Goal: Task Accomplishment & Management: Use online tool/utility

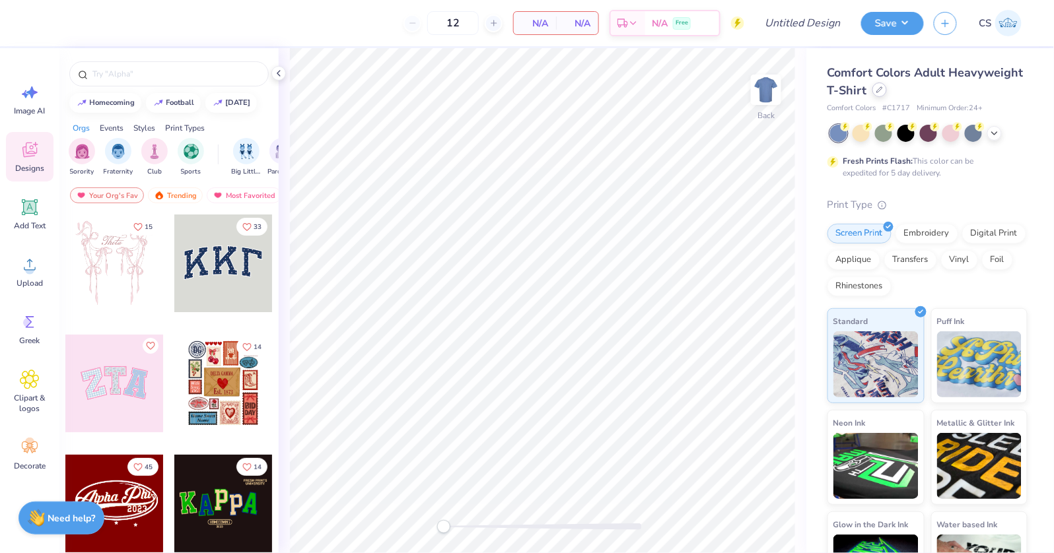
click at [881, 92] on icon at bounding box center [879, 90] width 7 height 7
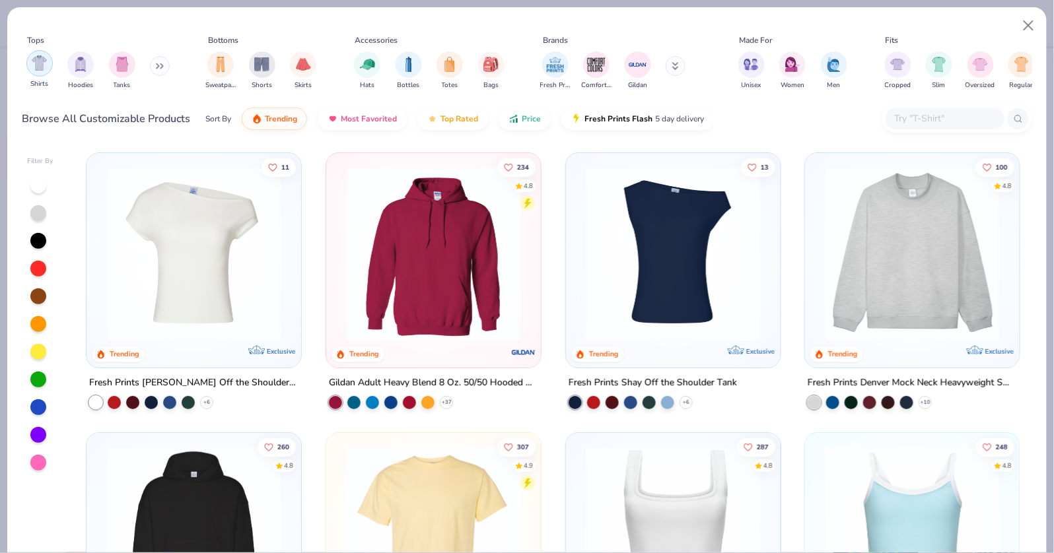
click at [48, 69] on div "filter for Shirts" at bounding box center [39, 63] width 26 height 26
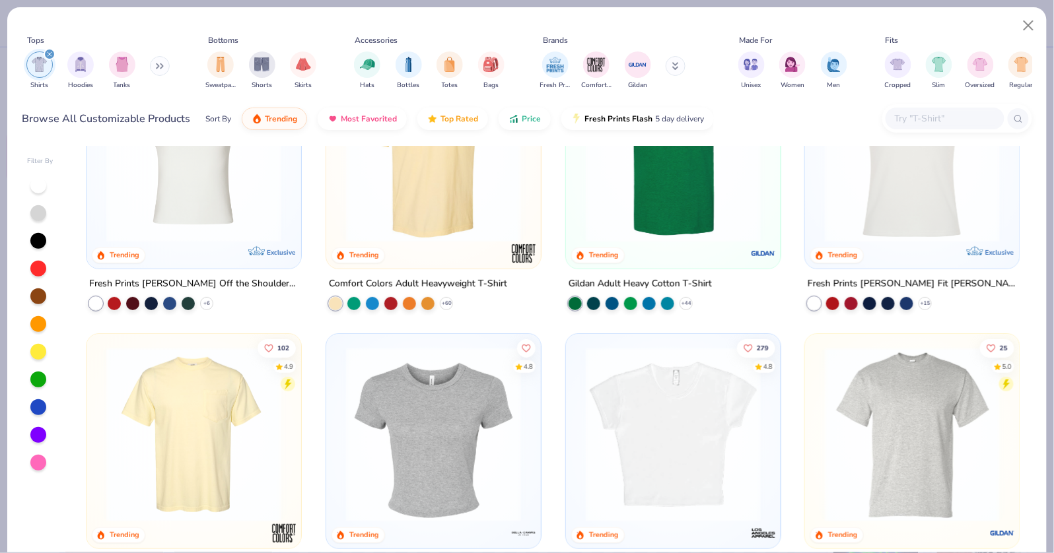
scroll to position [142, 0]
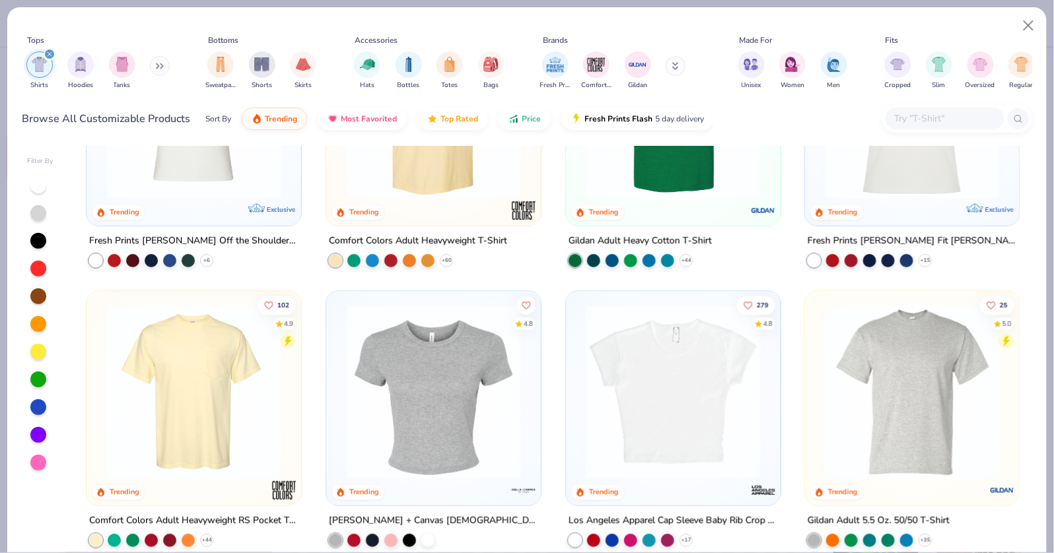
click at [667, 443] on img at bounding box center [673, 391] width 188 height 175
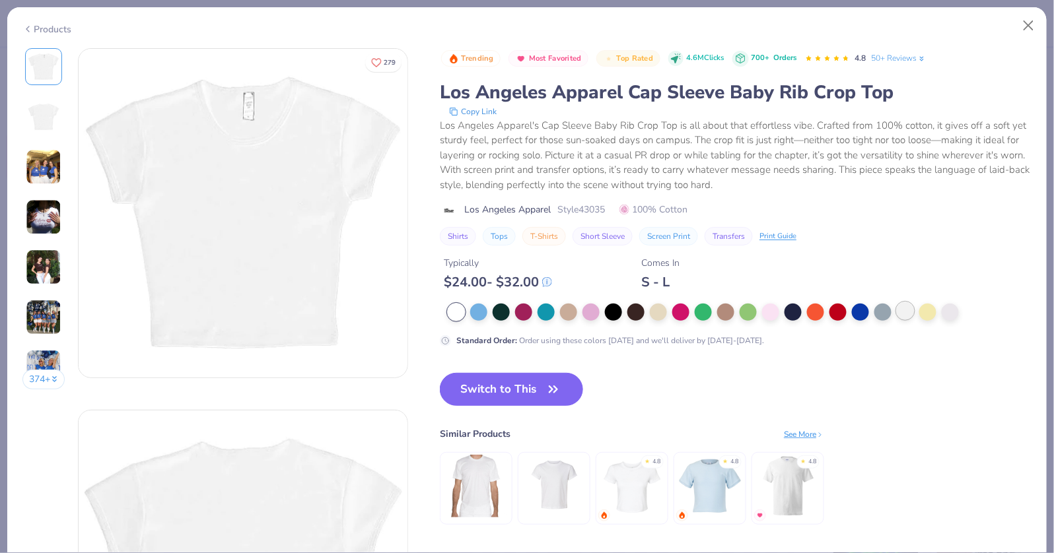
click at [906, 312] on div at bounding box center [905, 311] width 17 height 17
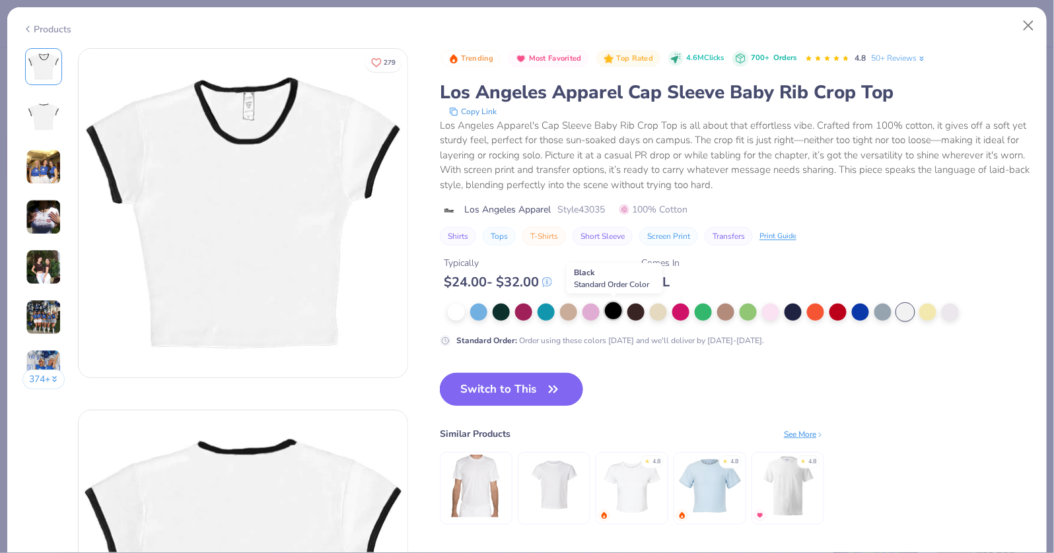
click at [616, 316] on div at bounding box center [613, 311] width 17 height 17
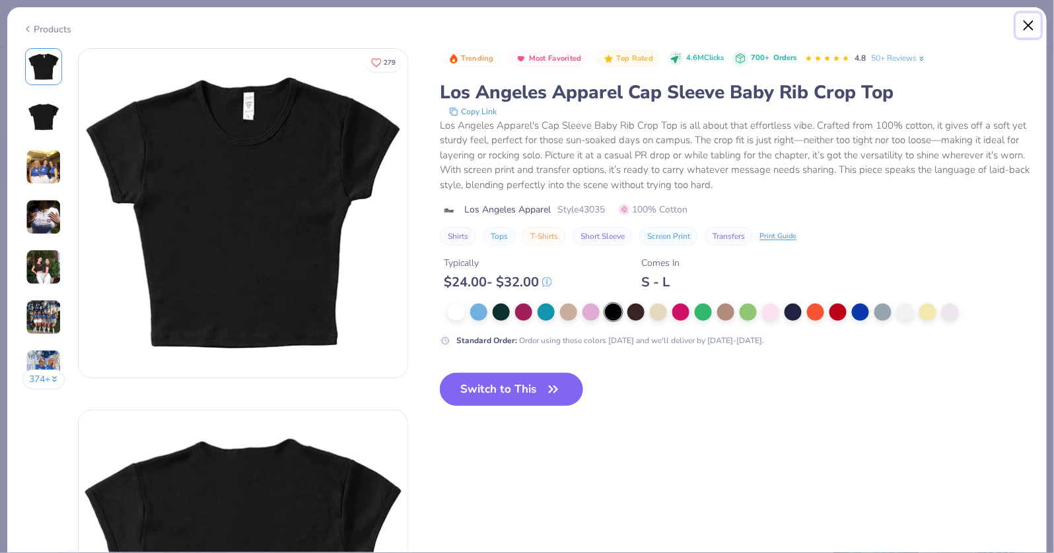
click at [1026, 29] on button "Close" at bounding box center [1028, 25] width 25 height 25
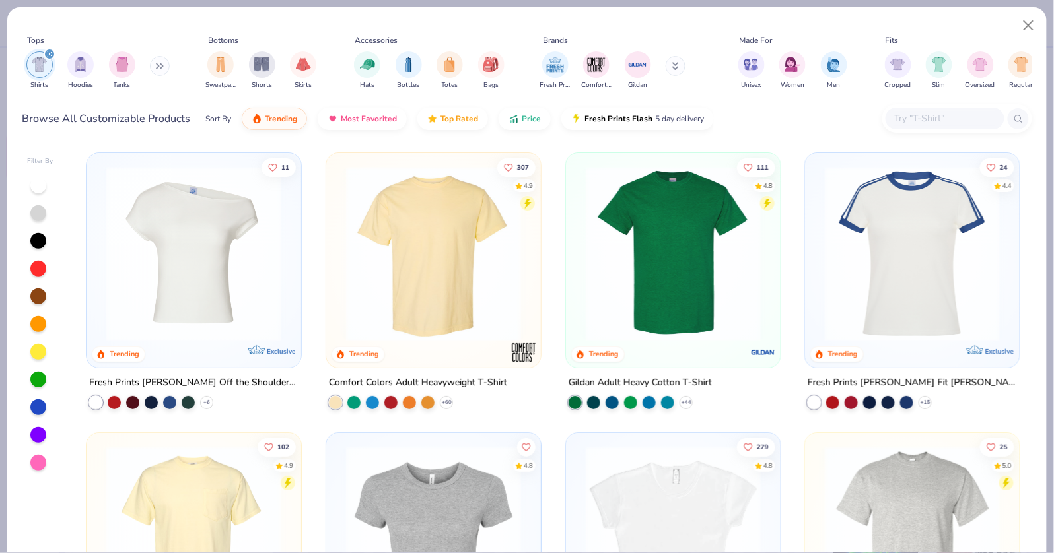
scroll to position [248, 0]
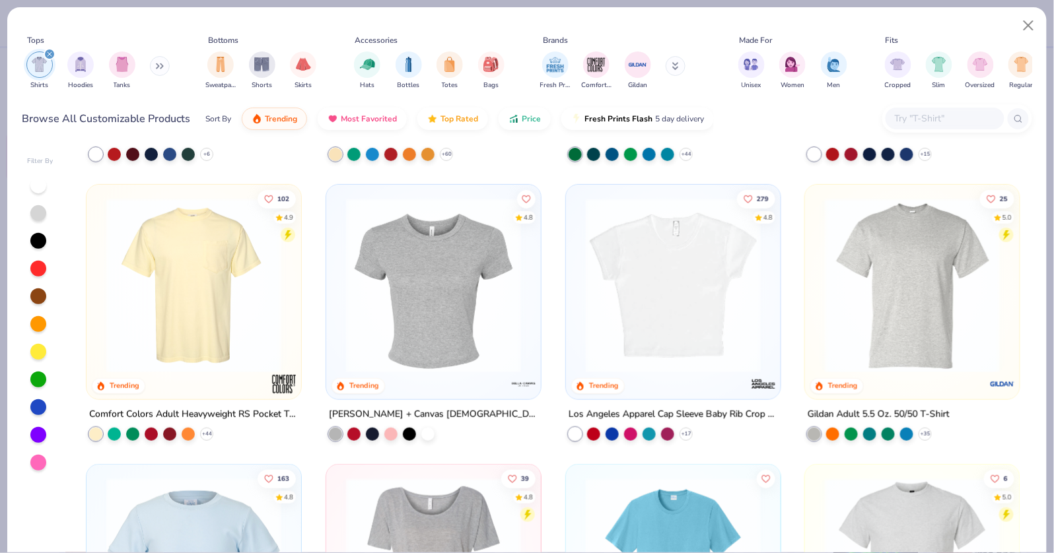
click at [658, 332] on img at bounding box center [673, 285] width 188 height 175
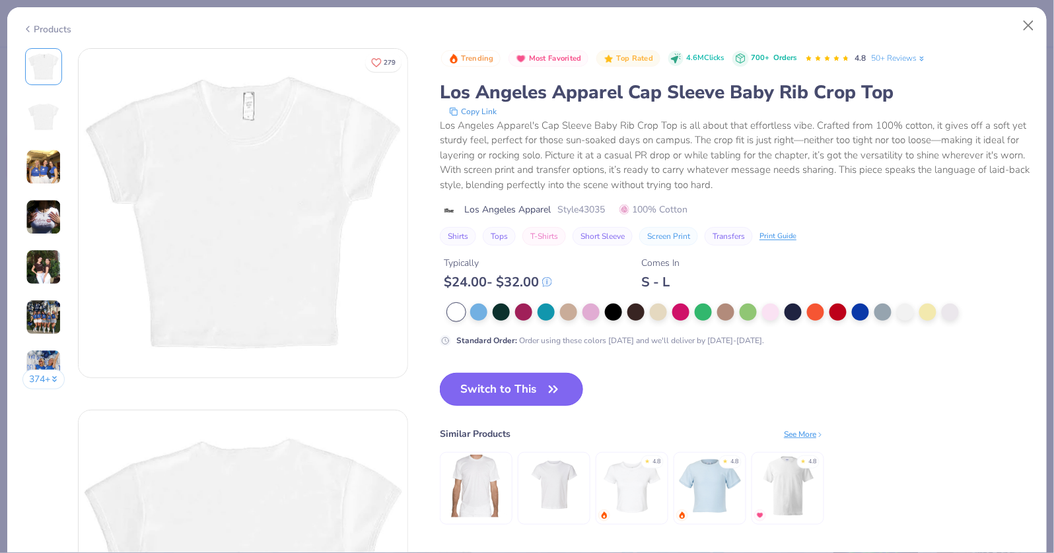
click at [503, 380] on button "Switch to This" at bounding box center [511, 389] width 143 height 33
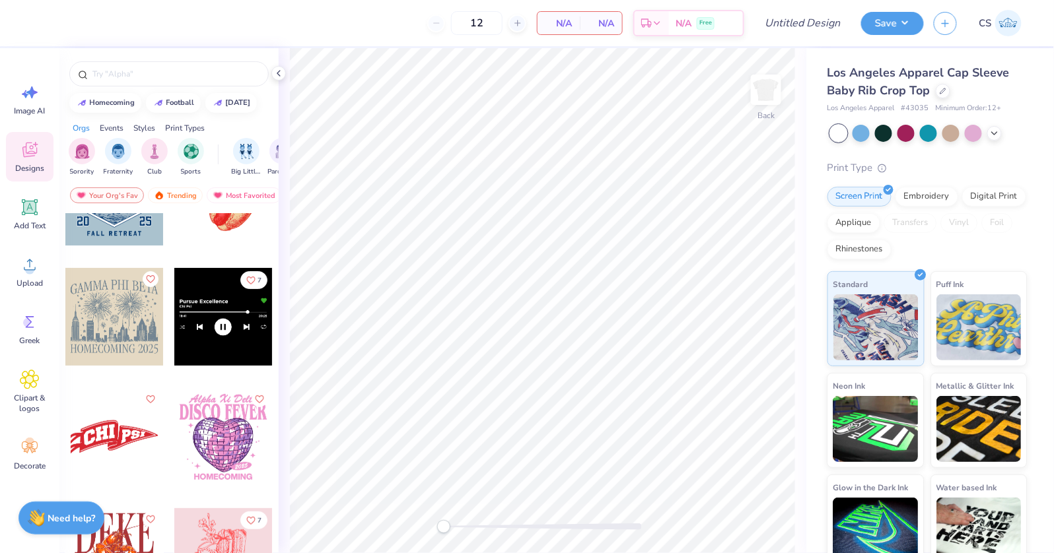
scroll to position [17604, 0]
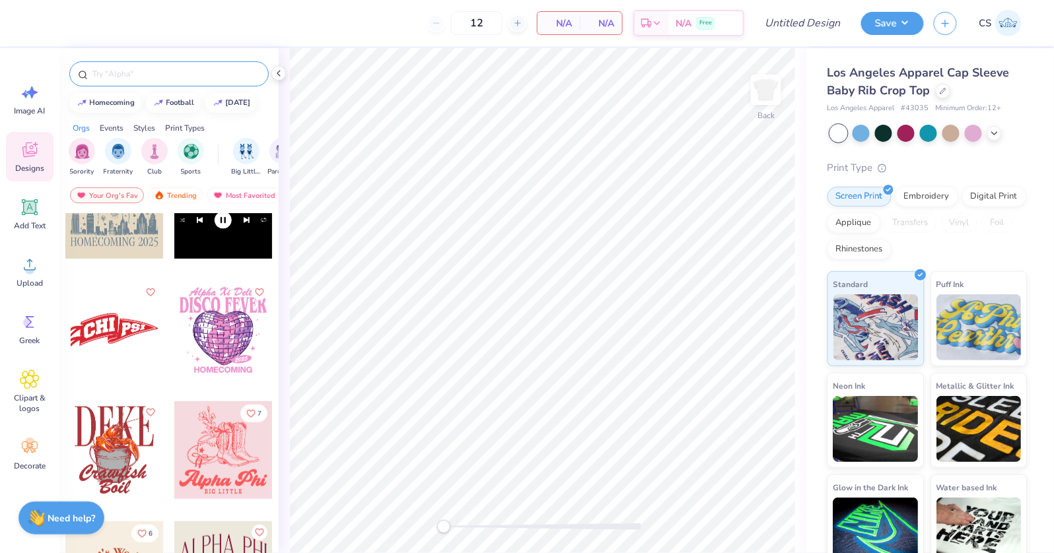
click at [116, 81] on div at bounding box center [168, 73] width 199 height 25
click at [86, 151] on img "filter for Sorority" at bounding box center [82, 150] width 15 height 15
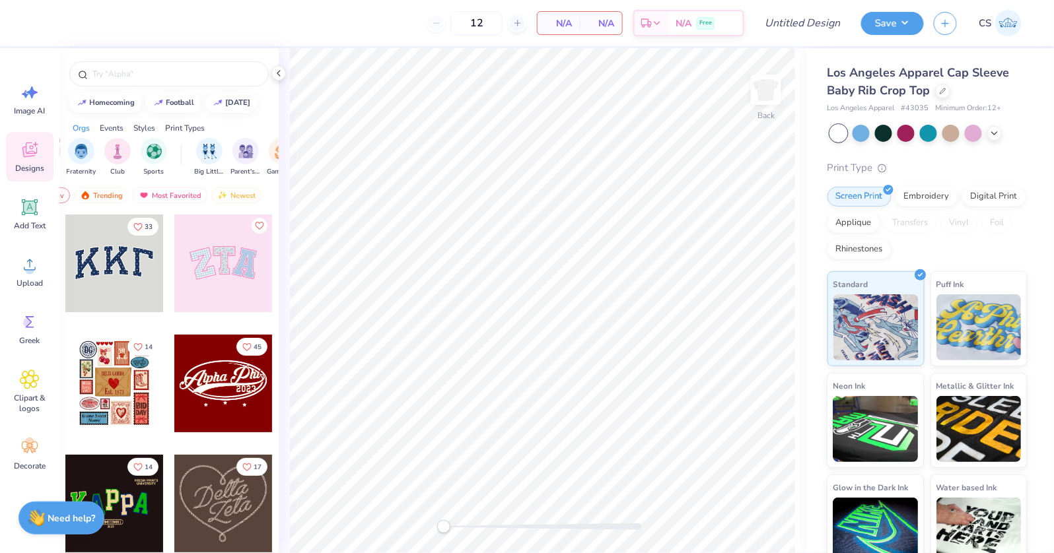
scroll to position [0, 0]
click at [172, 70] on input "text" at bounding box center [175, 73] width 169 height 13
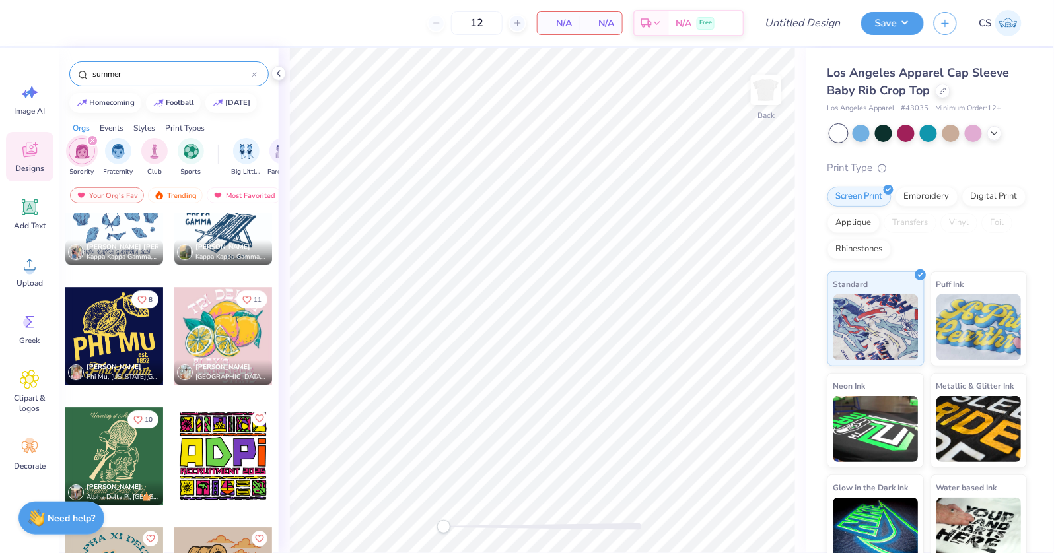
scroll to position [1294, 0]
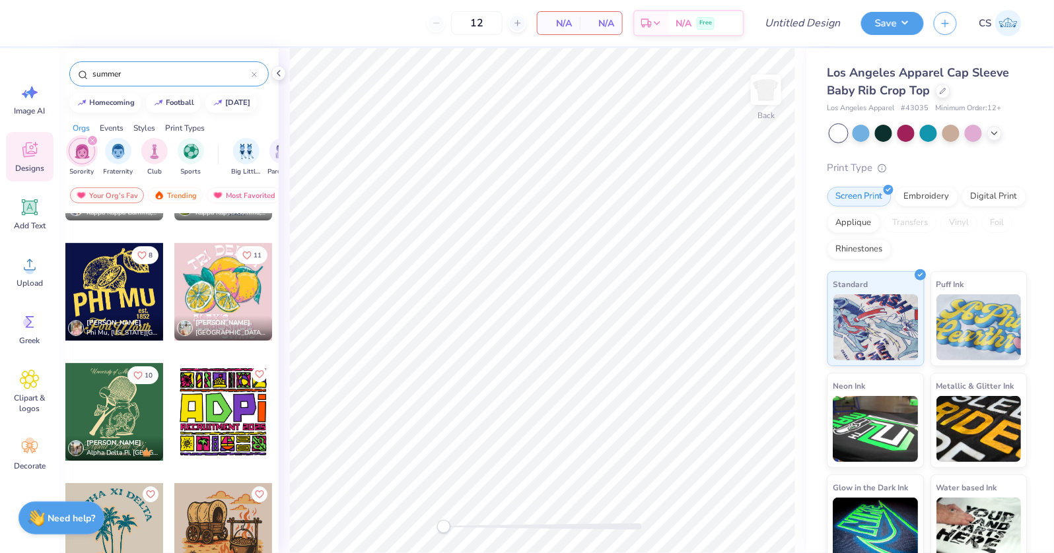
click at [214, 68] on input "summer" at bounding box center [171, 73] width 160 height 13
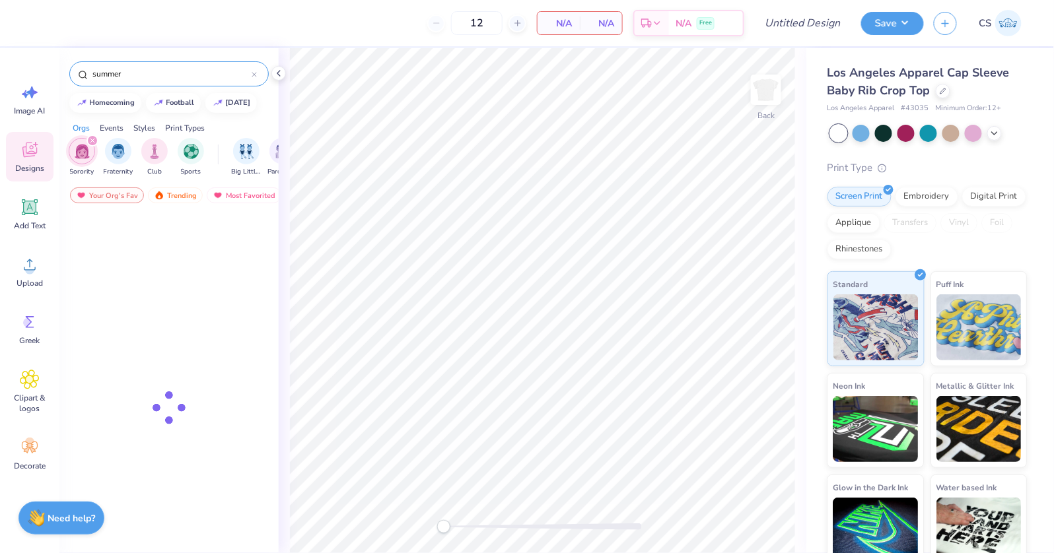
click at [214, 68] on input "summer" at bounding box center [171, 73] width 160 height 13
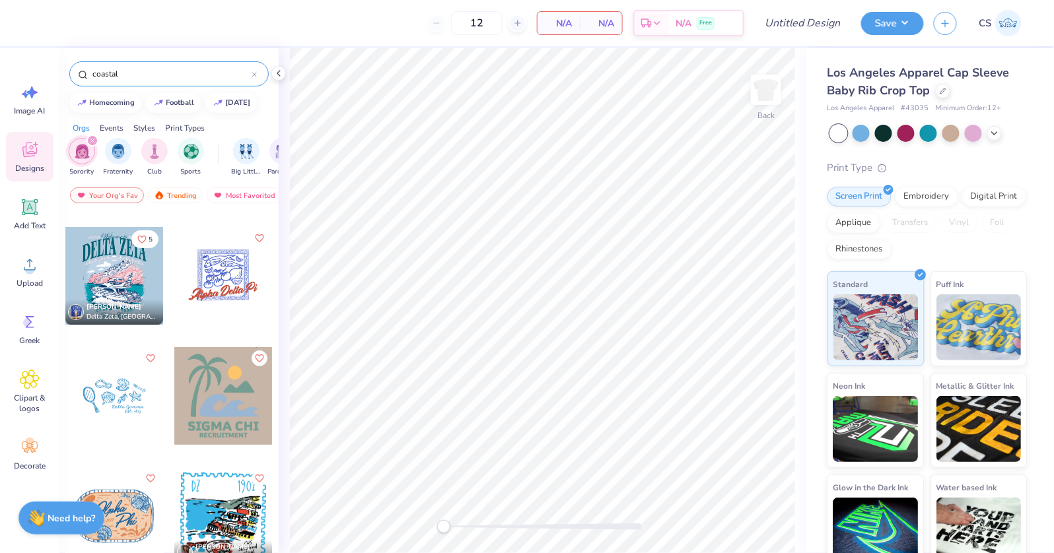
scroll to position [0, 0]
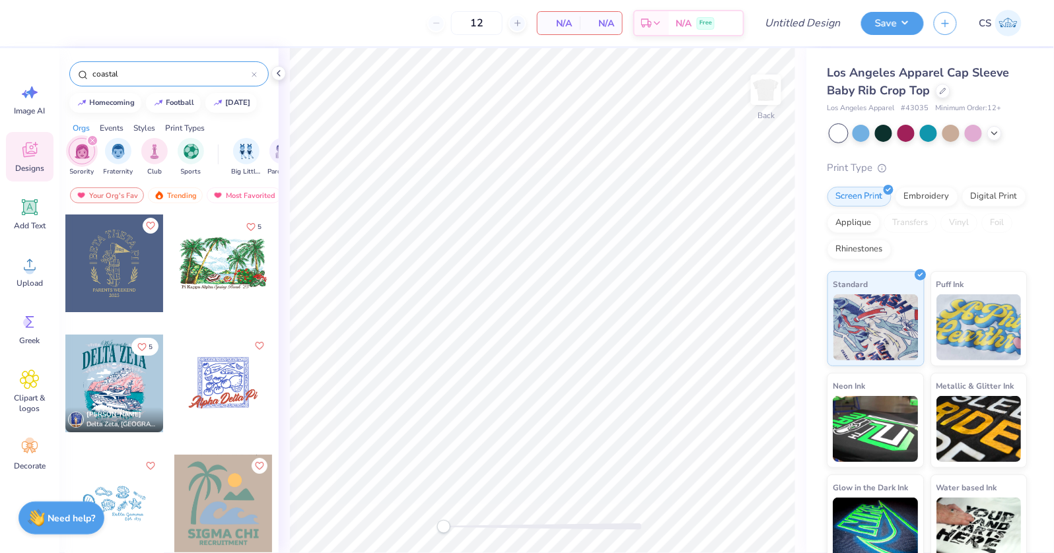
click at [225, 64] on div "coastal" at bounding box center [168, 73] width 199 height 25
click at [227, 73] on input "coastal" at bounding box center [171, 73] width 160 height 13
click at [228, 74] on input "coastal" at bounding box center [171, 73] width 160 height 13
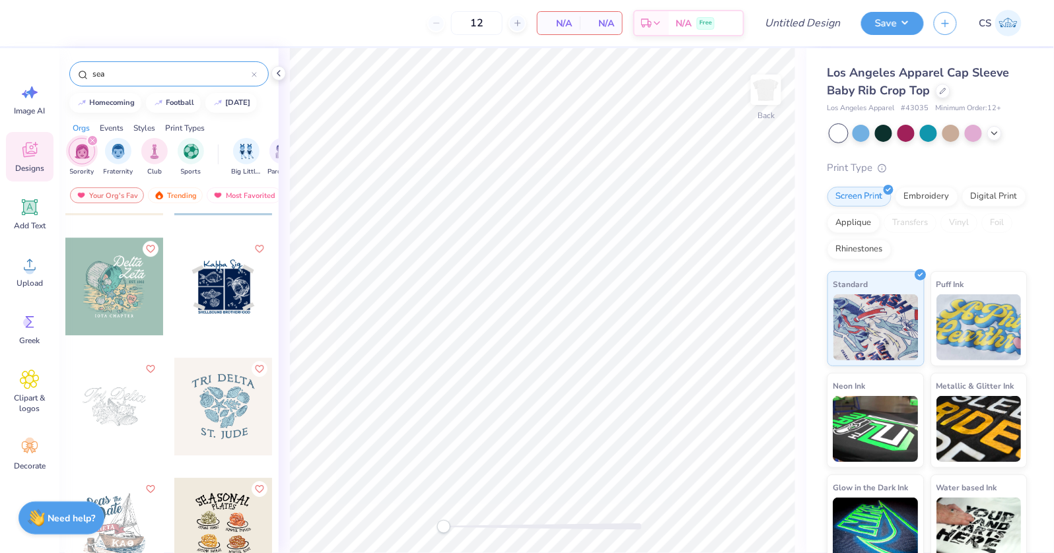
scroll to position [1440, 0]
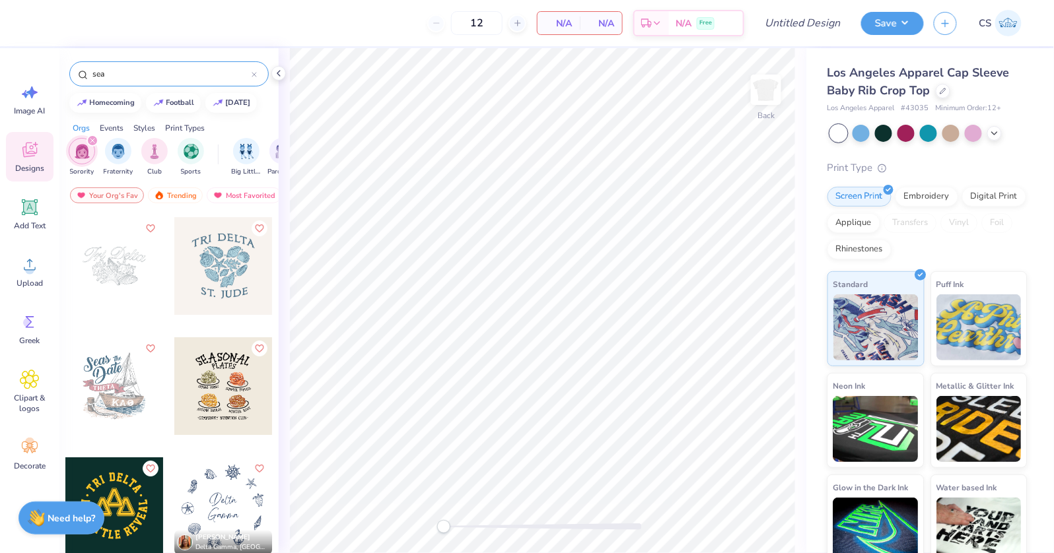
type input "sea"
click at [139, 269] on div at bounding box center [114, 266] width 98 height 98
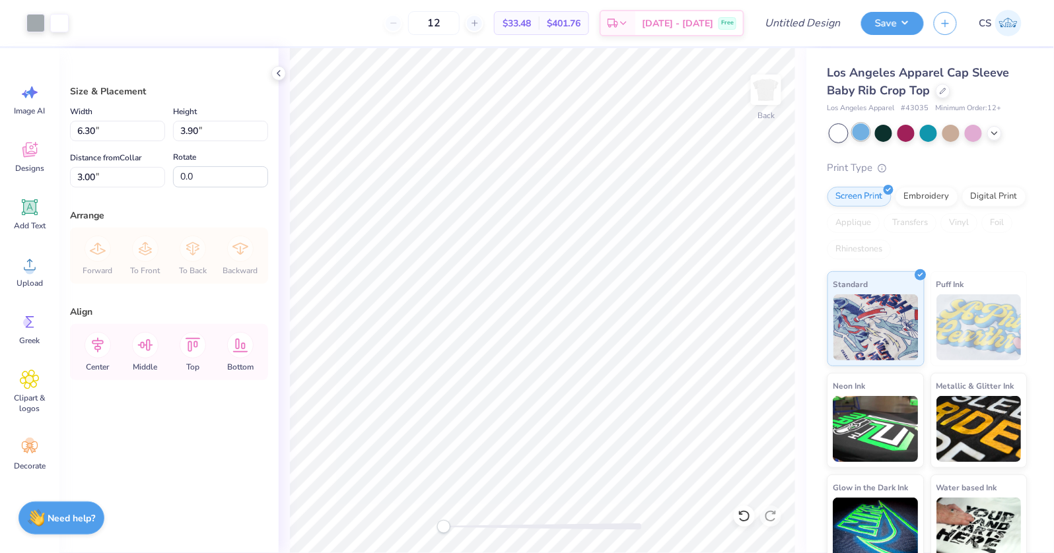
click at [868, 129] on div at bounding box center [861, 132] width 17 height 17
click at [860, 138] on div at bounding box center [861, 132] width 17 height 17
click at [277, 73] on icon at bounding box center [278, 73] width 11 height 11
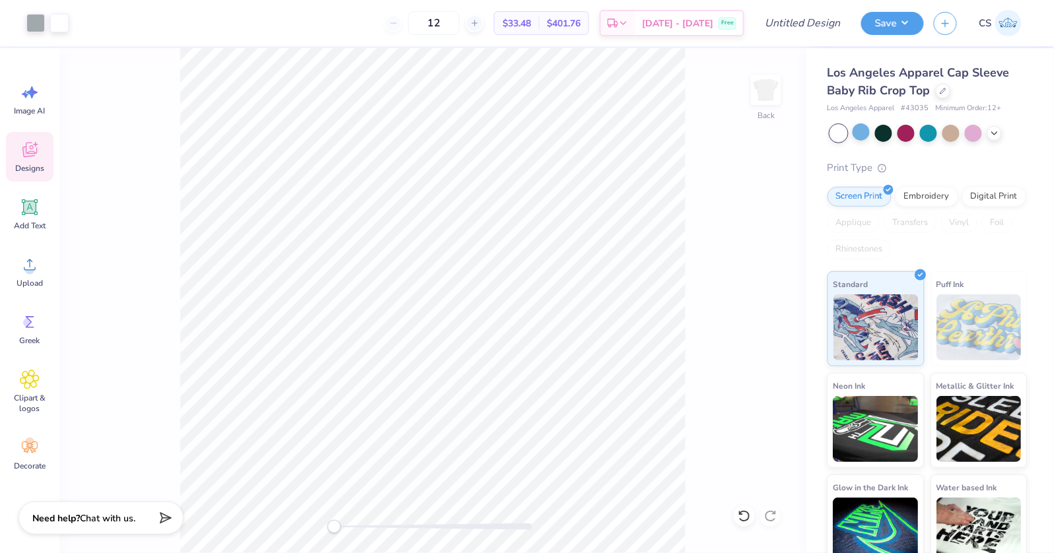
click at [28, 159] on icon at bounding box center [30, 150] width 20 height 20
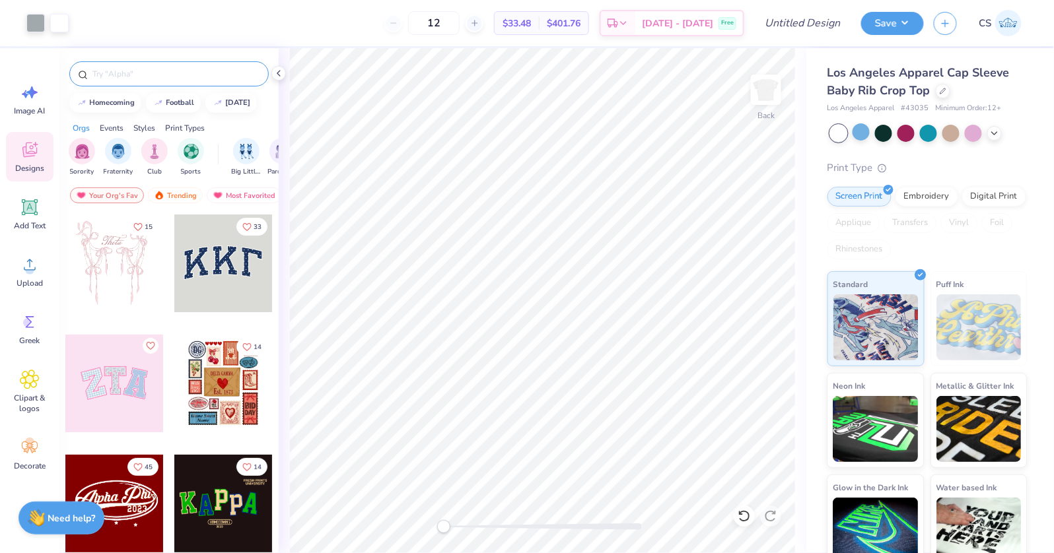
click at [141, 77] on input "text" at bounding box center [175, 73] width 169 height 13
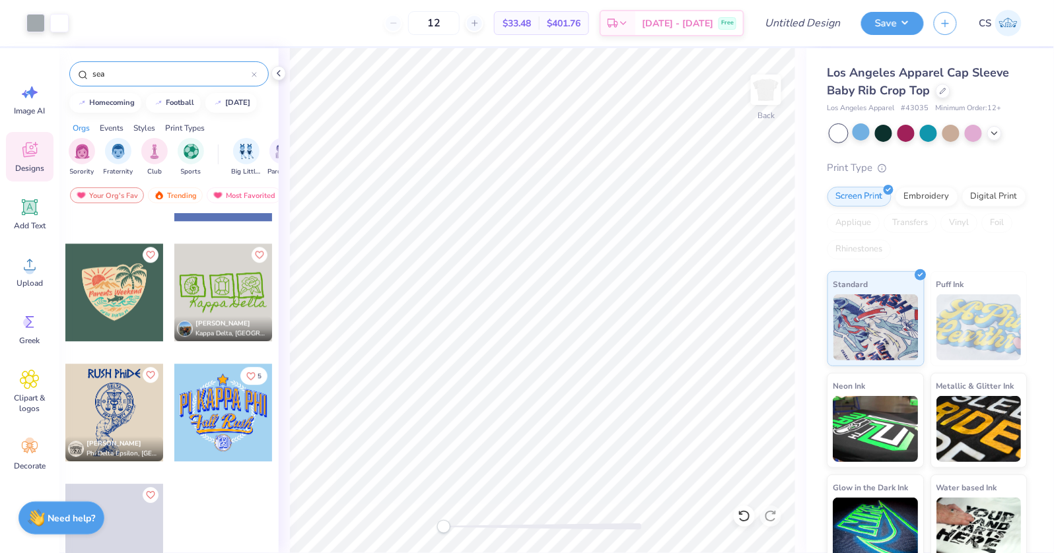
scroll to position [5862, 0]
type input "sea"
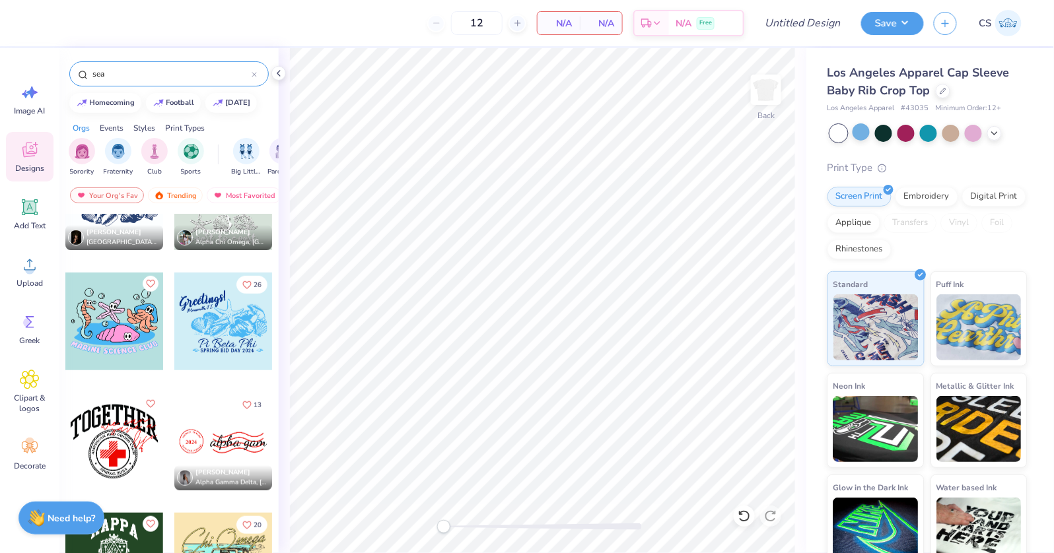
scroll to position [4818, 0]
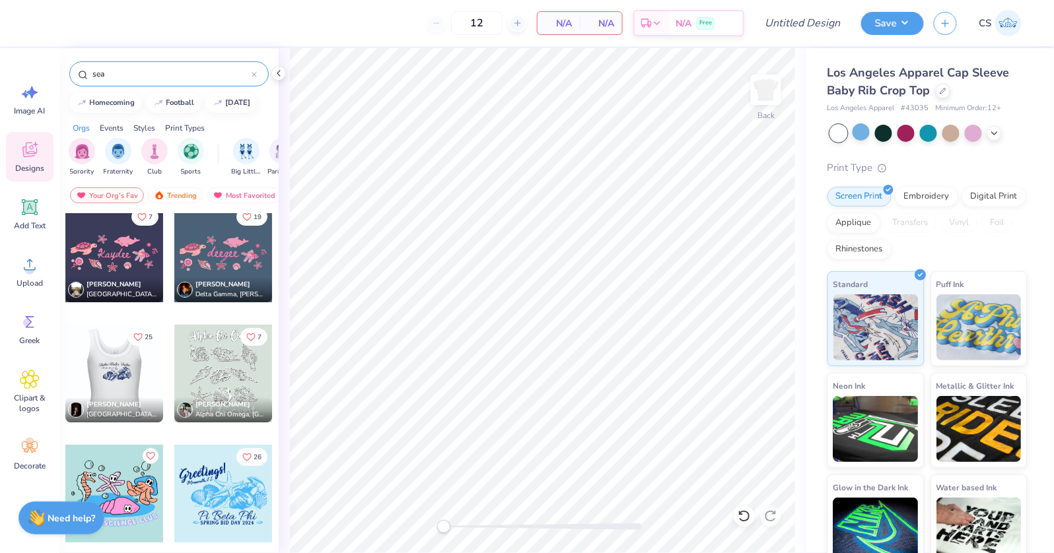
click at [141, 381] on div at bounding box center [114, 374] width 98 height 98
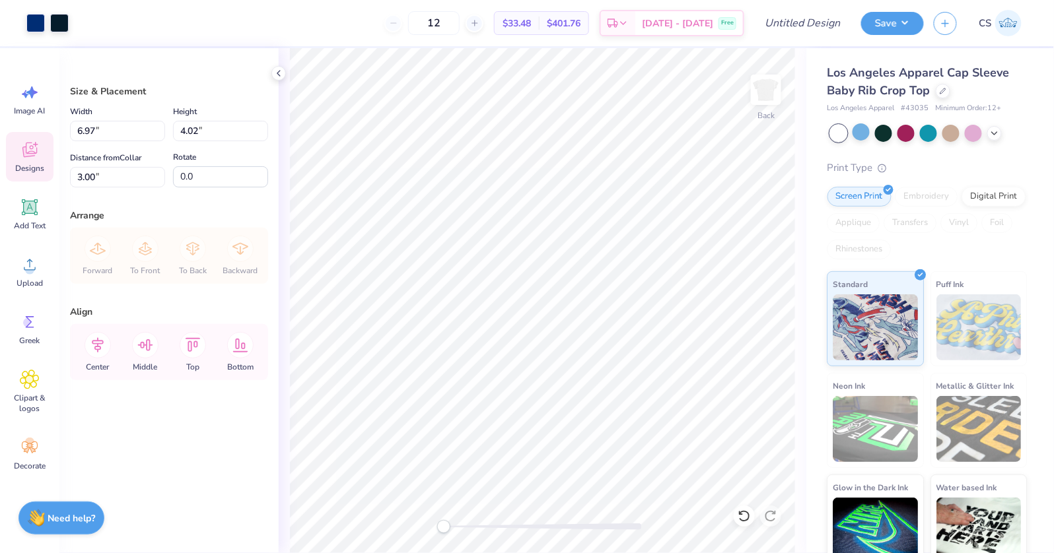
drag, startPoint x: 29, startPoint y: 159, endPoint x: 40, endPoint y: 155, distance: 11.5
click at [29, 159] on div "Designs" at bounding box center [30, 157] width 48 height 50
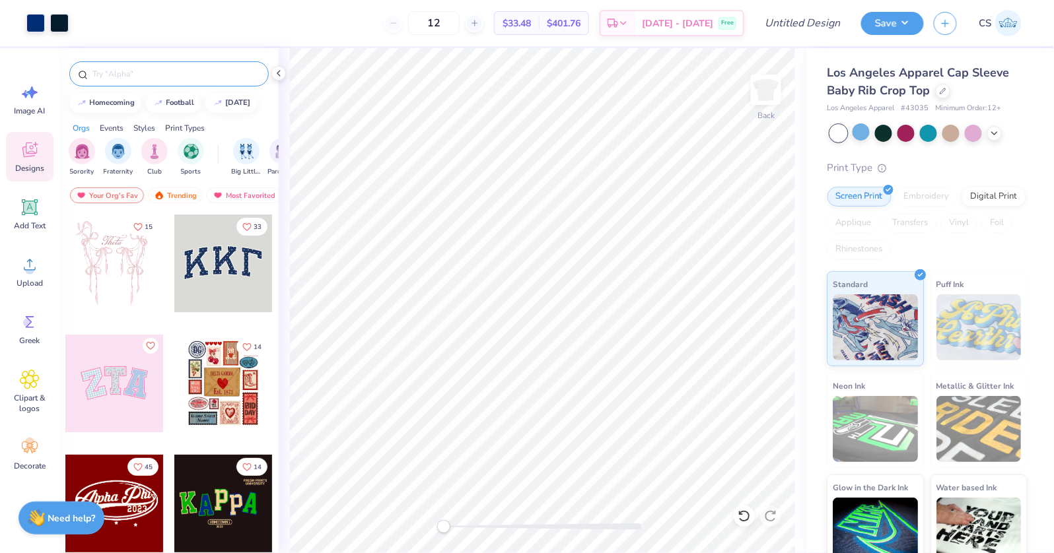
click at [133, 73] on input "text" at bounding box center [175, 73] width 169 height 13
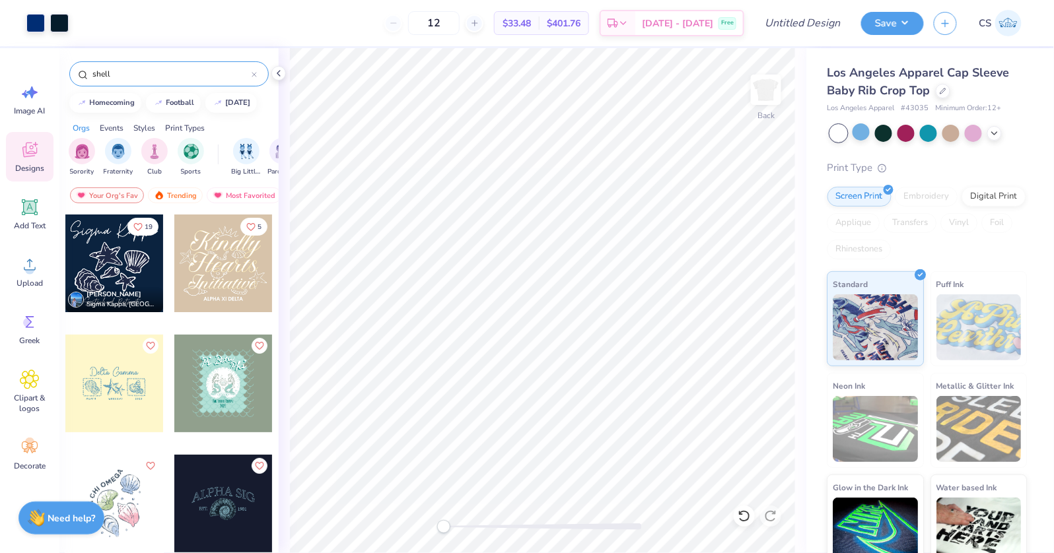
type input "shell"
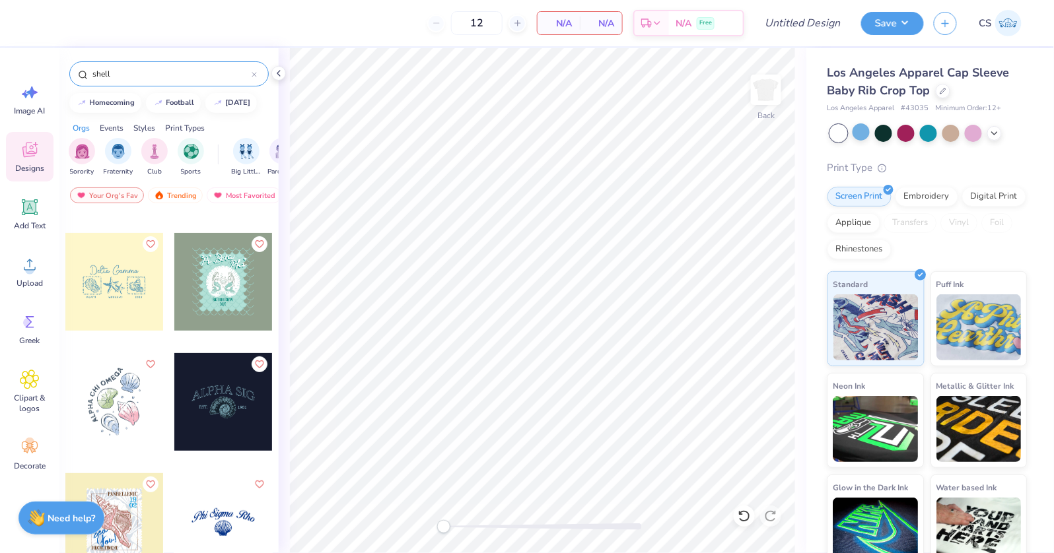
scroll to position [118, 0]
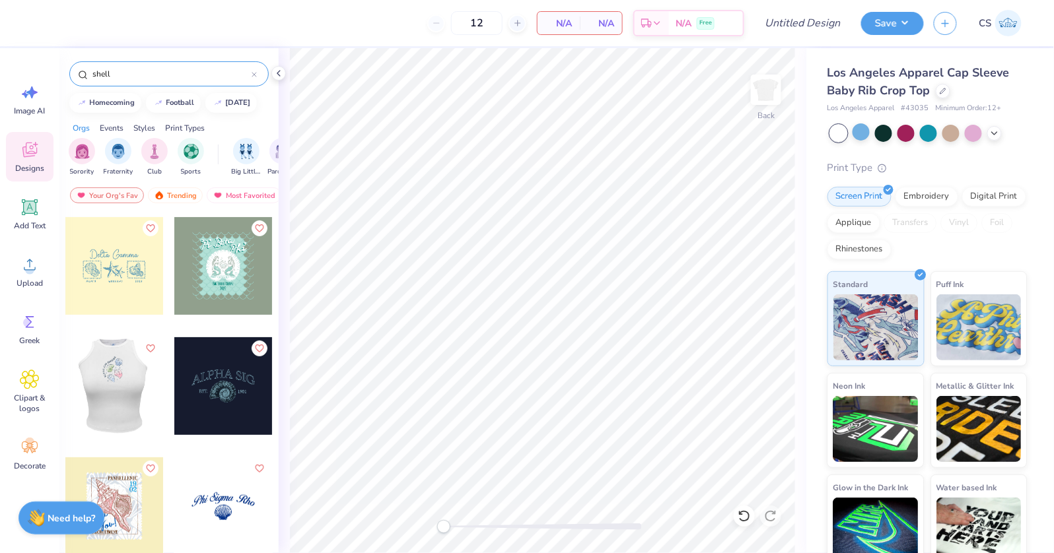
click at [118, 297] on div at bounding box center [114, 266] width 98 height 98
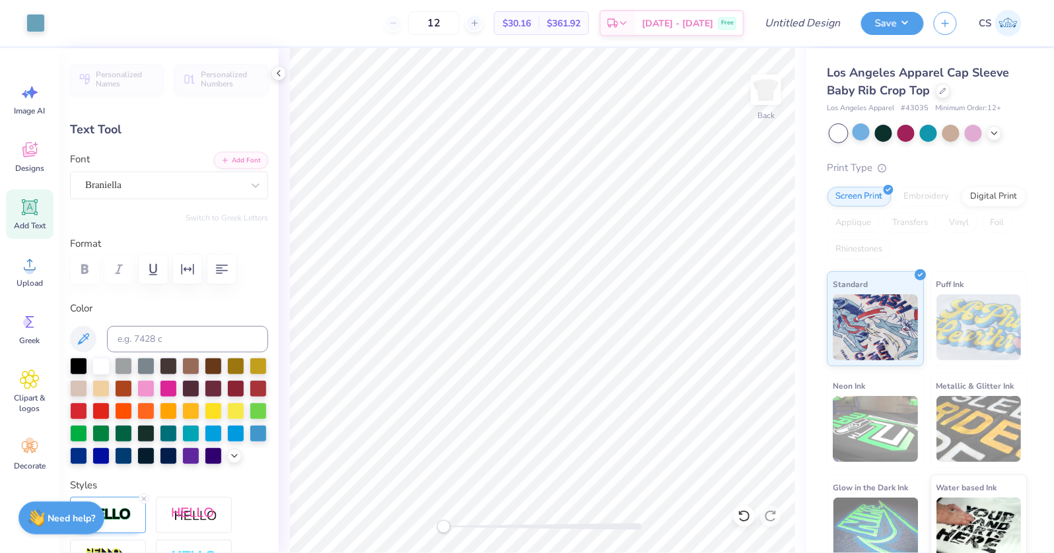
type input "4.87"
type input "1.00"
type input "3.00"
type textarea "Tri Delta"
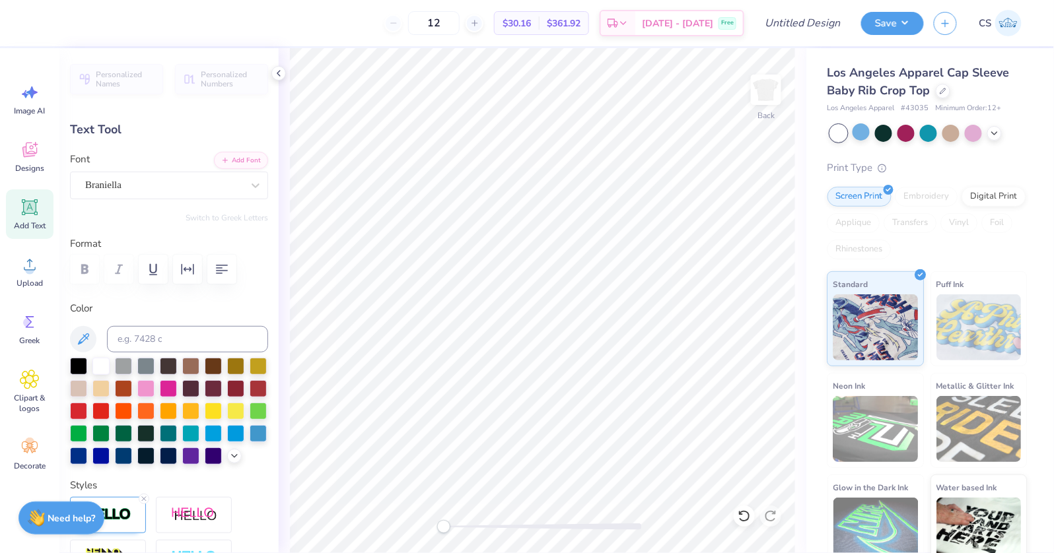
scroll to position [0, 1]
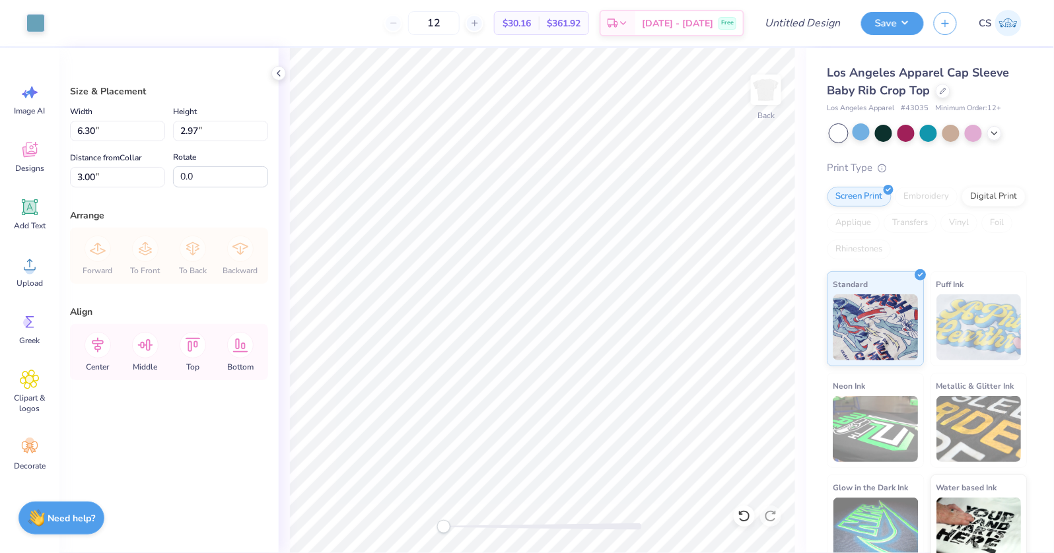
type input "3.00"
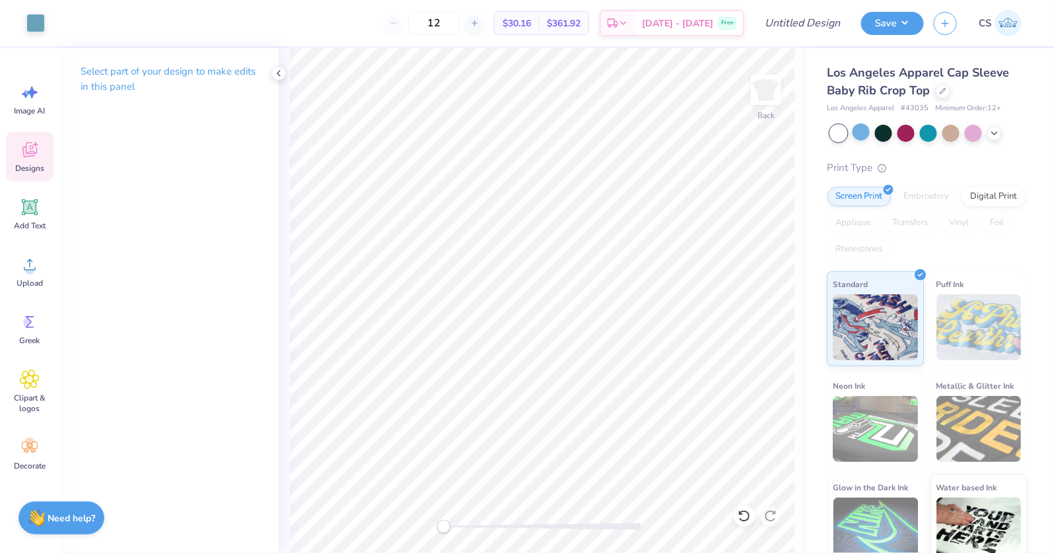
click at [35, 164] on span "Designs" at bounding box center [29, 168] width 29 height 11
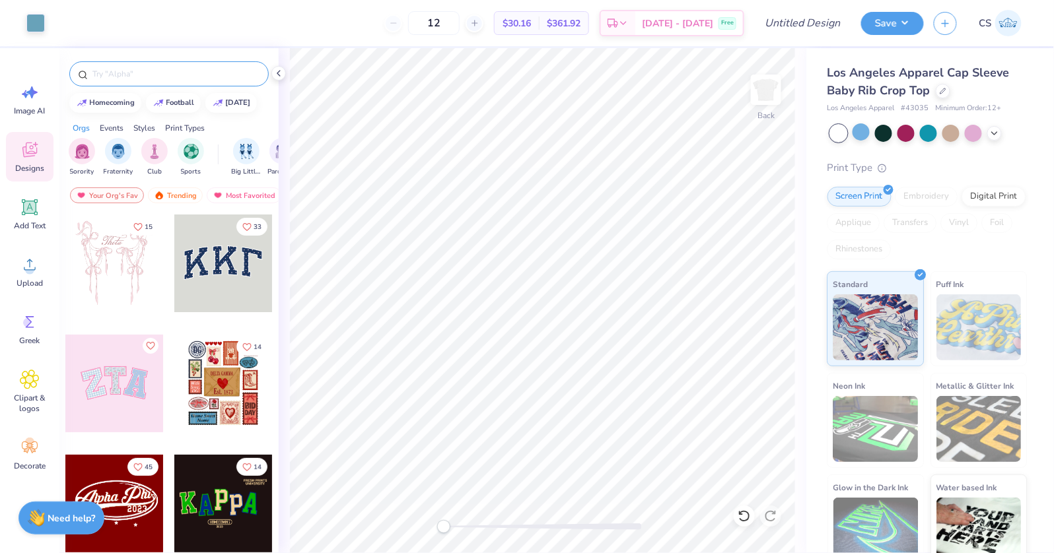
click at [166, 67] on input "text" at bounding box center [175, 73] width 169 height 13
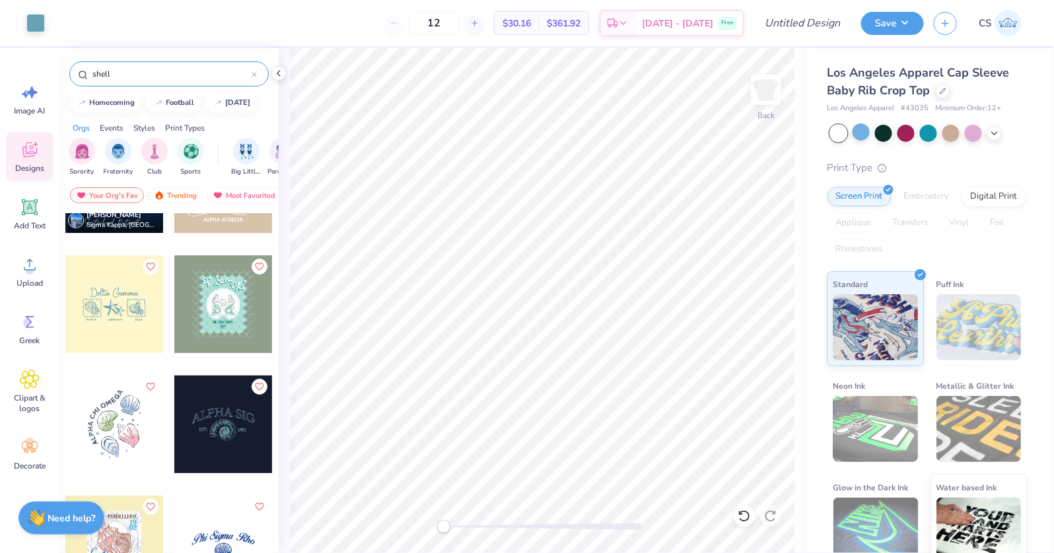
scroll to position [0, 0]
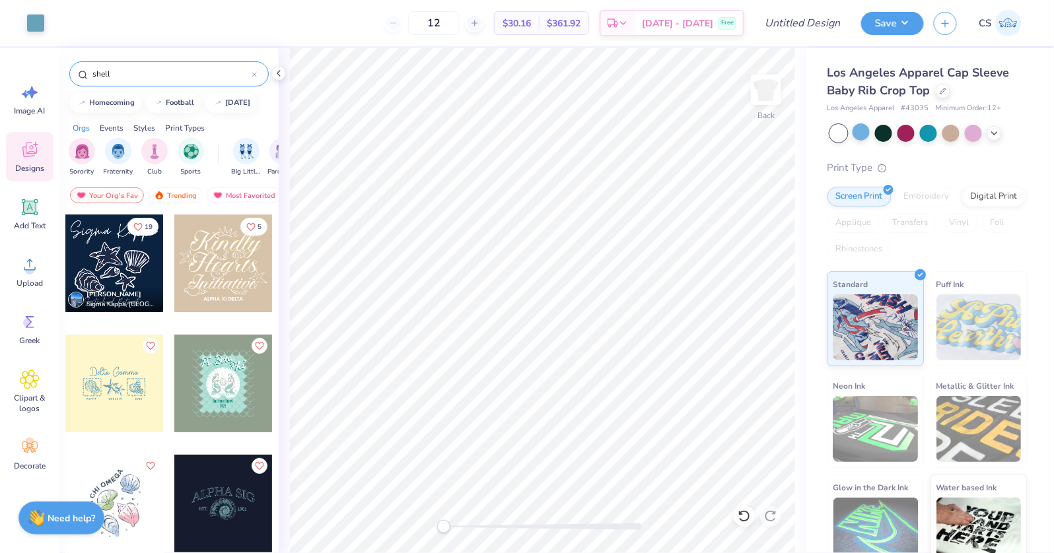
click at [162, 73] on input "shell" at bounding box center [171, 73] width 160 height 13
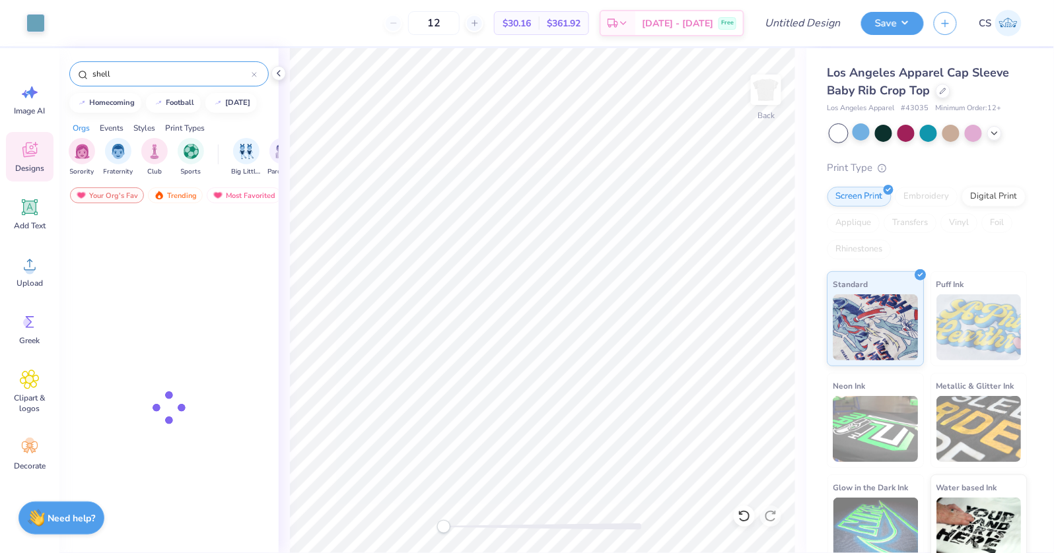
click at [162, 73] on input "shell" at bounding box center [171, 73] width 160 height 13
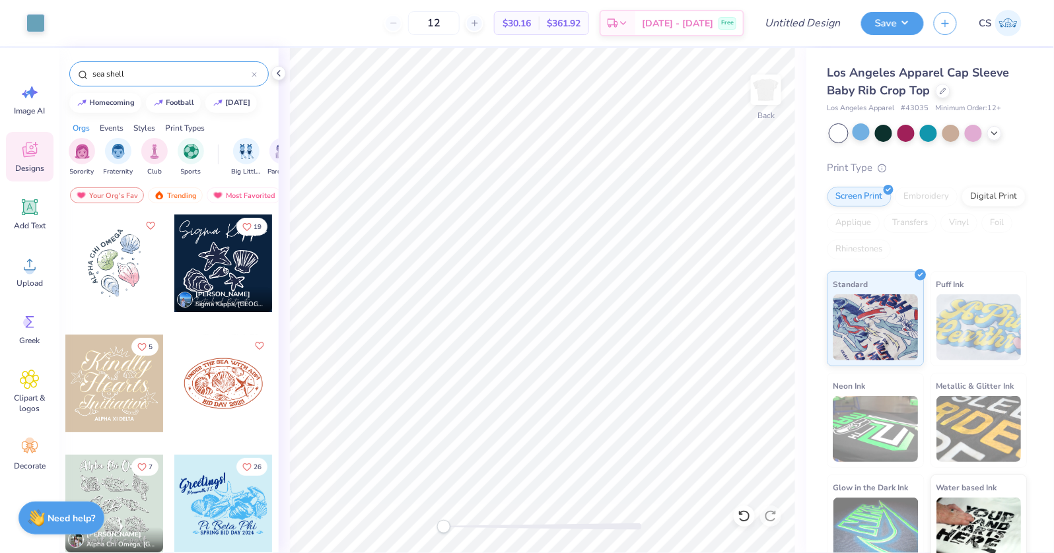
type input "sea shell"
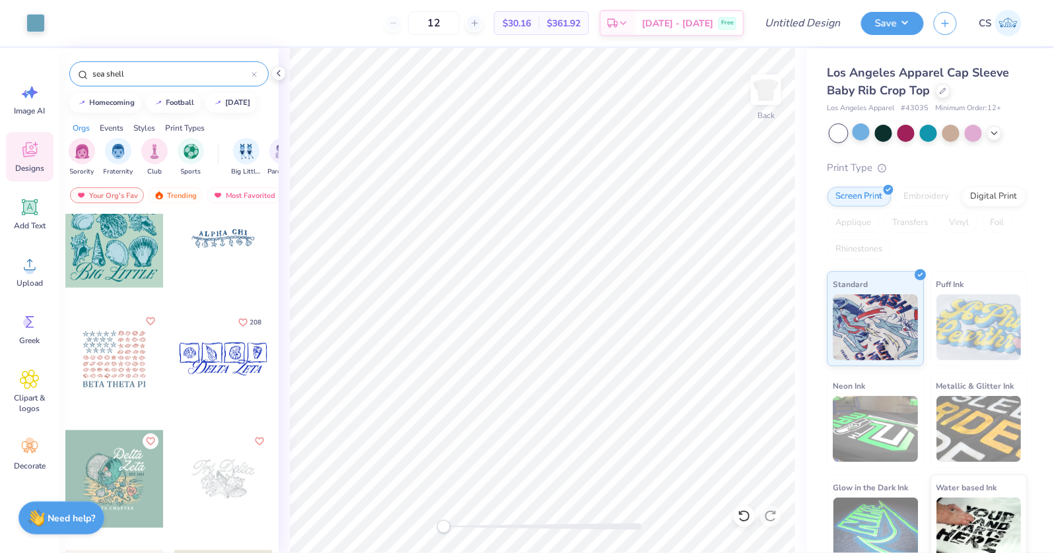
scroll to position [386, 0]
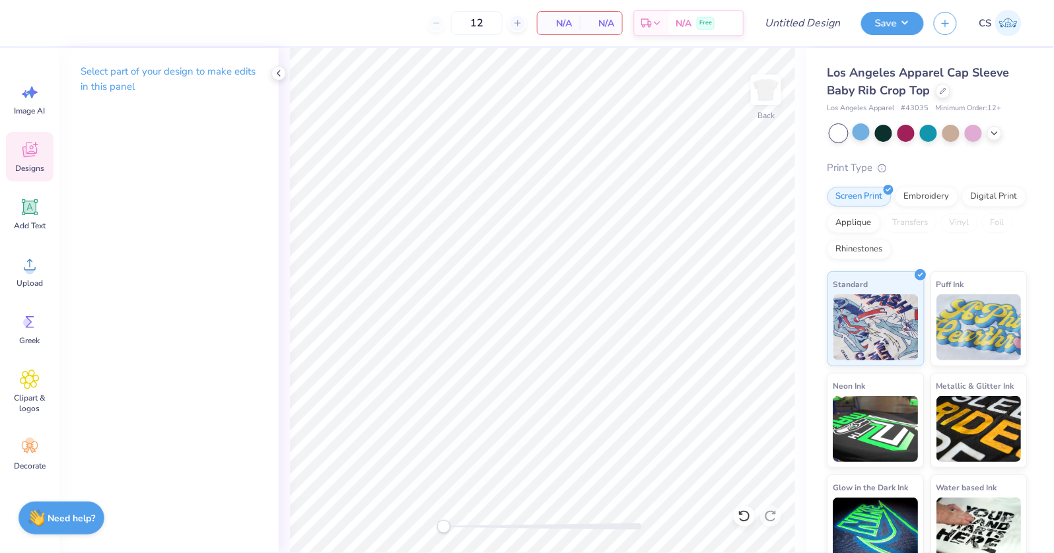
click at [28, 154] on icon at bounding box center [29, 152] width 13 height 11
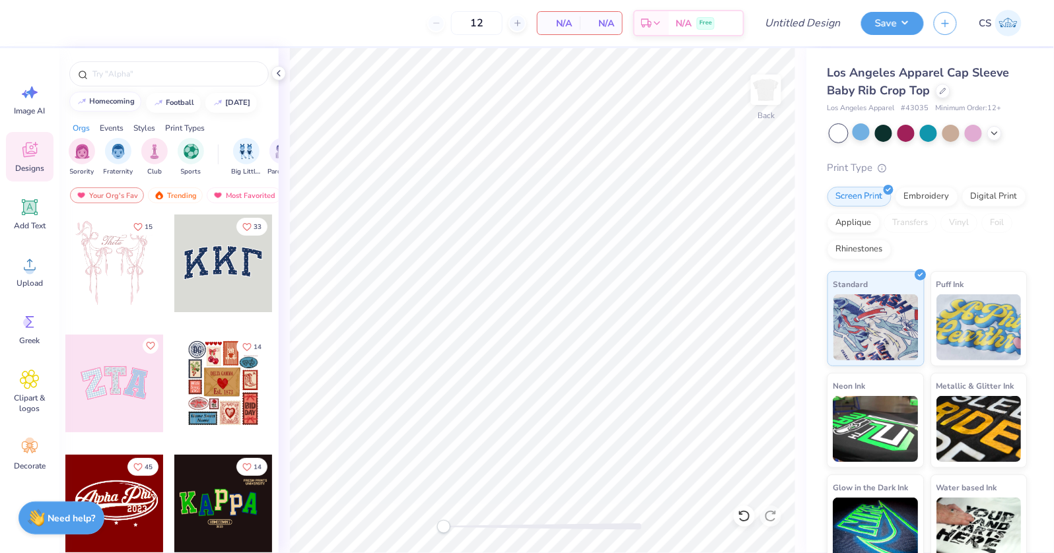
click at [96, 94] on button "homecoming" at bounding box center [105, 102] width 72 height 20
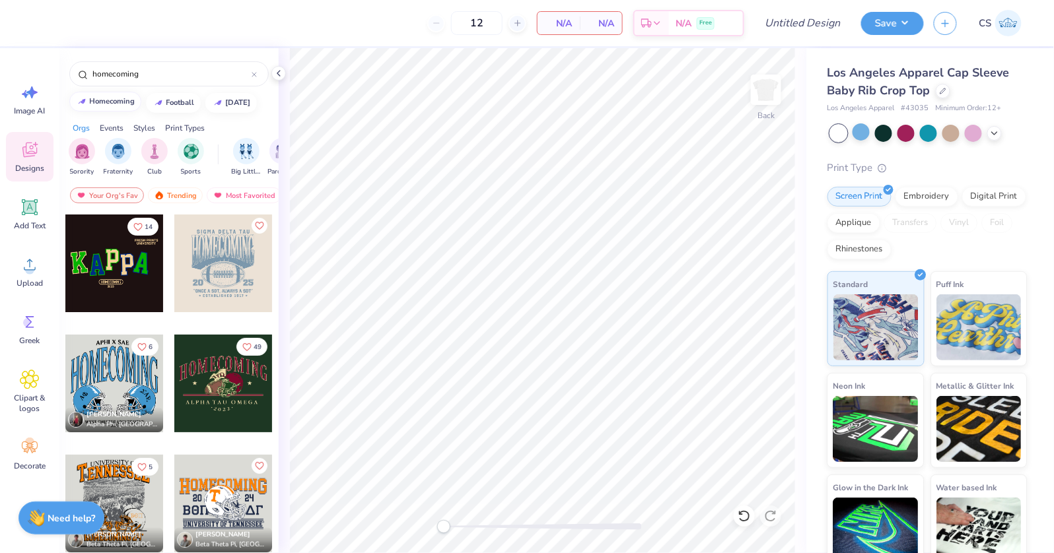
click at [111, 104] on div "homecoming" at bounding box center [113, 101] width 46 height 7
click at [141, 81] on div "homecoming" at bounding box center [168, 73] width 199 height 25
click at [141, 80] on input "homecoming" at bounding box center [171, 73] width 160 height 13
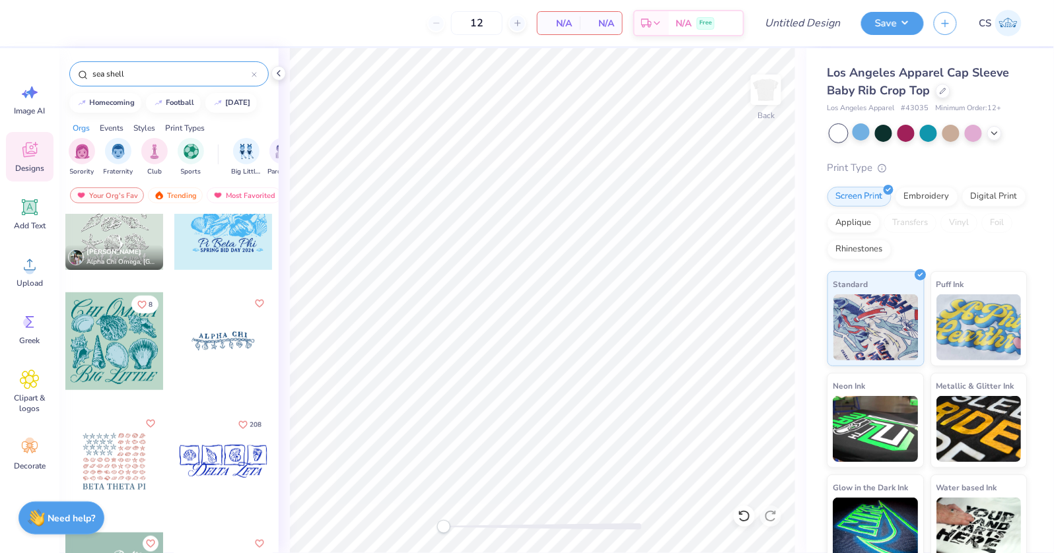
scroll to position [292, 0]
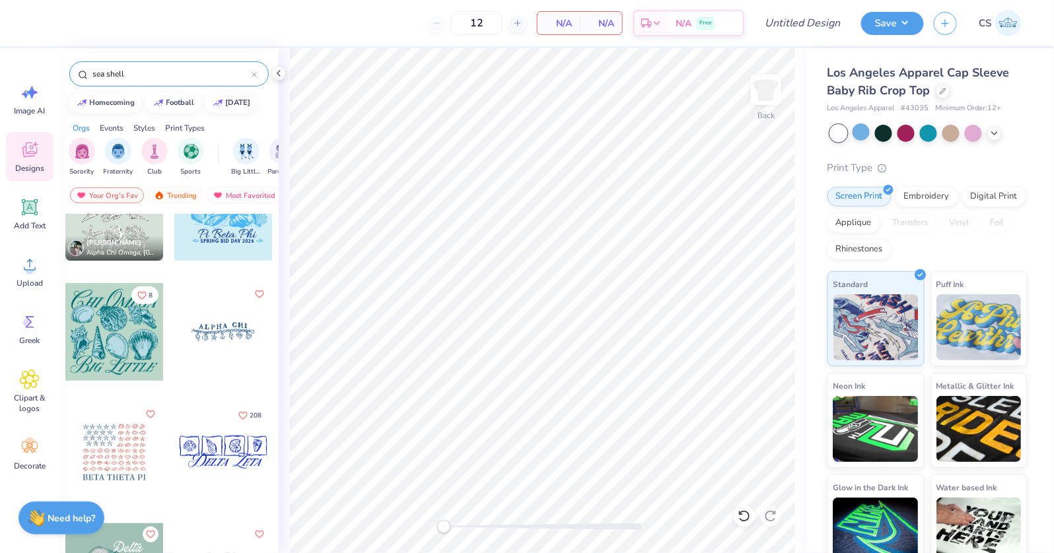
type input "sea shell"
click at [227, 442] on div at bounding box center [223, 453] width 98 height 98
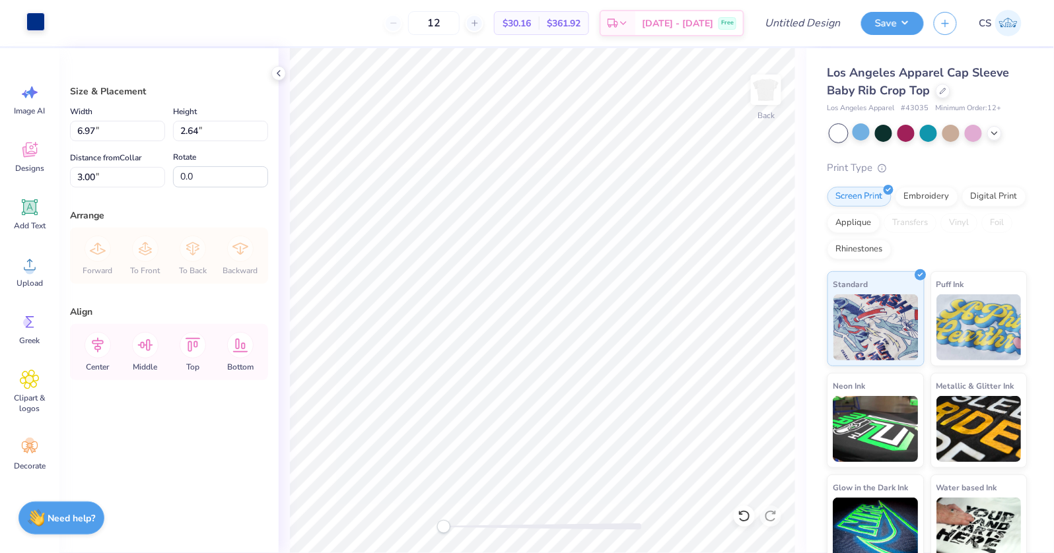
click at [30, 21] on div at bounding box center [35, 22] width 18 height 18
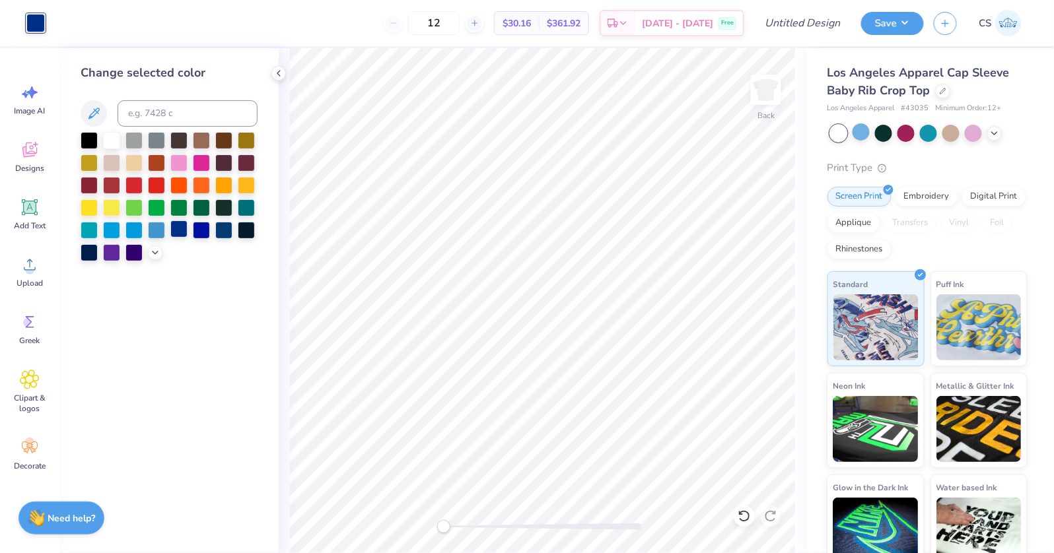
click at [182, 229] on div at bounding box center [178, 229] width 17 height 17
click at [205, 232] on div at bounding box center [201, 229] width 17 height 17
click at [221, 232] on div at bounding box center [223, 229] width 17 height 17
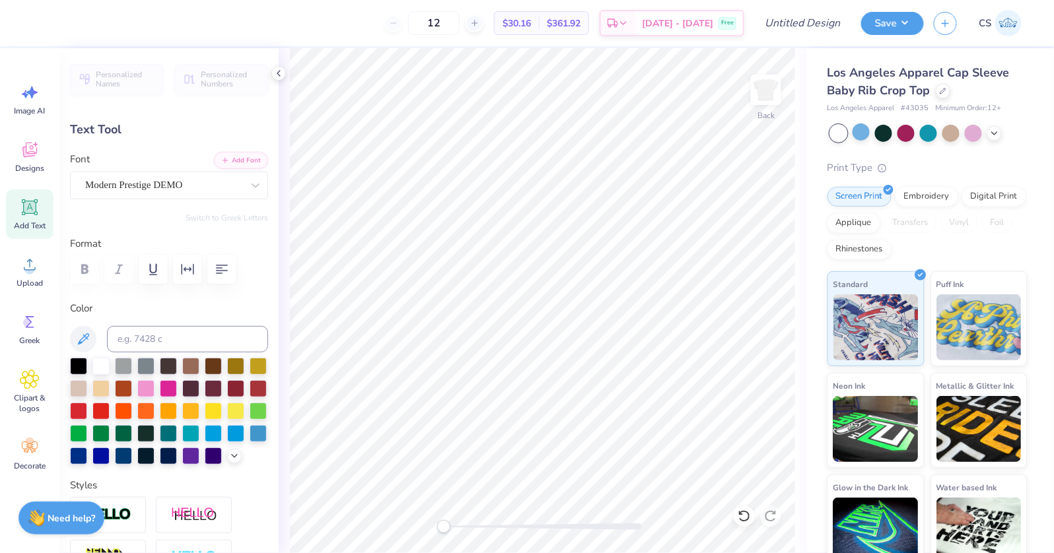
scroll to position [0, 0]
type textarea "Tri Delta"
type input "5.17"
type input "1.14"
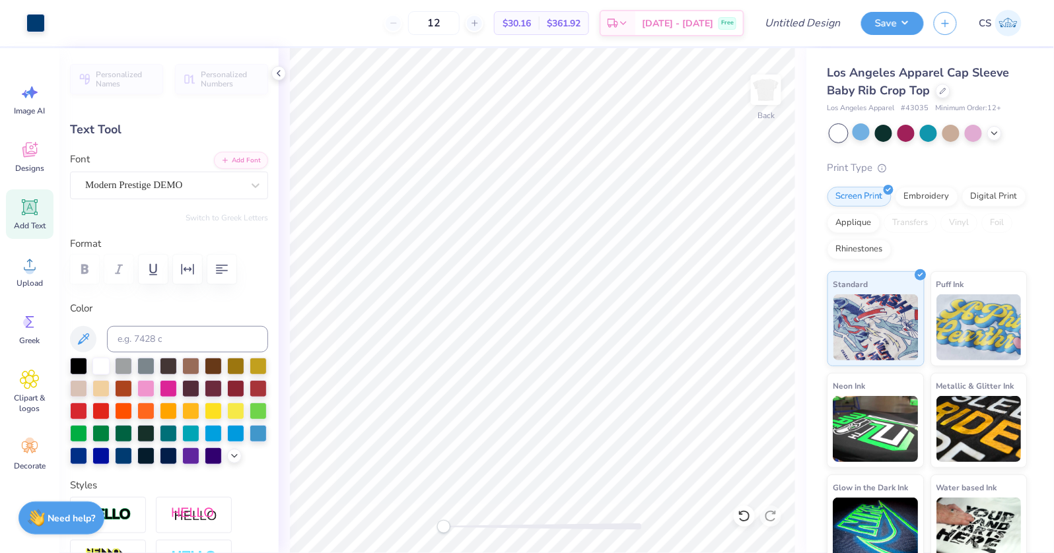
type input "4.39"
click at [256, 180] on icon at bounding box center [255, 185] width 13 height 13
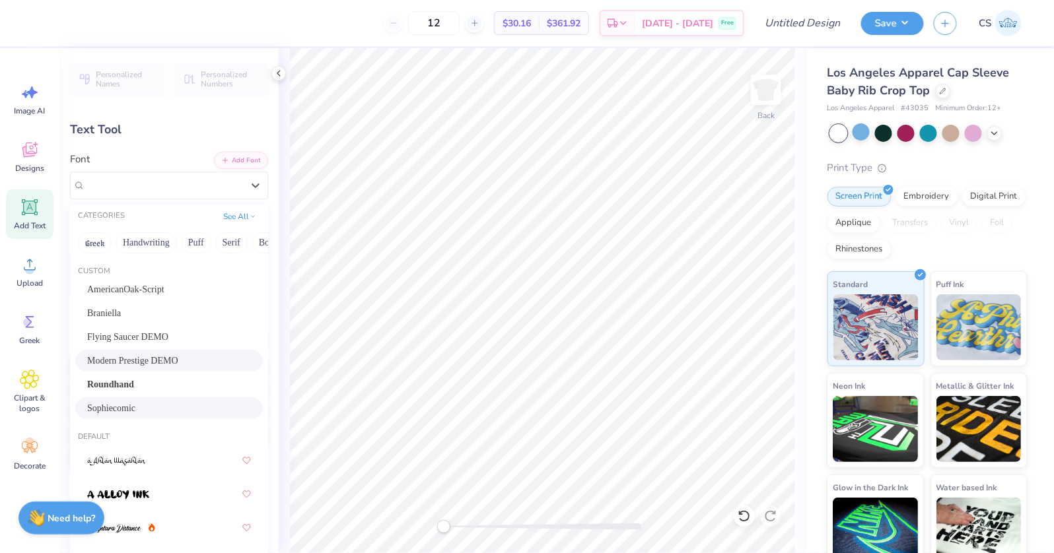
click at [156, 400] on div "Sophiecomic" at bounding box center [169, 409] width 188 height 22
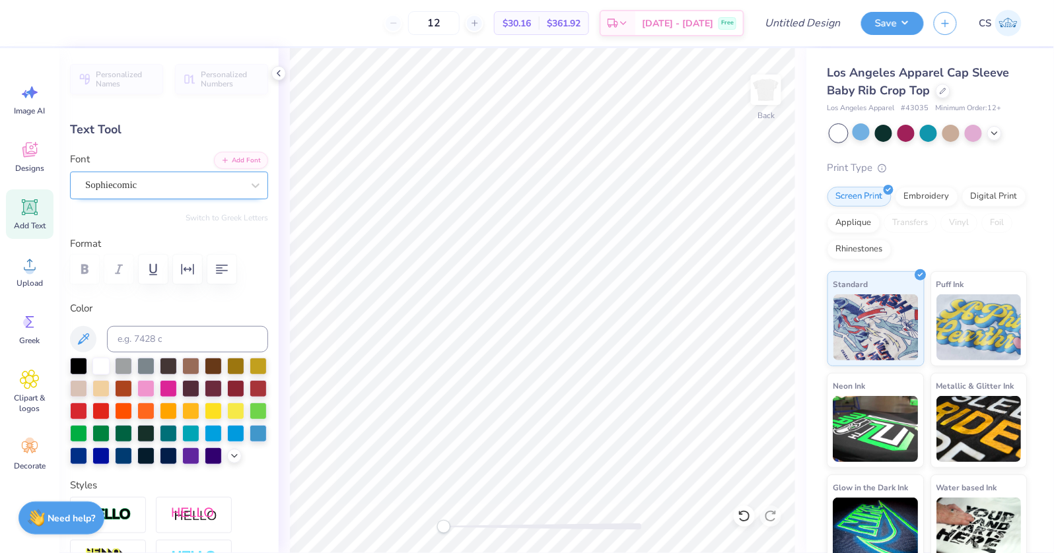
click at [203, 186] on div "Sophiecomic" at bounding box center [164, 185] width 160 height 20
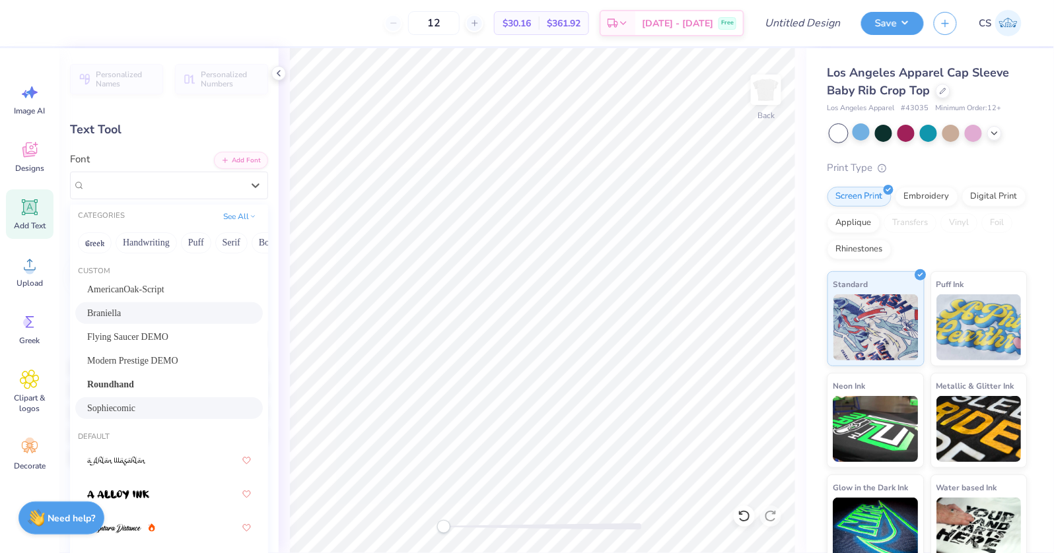
click at [162, 308] on div "Braniella" at bounding box center [169, 313] width 164 height 14
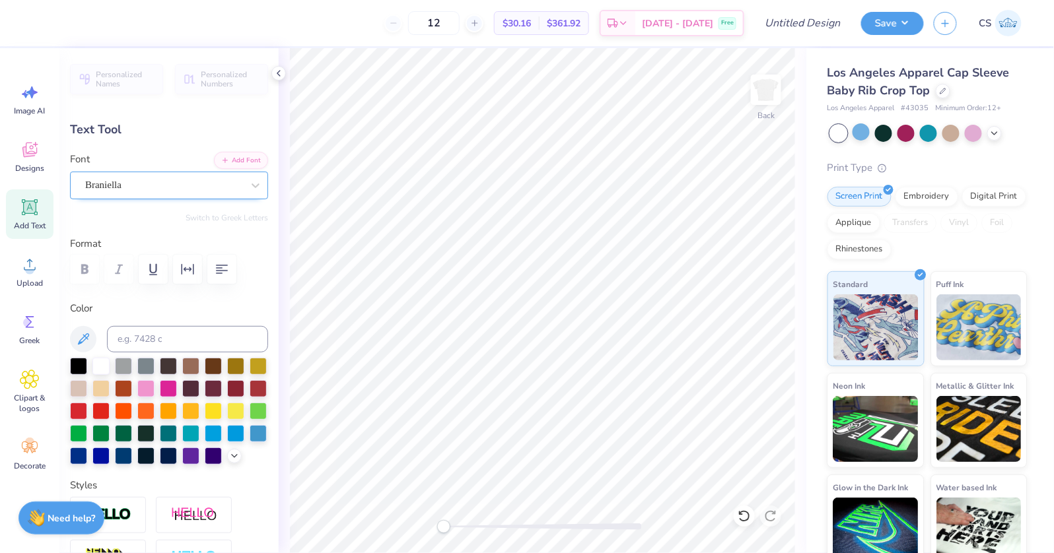
click at [178, 186] on div "Braniella" at bounding box center [164, 185] width 160 height 20
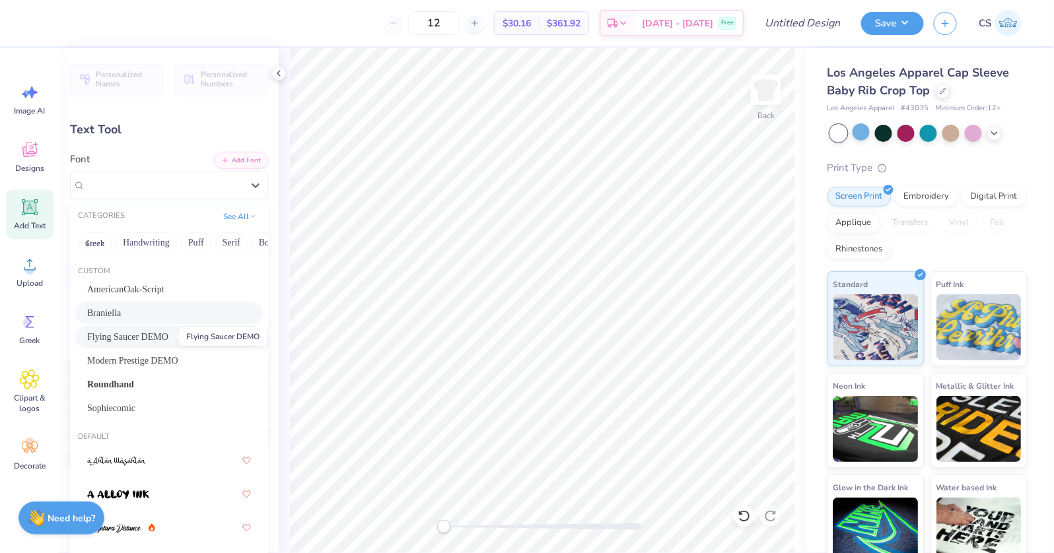
click at [161, 339] on span "Flying Saucer DEMO" at bounding box center [127, 337] width 81 height 14
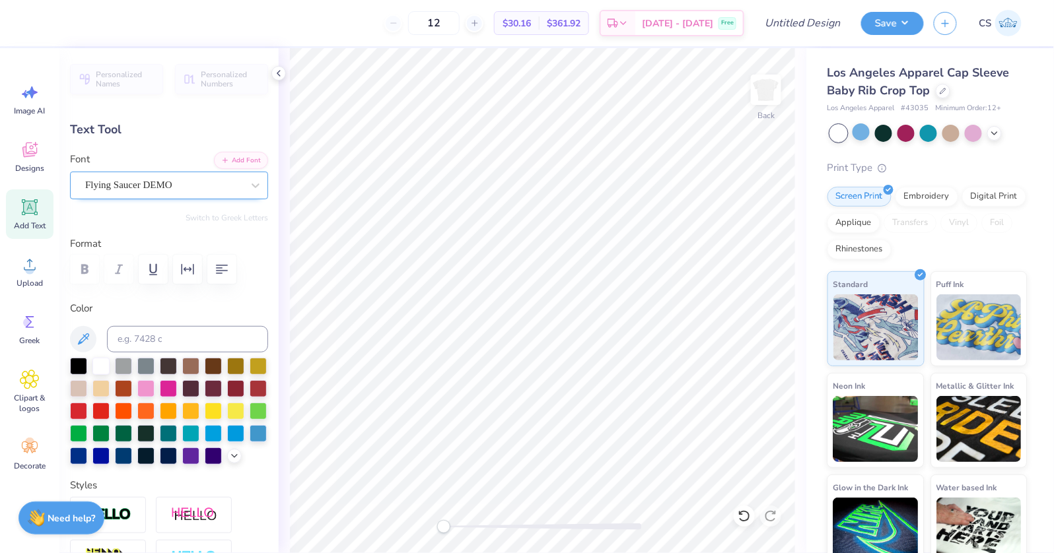
click at [182, 187] on div "Flying Saucer DEMO" at bounding box center [164, 185] width 160 height 20
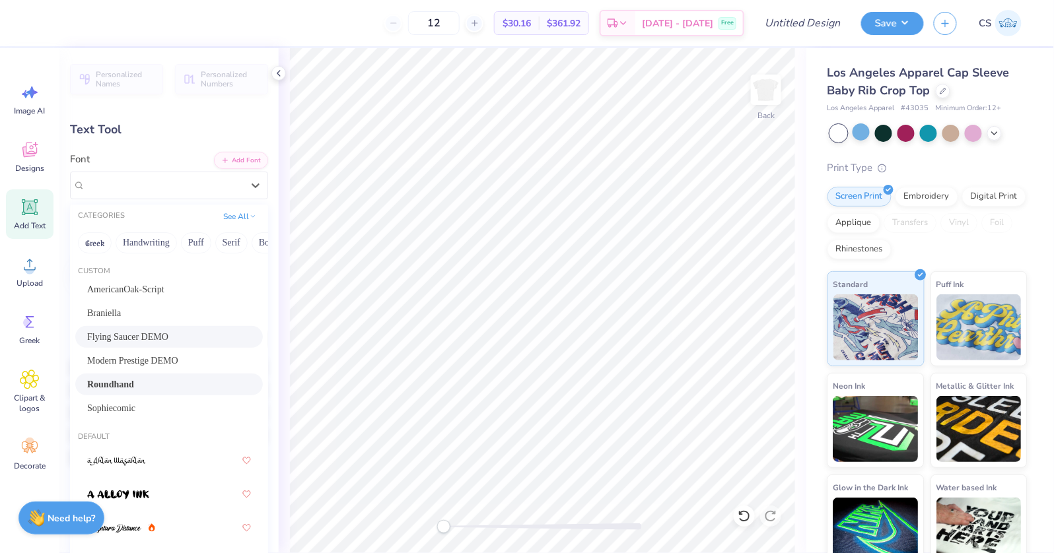
click at [170, 374] on div "Roundhand" at bounding box center [169, 385] width 188 height 22
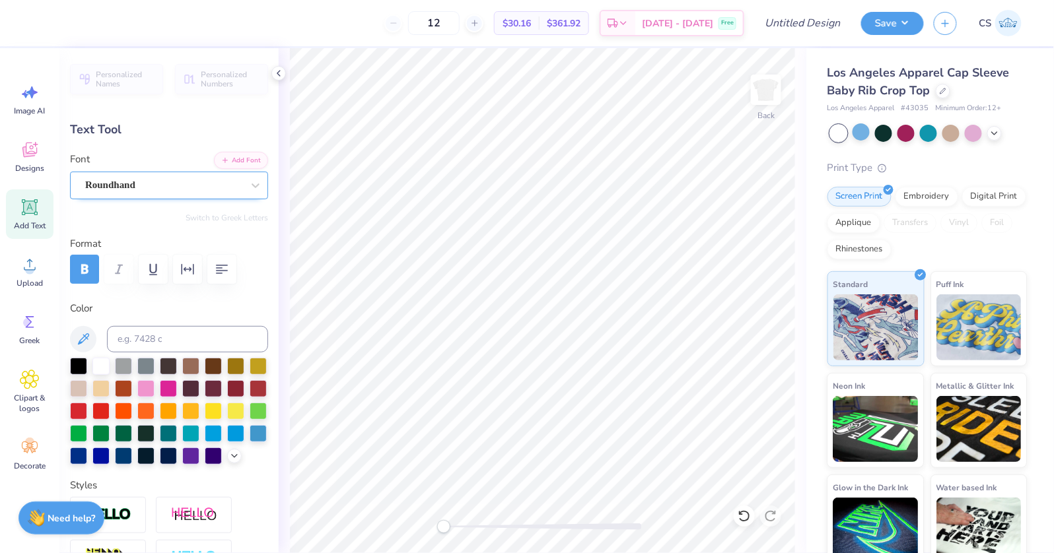
click at [181, 189] on div "Roundhand" at bounding box center [164, 185] width 160 height 20
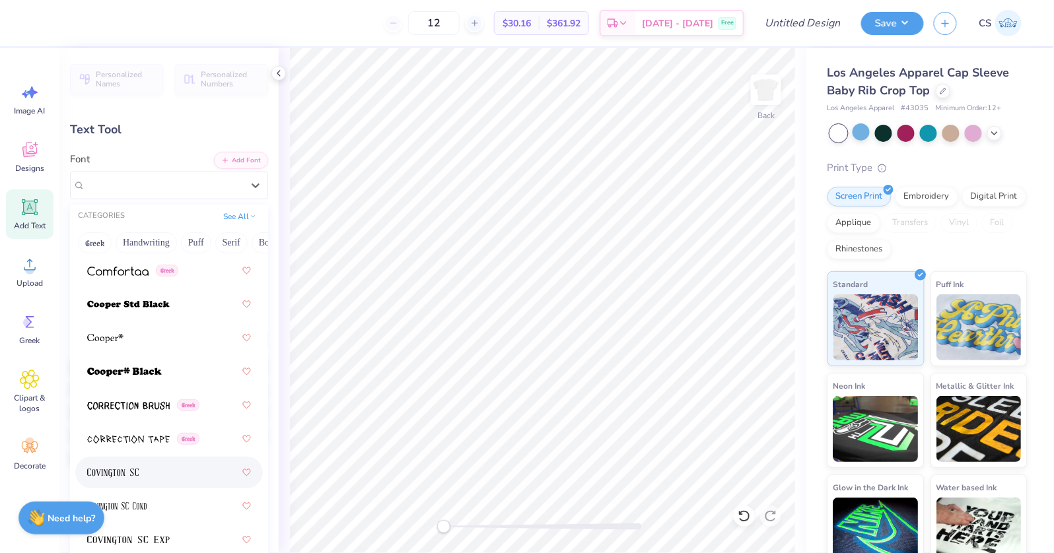
scroll to position [2999, 0]
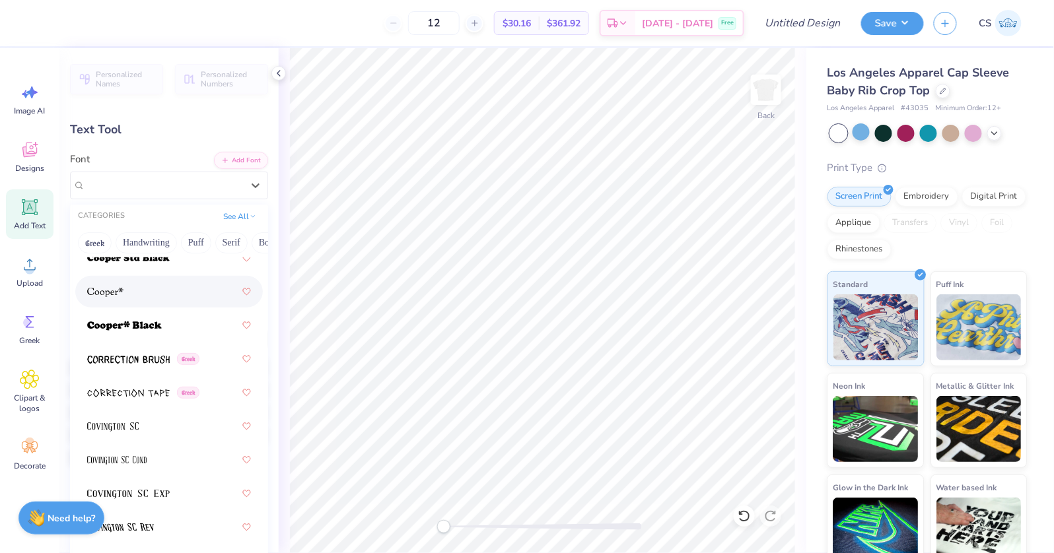
click at [176, 284] on div at bounding box center [169, 292] width 164 height 24
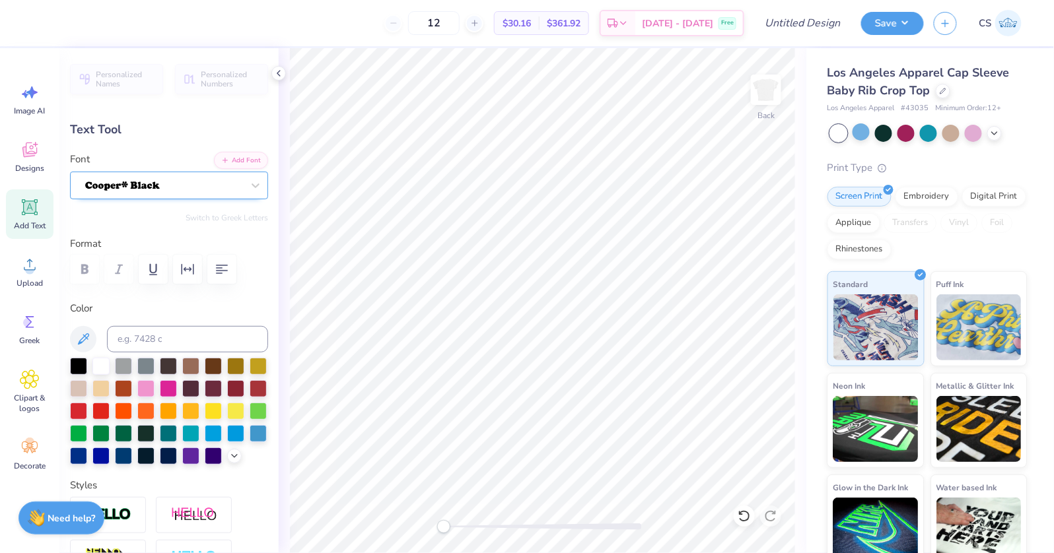
click at [214, 184] on div at bounding box center [164, 185] width 160 height 20
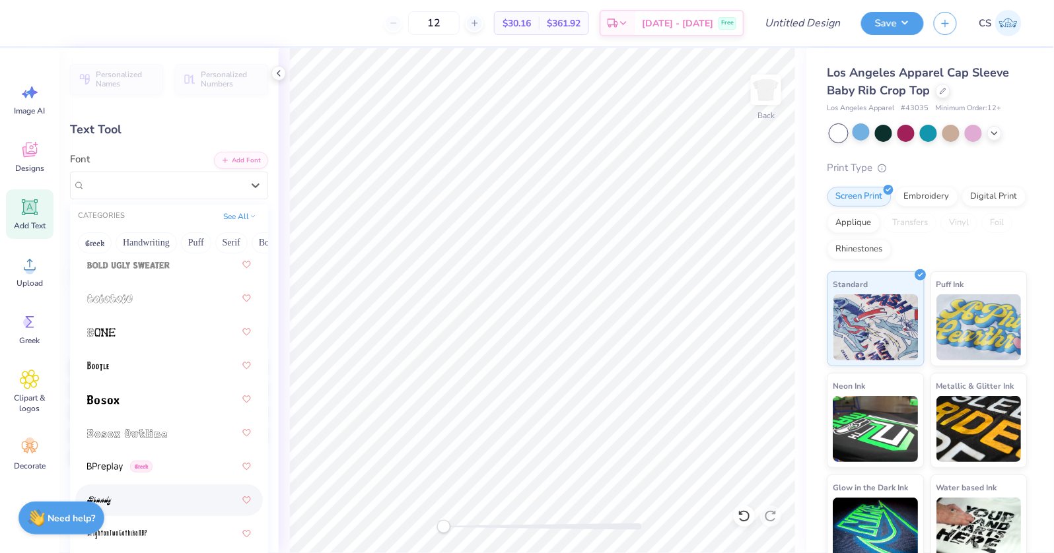
scroll to position [1411, 0]
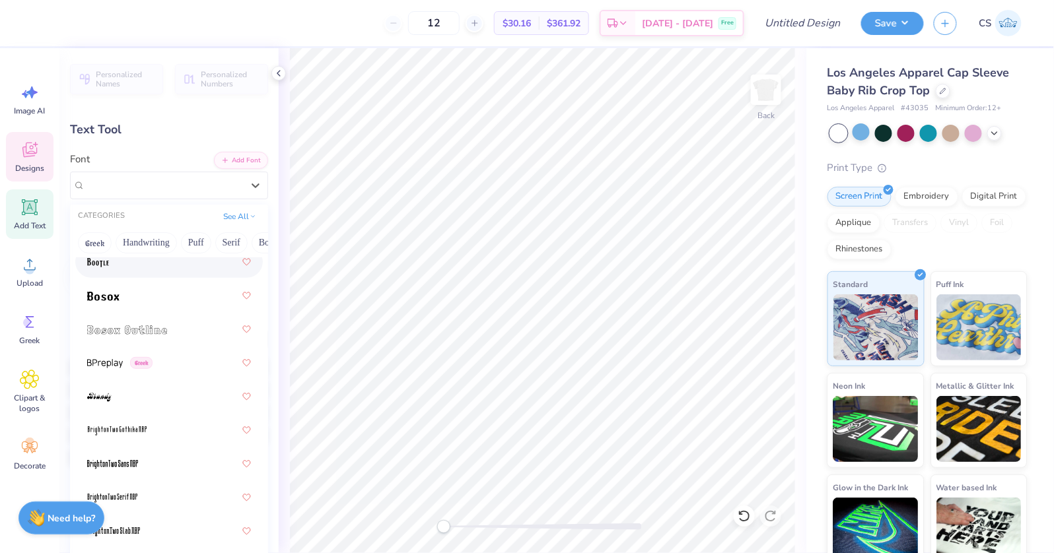
click at [35, 159] on icon at bounding box center [30, 150] width 20 height 20
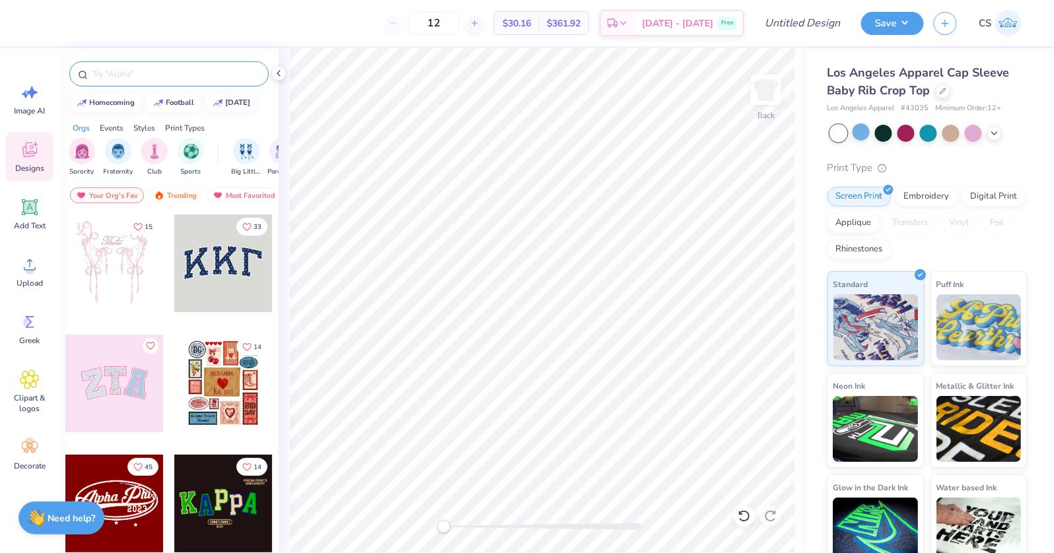
click at [140, 74] on input "text" at bounding box center [175, 73] width 169 height 13
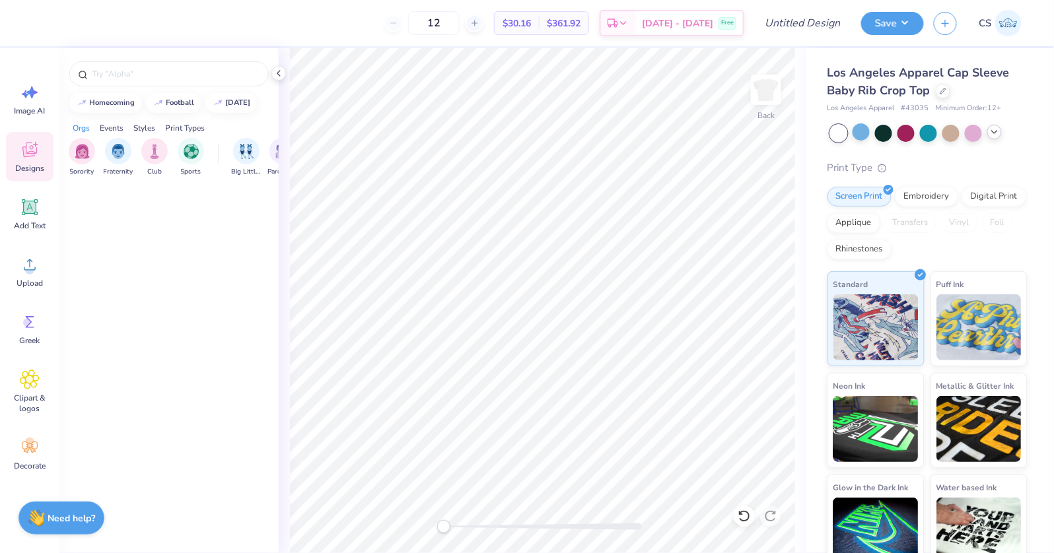
click at [995, 135] on icon at bounding box center [994, 132] width 11 height 11
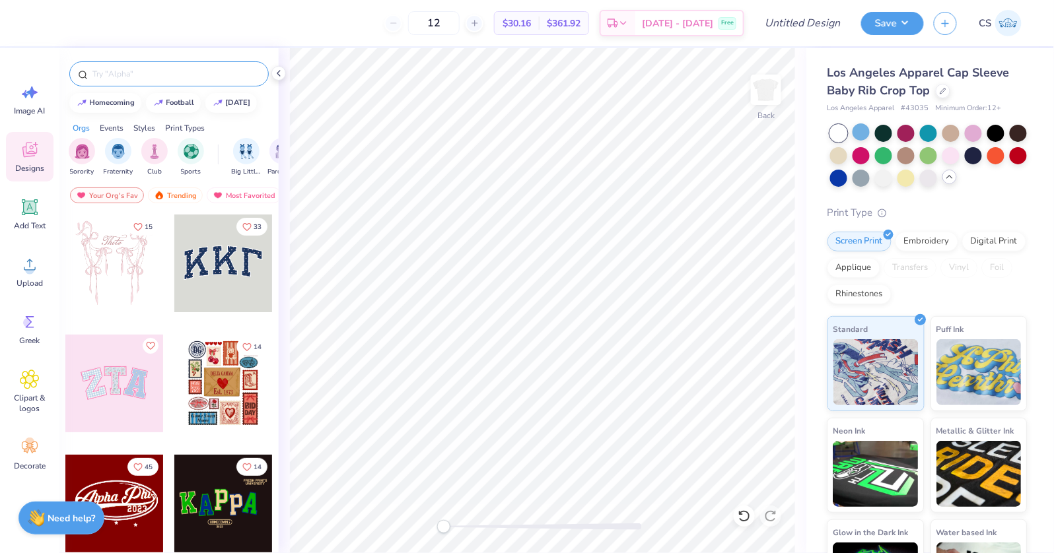
click at [193, 62] on div at bounding box center [168, 73] width 199 height 25
click at [196, 74] on input "text" at bounding box center [175, 73] width 169 height 13
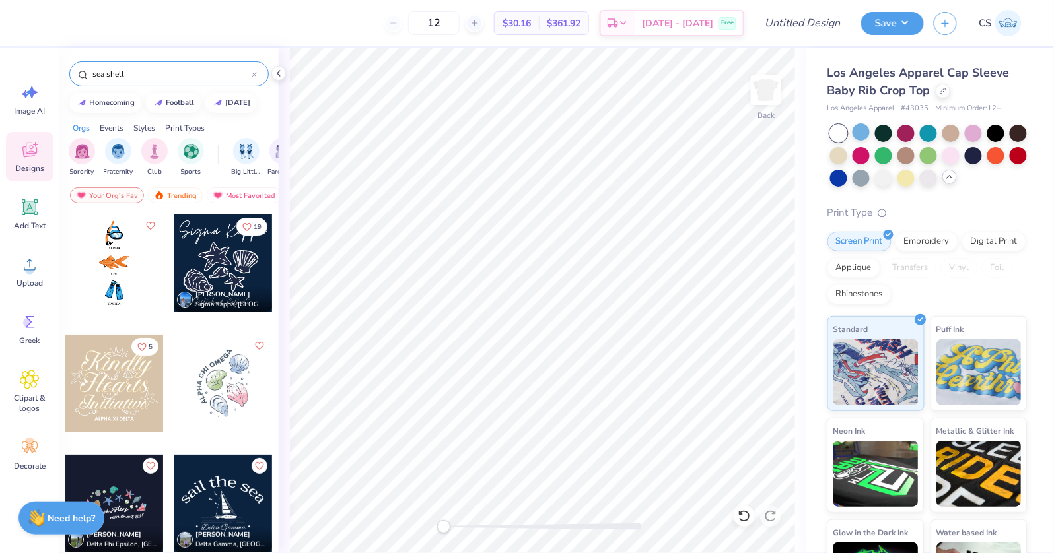
type input "sea shell"
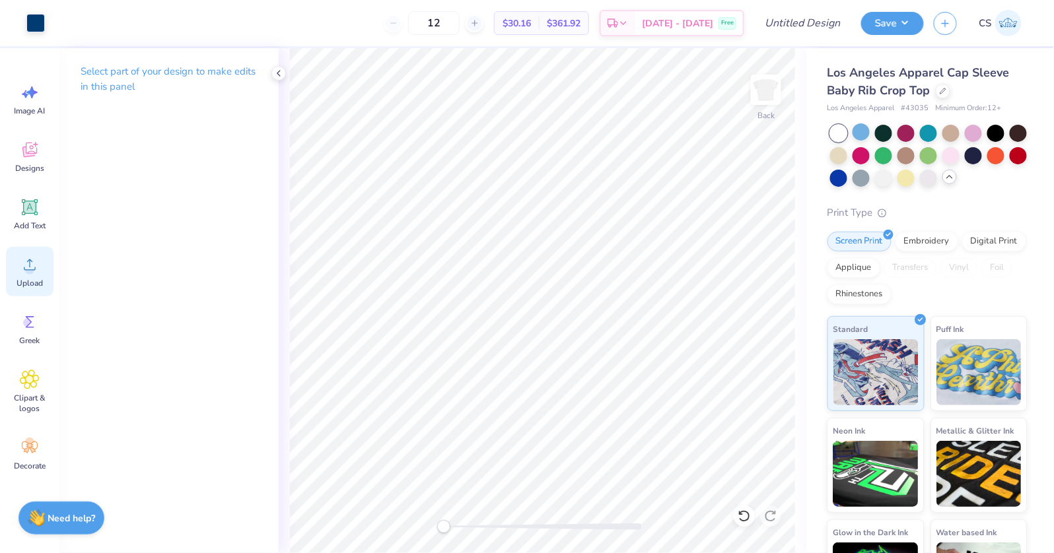
click at [36, 264] on icon at bounding box center [30, 265] width 20 height 20
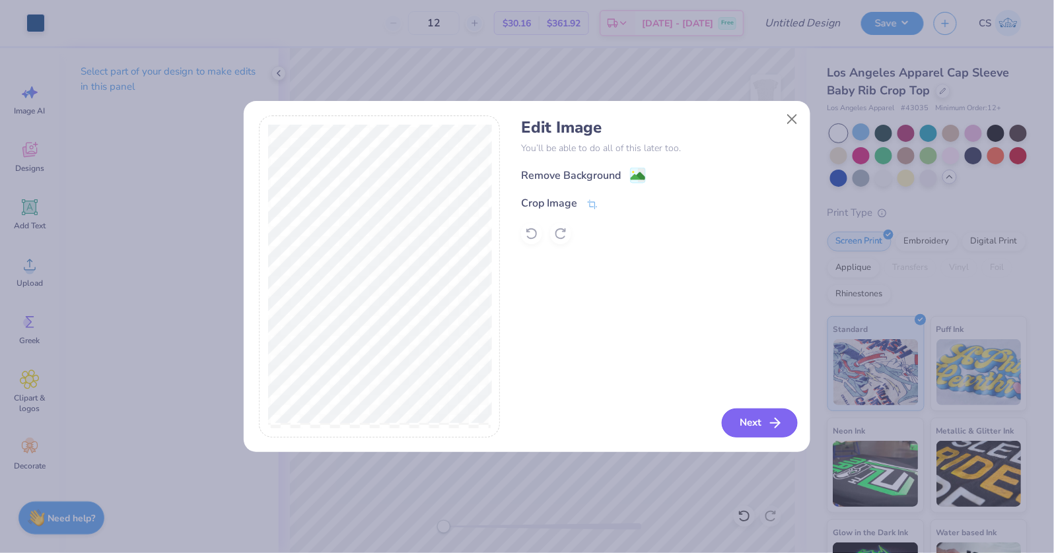
click at [754, 429] on button "Next" at bounding box center [760, 423] width 76 height 29
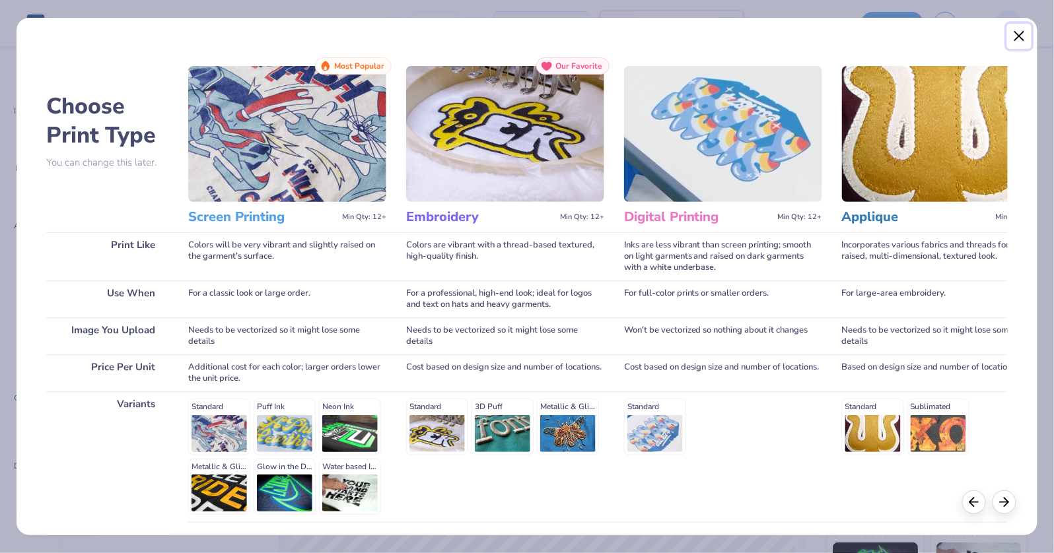
click at [1017, 28] on button "Close" at bounding box center [1019, 36] width 25 height 25
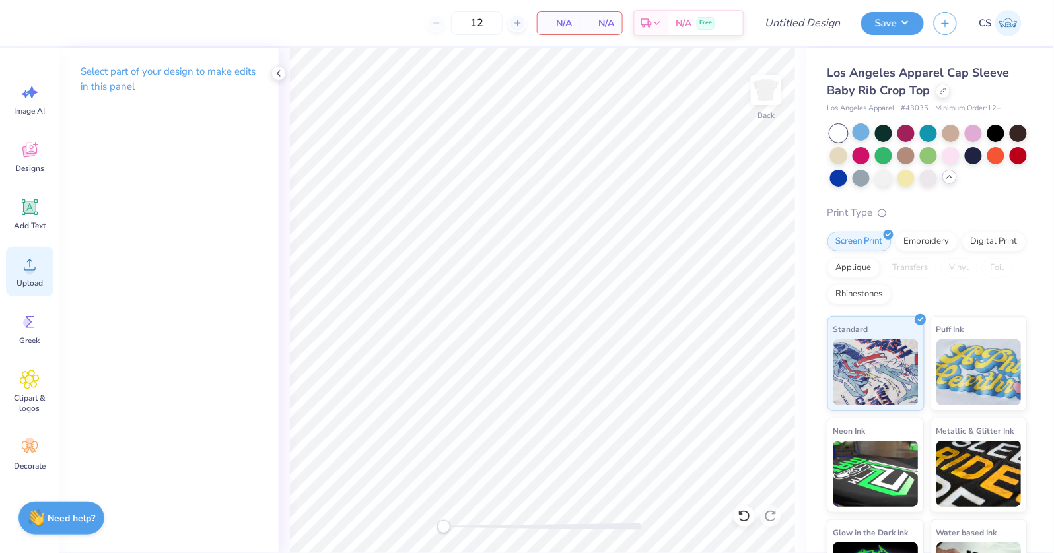
click at [22, 279] on span "Upload" at bounding box center [30, 283] width 26 height 11
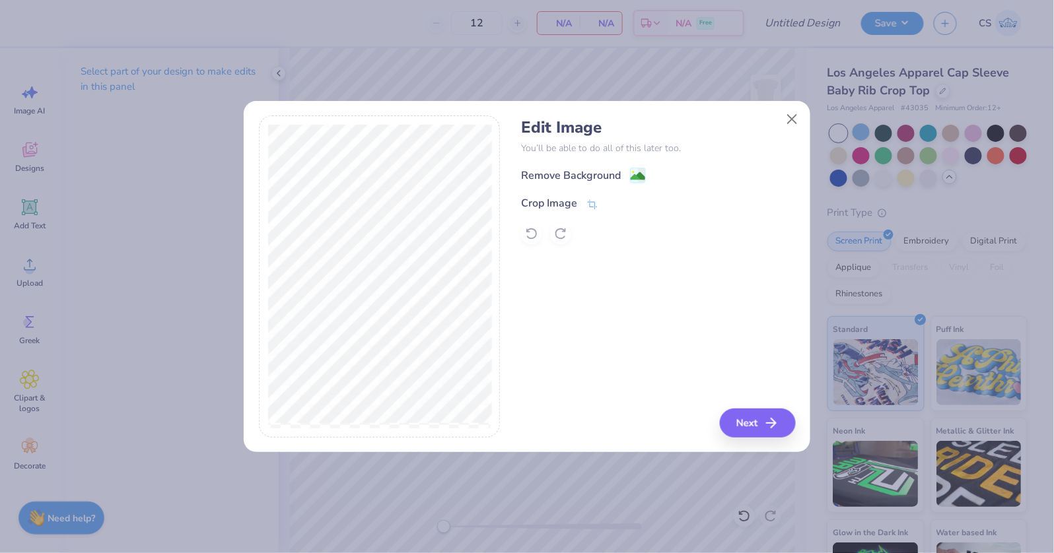
click at [633, 166] on div "Edit Image You’ll be able to do all of this later too. Remove Background Crop I…" at bounding box center [658, 181] width 274 height 126
click at [635, 176] on image at bounding box center [638, 177] width 15 height 15
click at [634, 175] on div "Remove Background" at bounding box center [658, 175] width 274 height 17
click at [585, 199] on div "Crop Image" at bounding box center [559, 205] width 77 height 16
click at [745, 378] on div "Edit Image You’ll be able to do all of this later too. Remove Background Crop I…" at bounding box center [658, 277] width 274 height 322
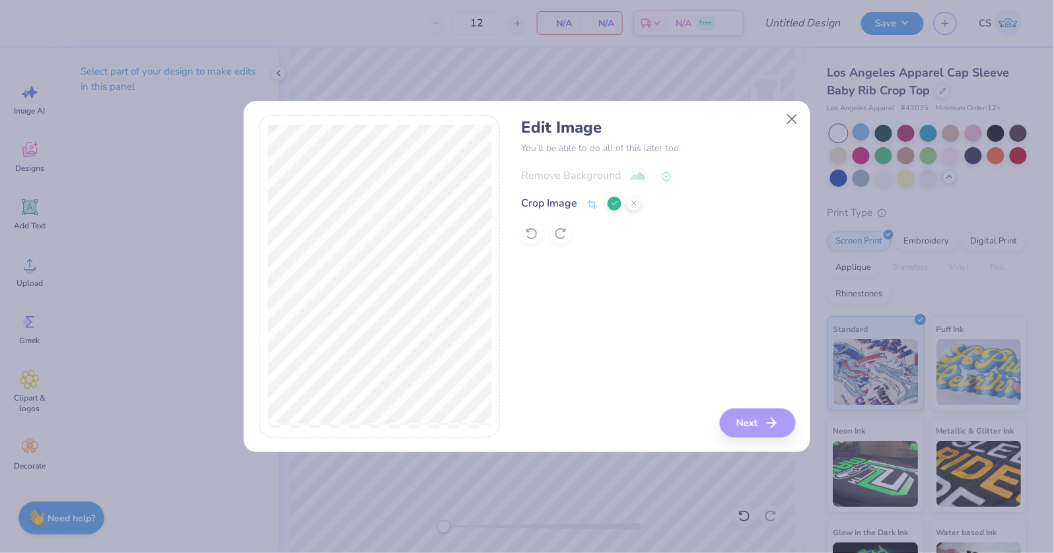
click at [616, 204] on icon at bounding box center [615, 203] width 8 height 8
click at [633, 181] on image at bounding box center [638, 177] width 15 height 15
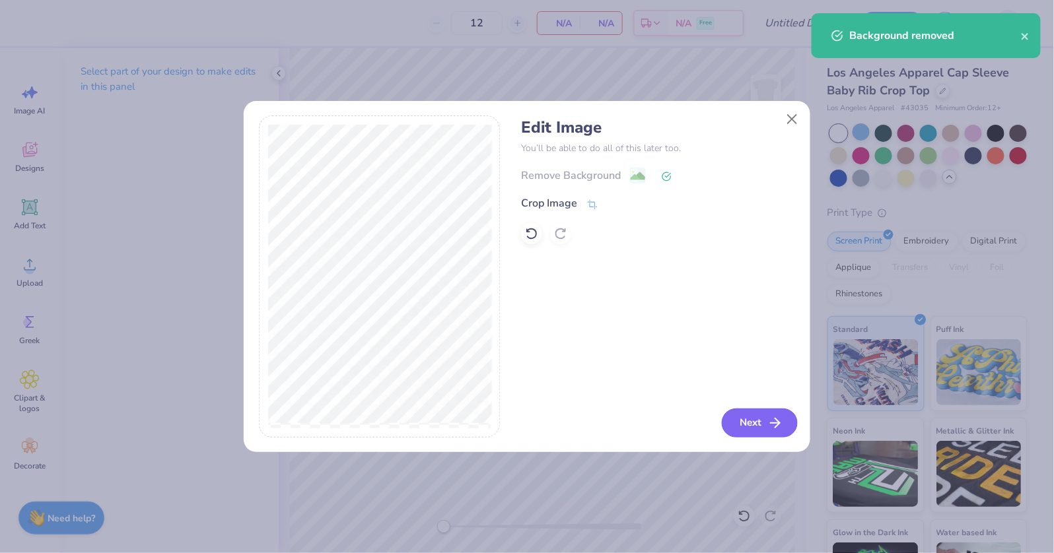
click at [746, 415] on button "Next" at bounding box center [760, 423] width 76 height 29
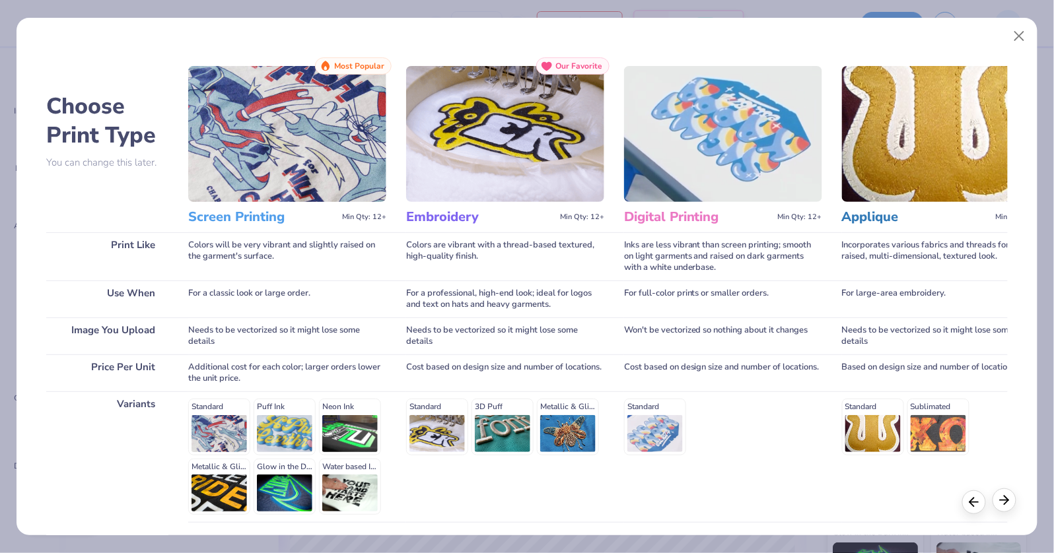
click at [1005, 501] on line at bounding box center [1005, 501] width 9 height 0
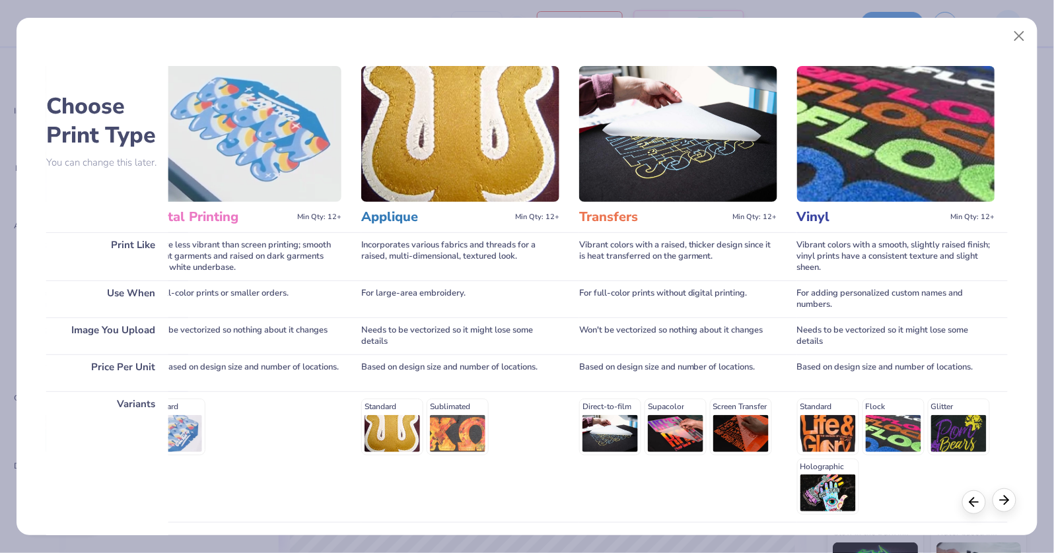
click at [1005, 501] on line at bounding box center [1005, 501] width 9 height 0
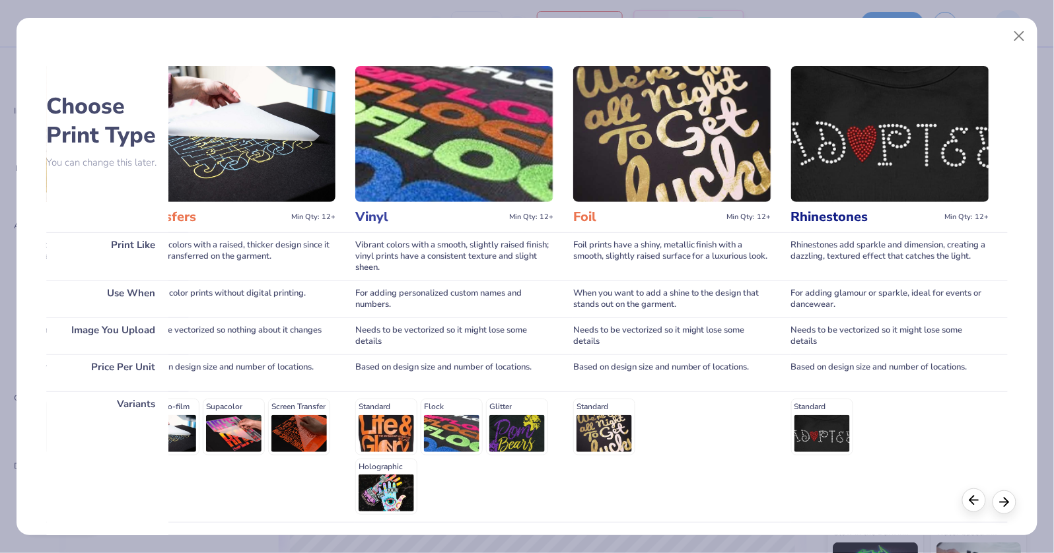
click at [966, 503] on div at bounding box center [974, 501] width 24 height 24
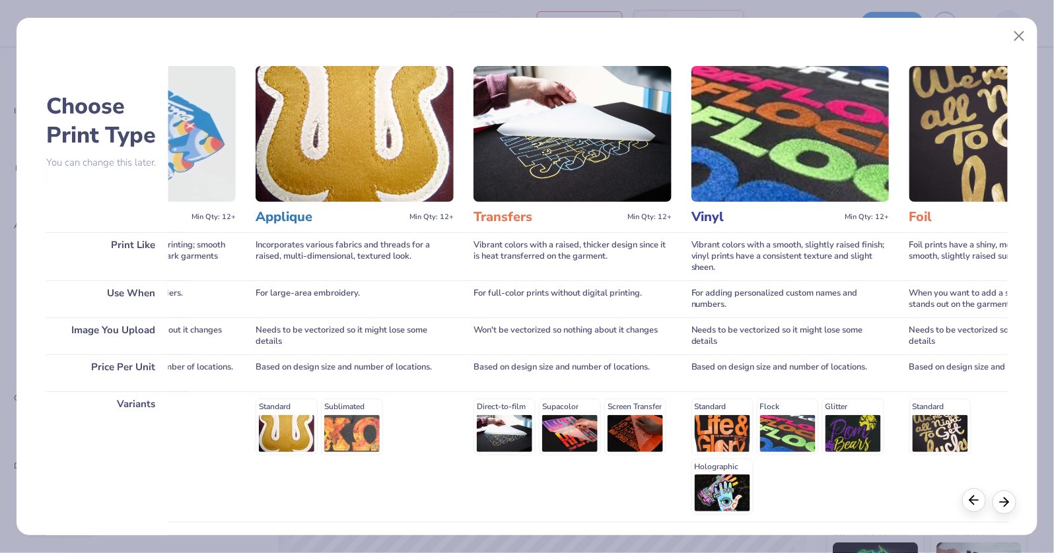
click at [966, 503] on div at bounding box center [974, 501] width 24 height 24
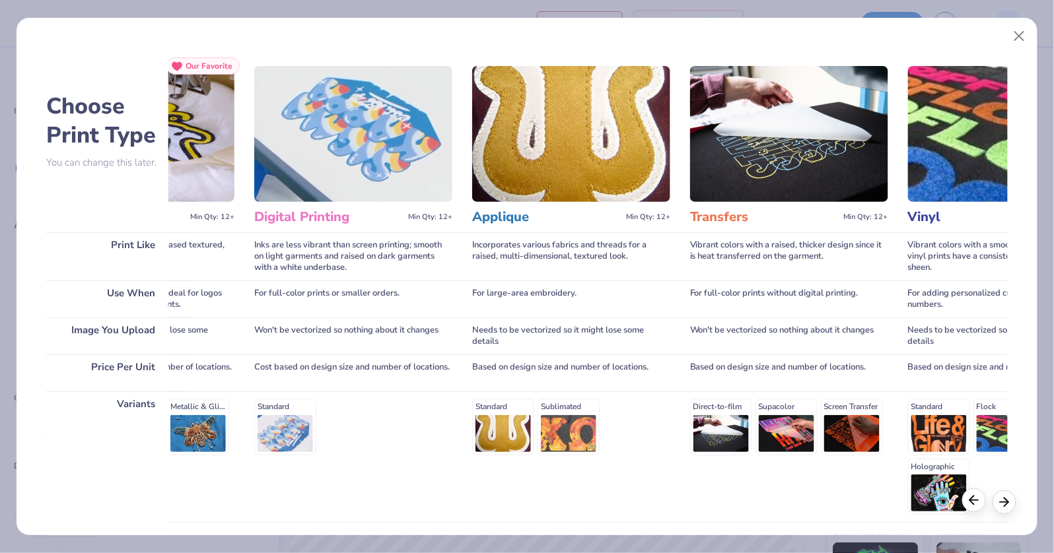
click at [966, 503] on div at bounding box center [974, 501] width 24 height 24
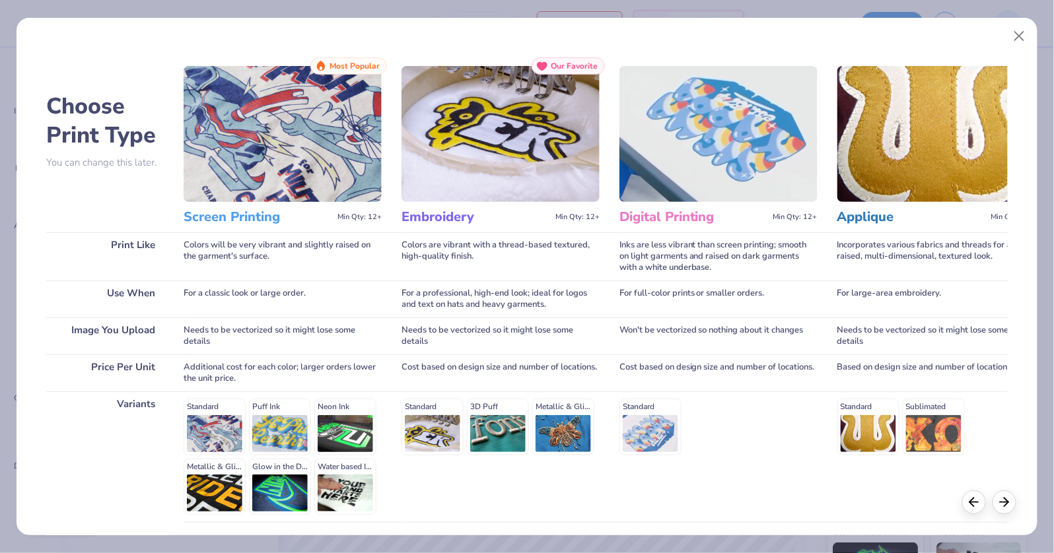
scroll to position [0, 0]
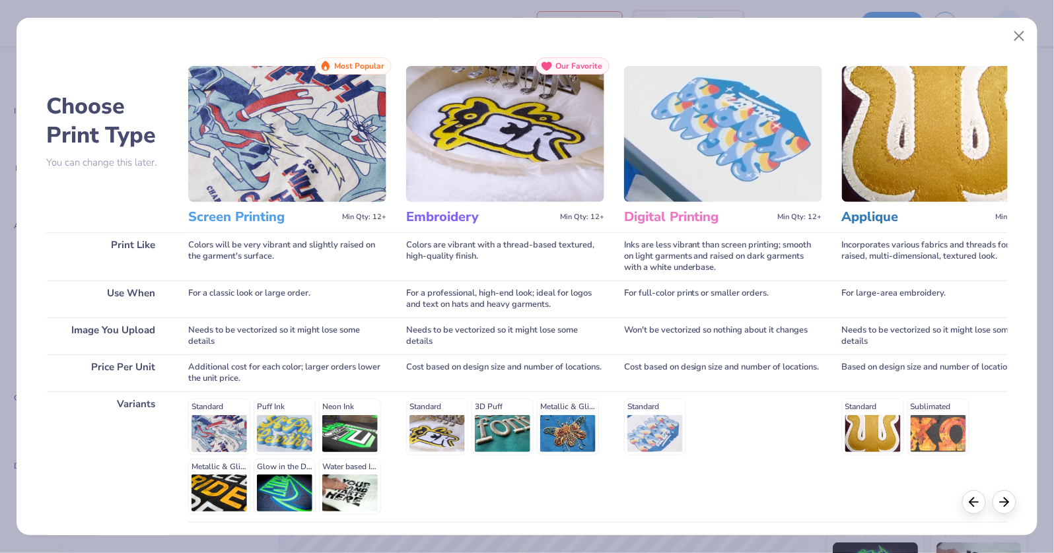
click at [287, 110] on img at bounding box center [287, 134] width 198 height 136
click at [369, 180] on img at bounding box center [287, 134] width 198 height 136
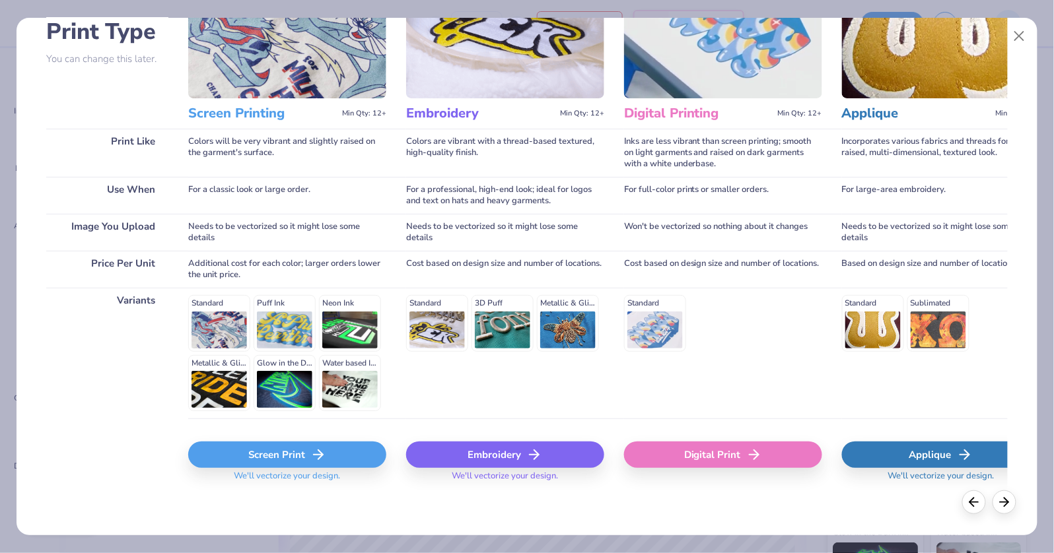
click at [318, 455] on icon at bounding box center [318, 455] width 16 height 16
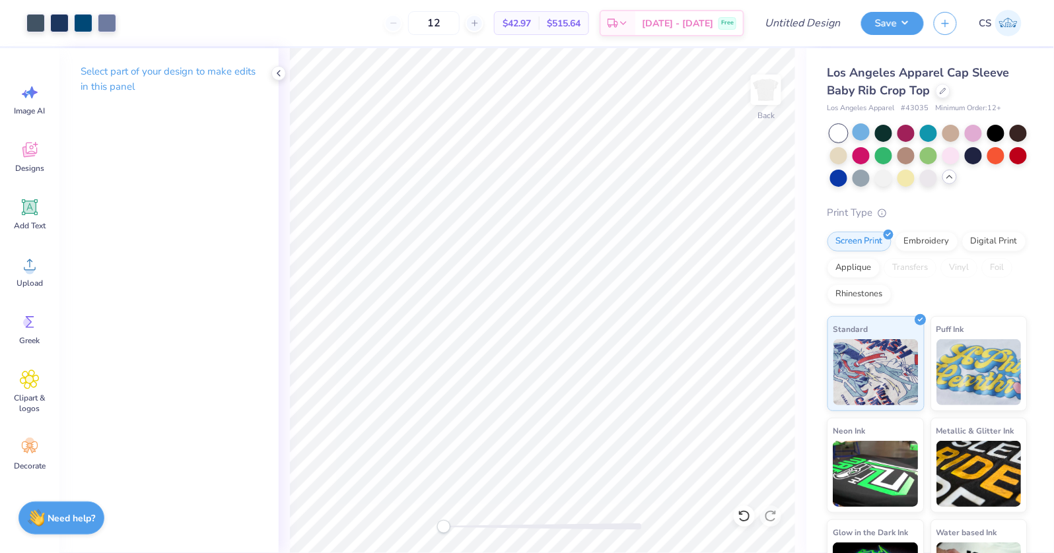
click at [221, 75] on p "Select part of your design to make edits in this panel" at bounding box center [169, 79] width 177 height 30
click at [181, 66] on p "Select part of your design to make edits in this panel" at bounding box center [169, 79] width 177 height 30
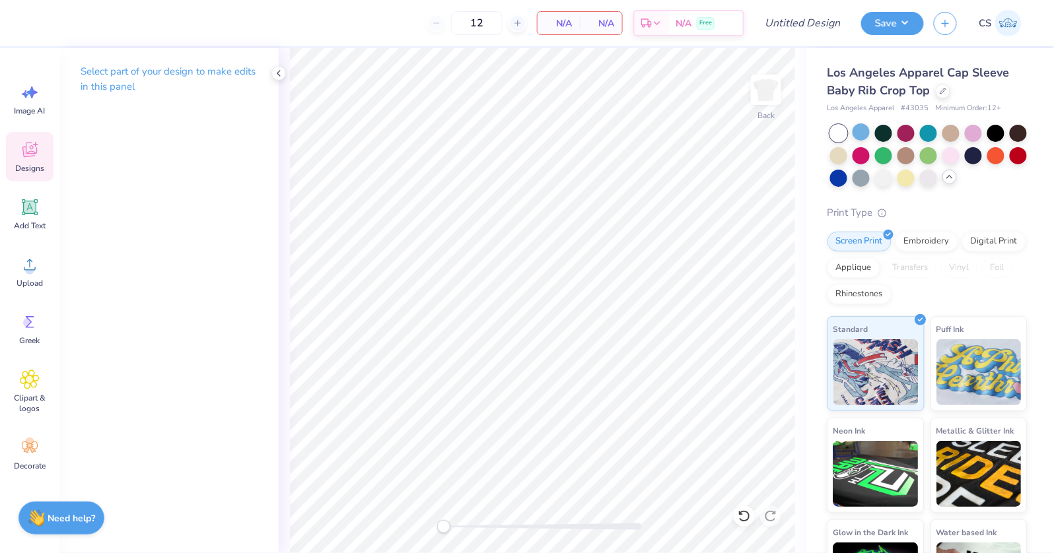
click at [29, 172] on span "Designs" at bounding box center [29, 168] width 29 height 11
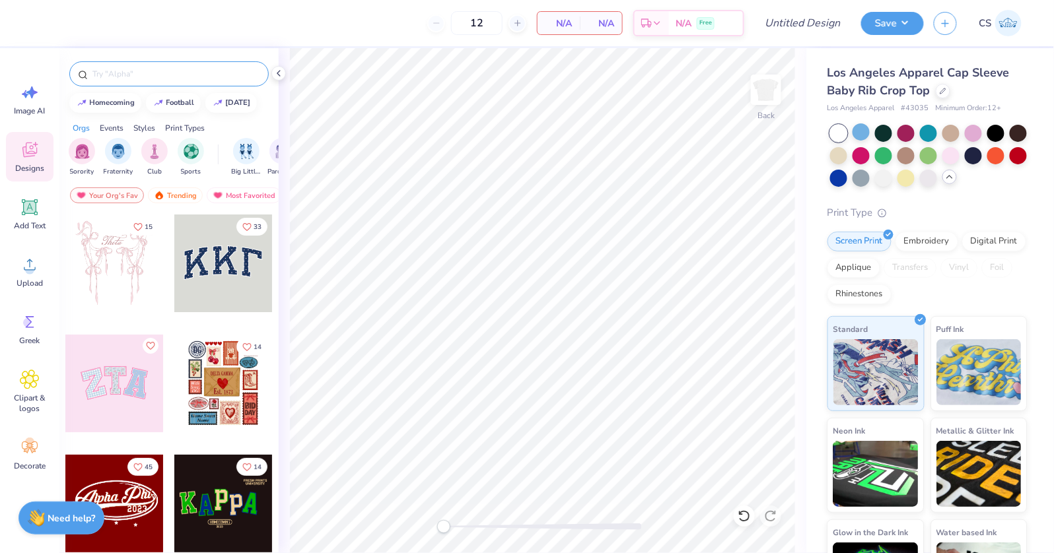
click at [161, 69] on input "text" at bounding box center [175, 73] width 169 height 13
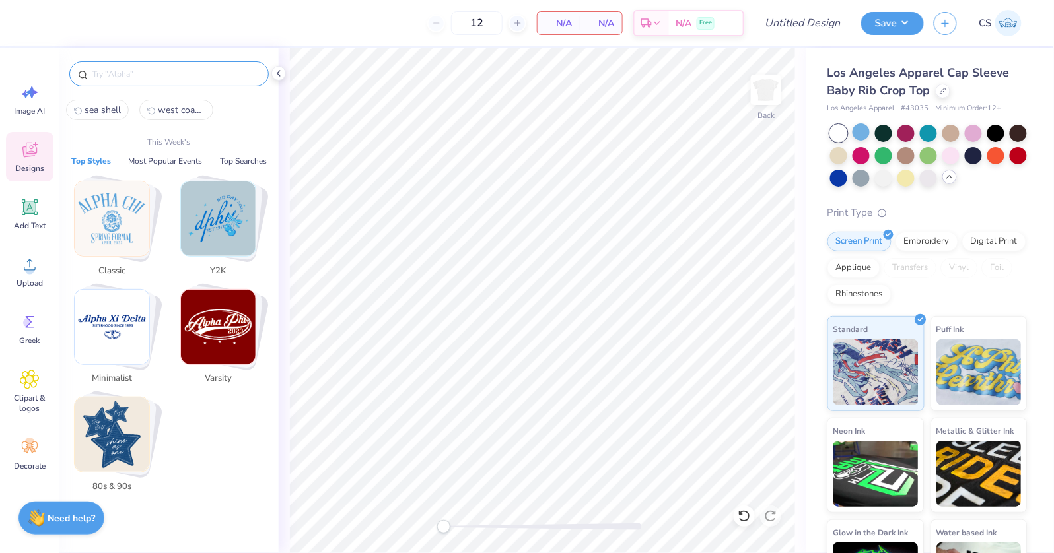
click at [102, 318] on img "Stack Card Button Minimalist" at bounding box center [112, 327] width 75 height 75
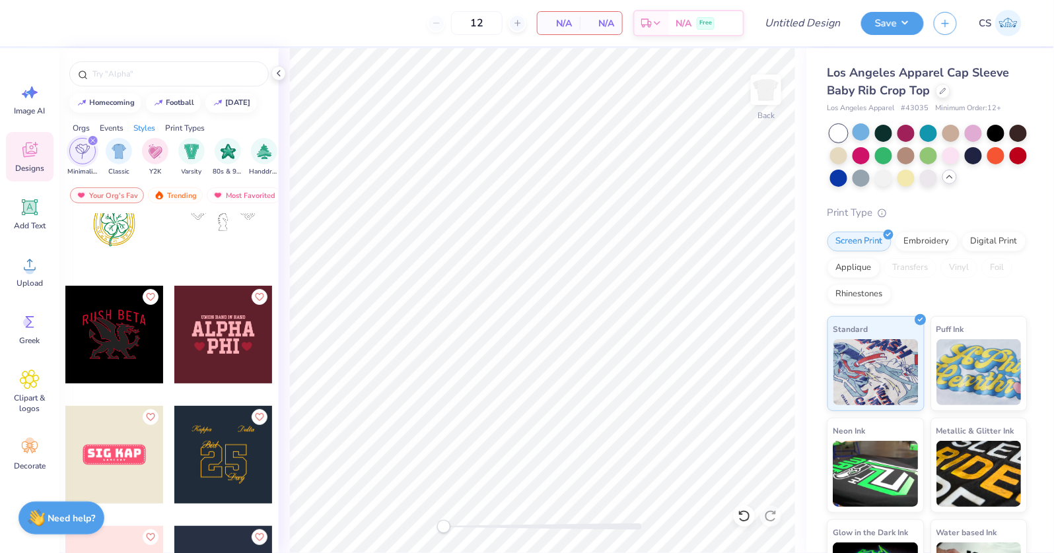
scroll to position [6422, 0]
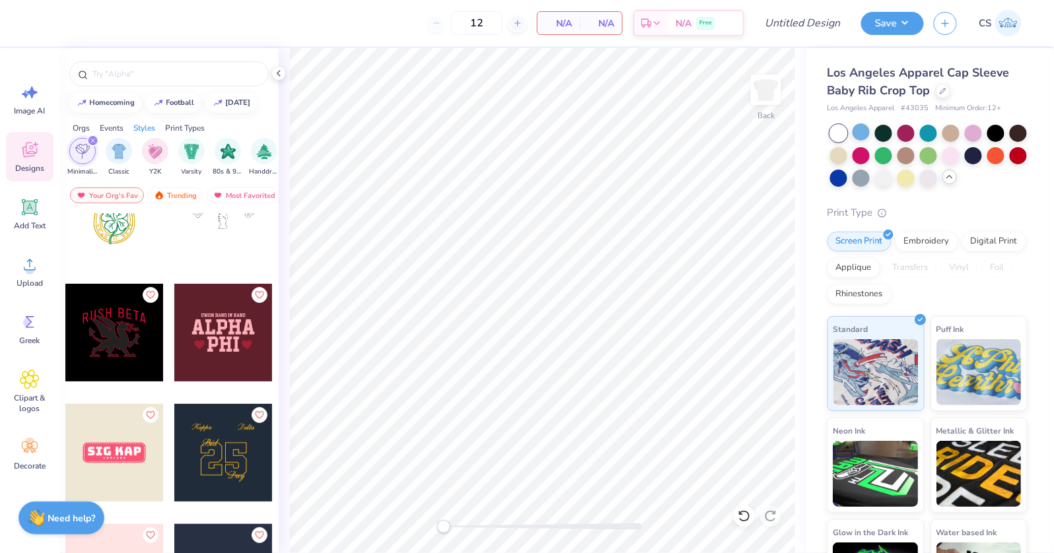
click at [92, 140] on icon "filter for Minimalist" at bounding box center [92, 140] width 5 height 5
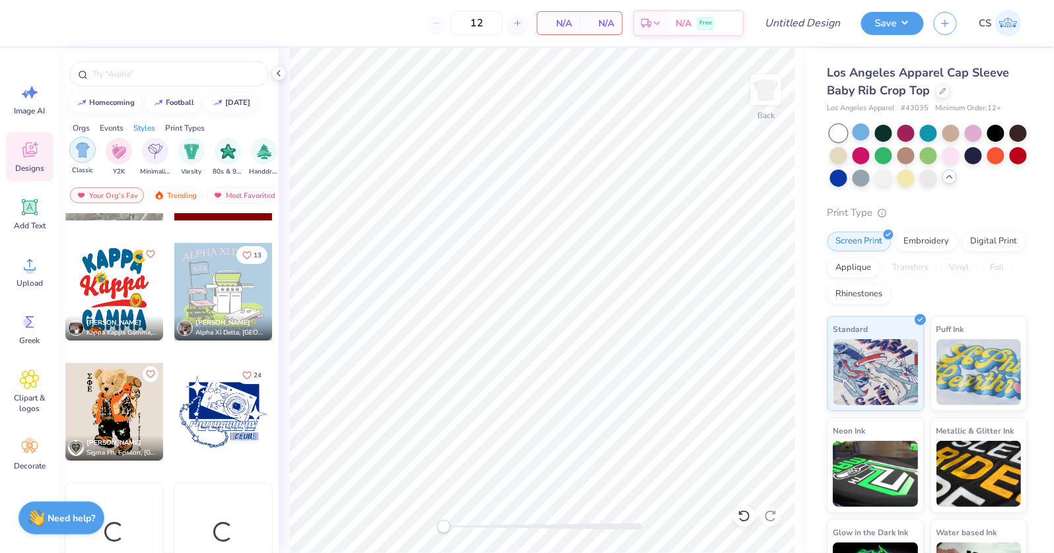
click at [75, 145] on img "filter for Classic" at bounding box center [82, 150] width 15 height 15
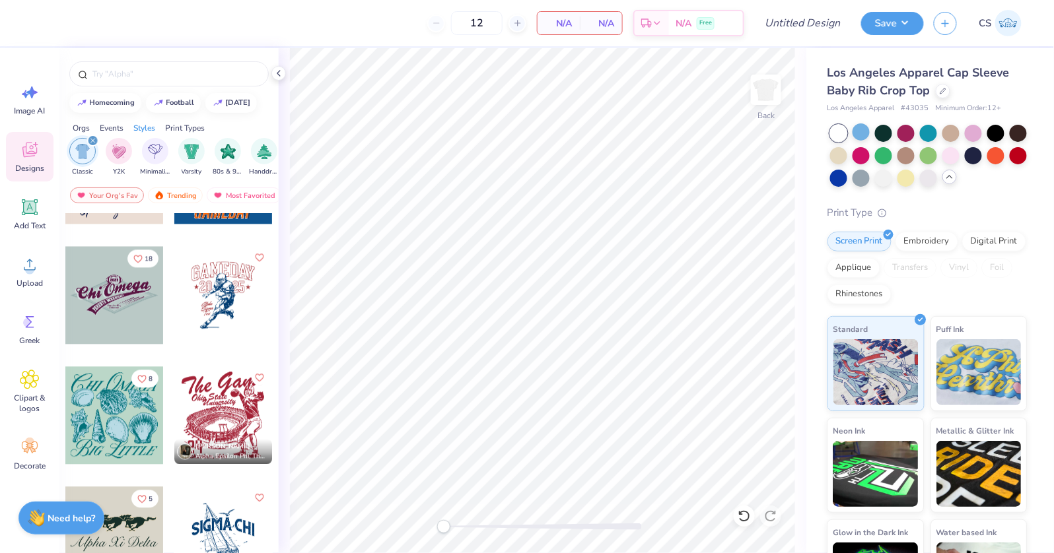
scroll to position [1091, 0]
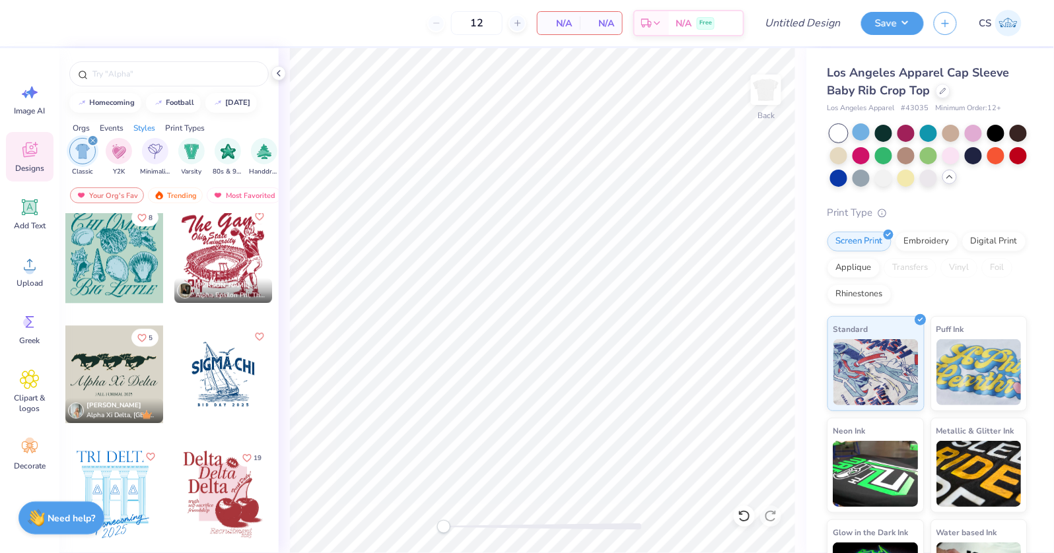
click at [87, 126] on div "Orgs" at bounding box center [81, 128] width 17 height 12
click at [85, 156] on img "filter for Sorority" at bounding box center [82, 150] width 15 height 15
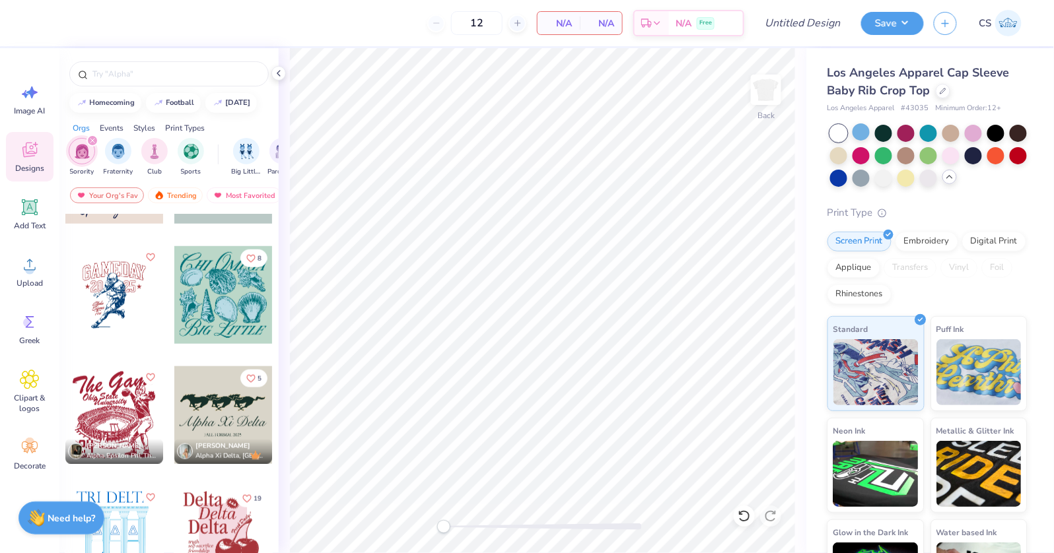
scroll to position [748, 0]
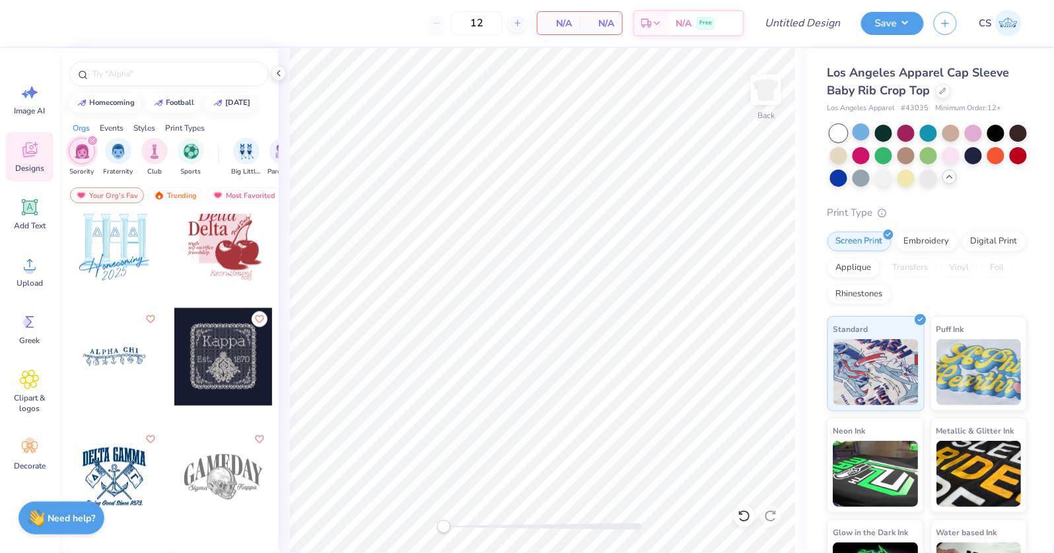
click at [118, 381] on div at bounding box center [114, 357] width 98 height 98
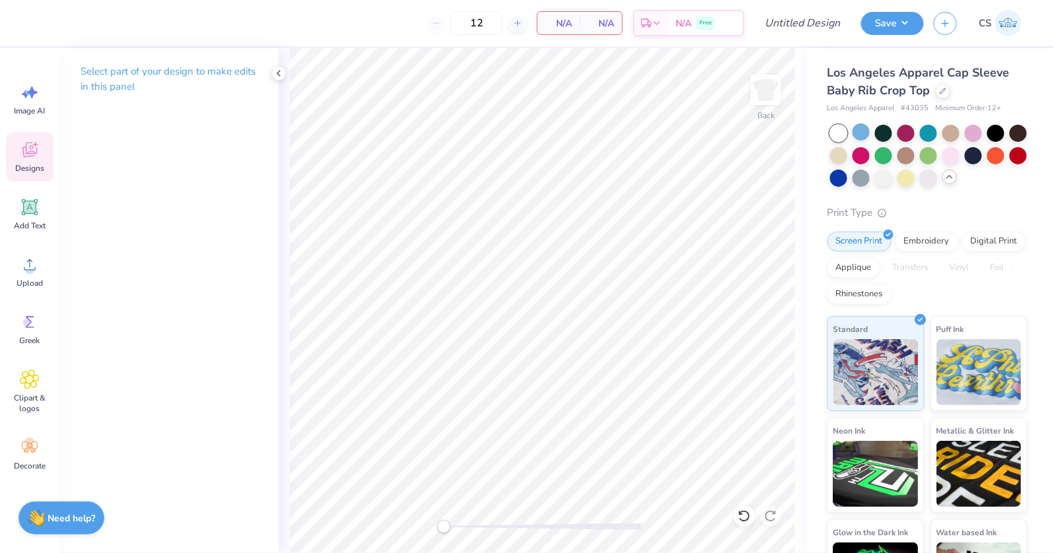
click at [36, 159] on icon at bounding box center [30, 150] width 20 height 20
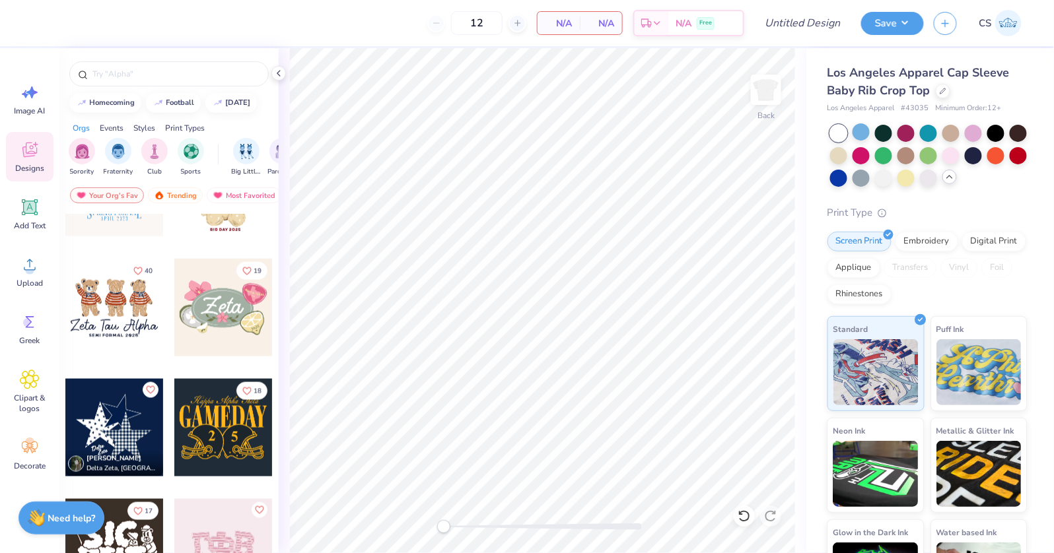
scroll to position [637, 0]
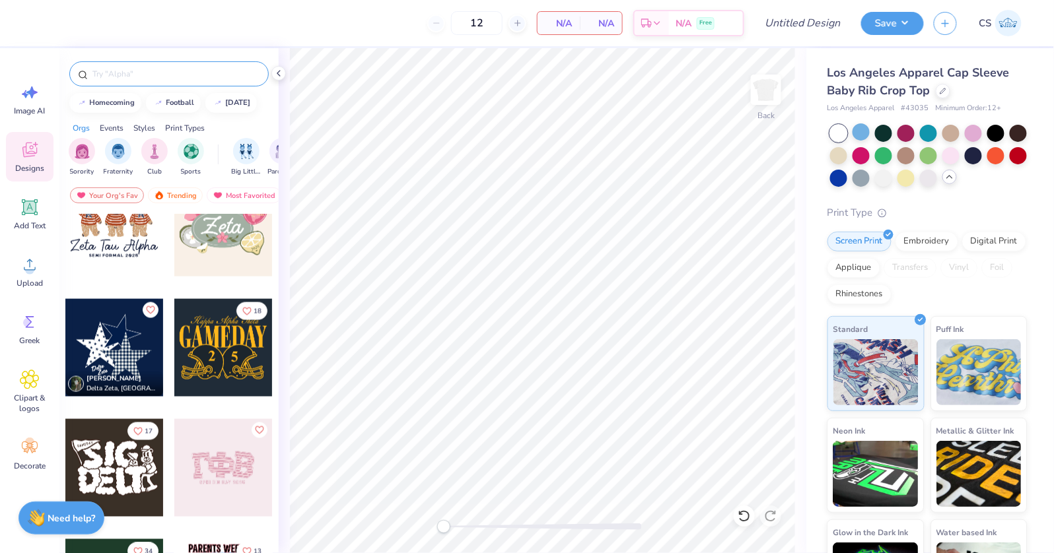
click at [184, 72] on input "text" at bounding box center [175, 73] width 169 height 13
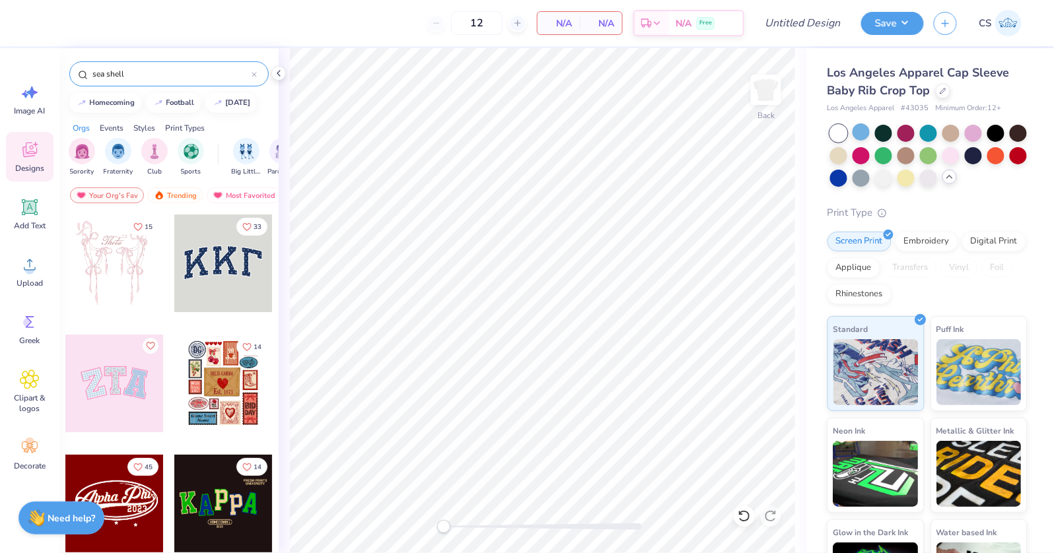
type input "sea shell"
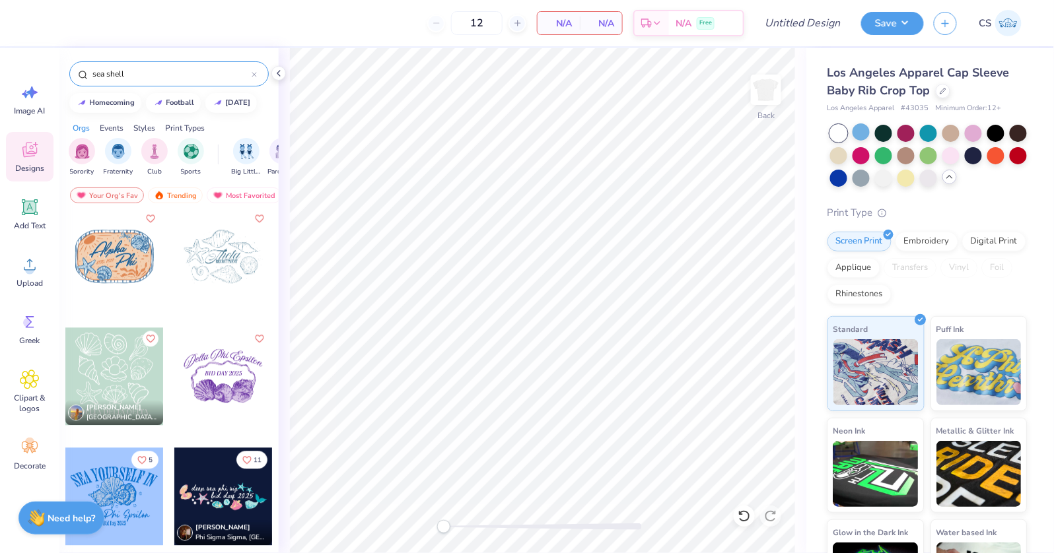
scroll to position [898, 0]
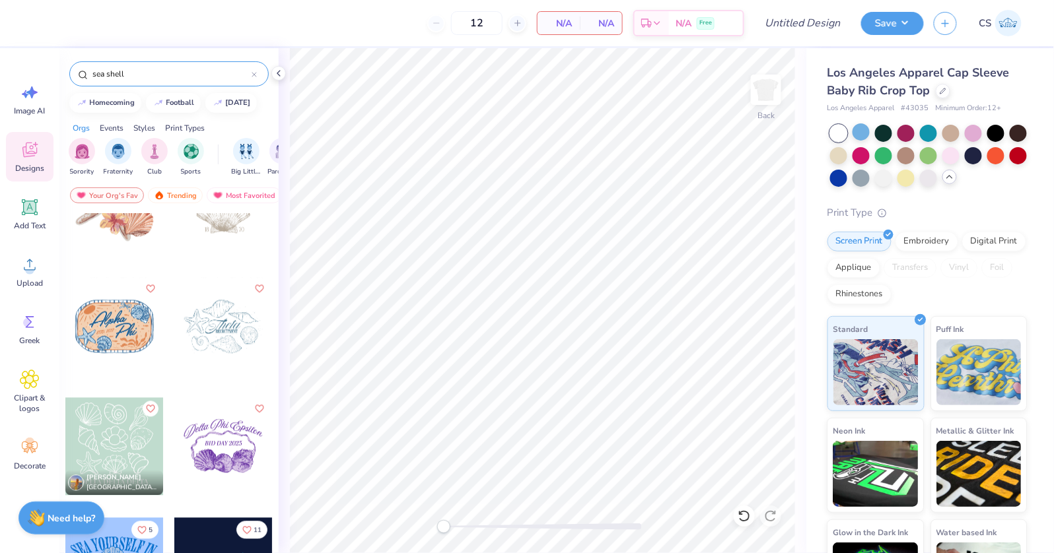
click at [142, 324] on div at bounding box center [114, 327] width 98 height 98
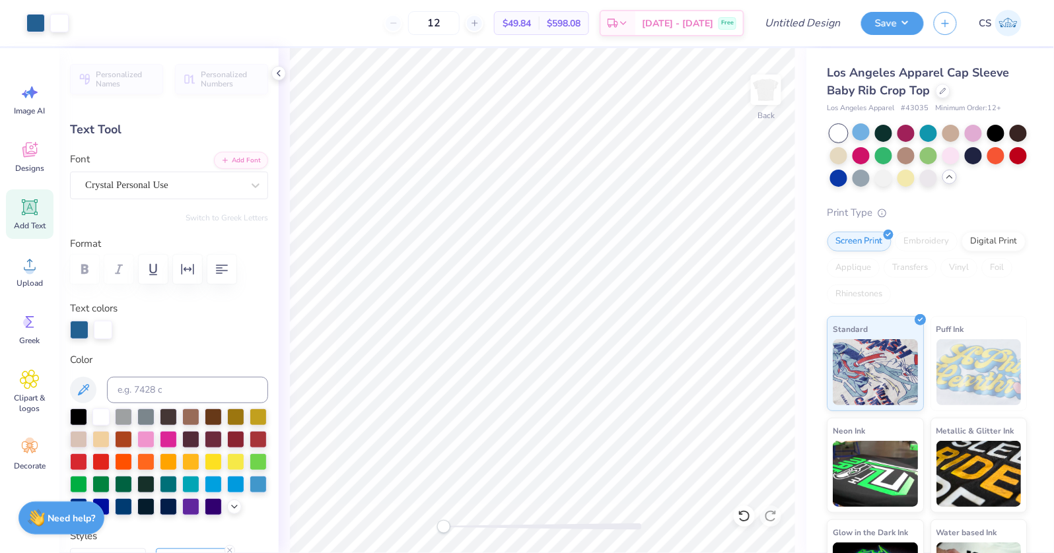
type input "-8.2"
type input "1.53"
type input "1.13"
type input "4.64"
type input "2.69"
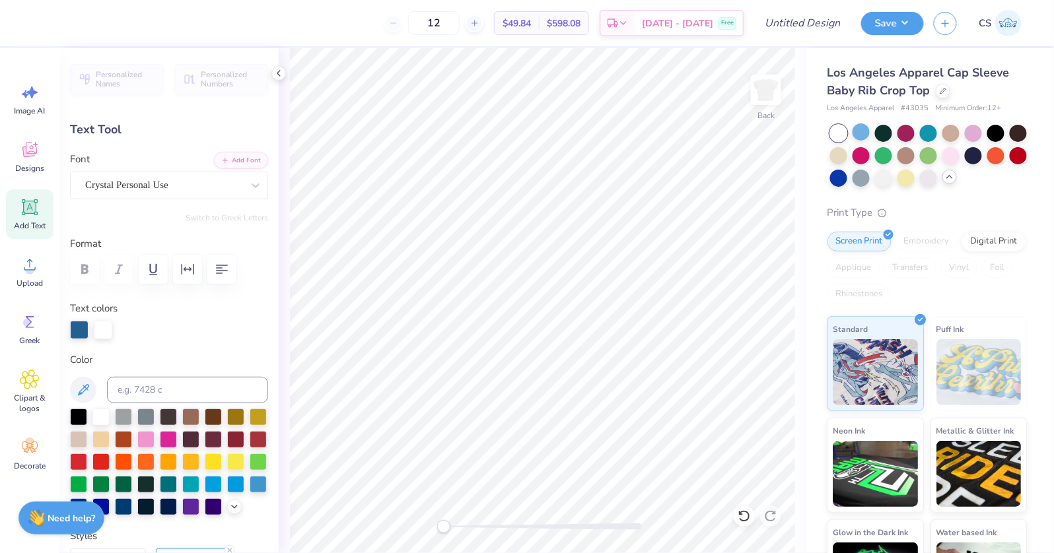
type input "1.28"
type input "3.75"
type input "1.53"
type input "1.13"
type input "4.64"
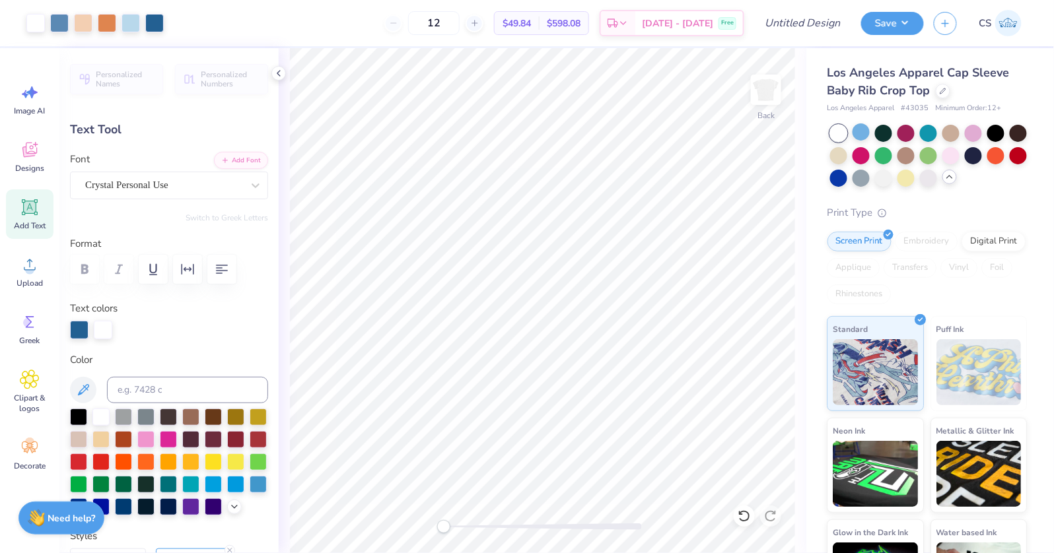
type input "0.0"
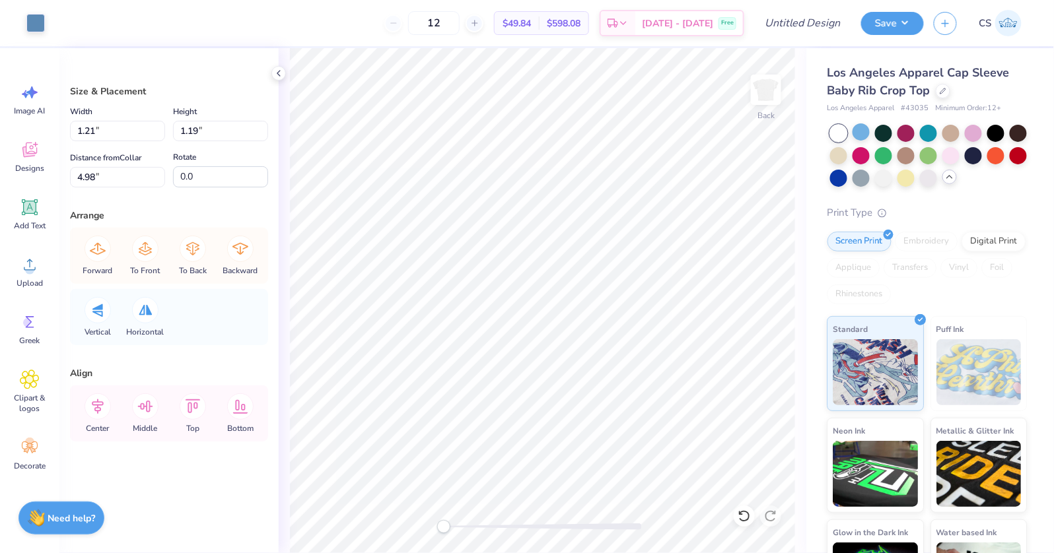
type input "1.21"
type input "1.19"
type input "4.98"
type input "1.36"
type input "1.32"
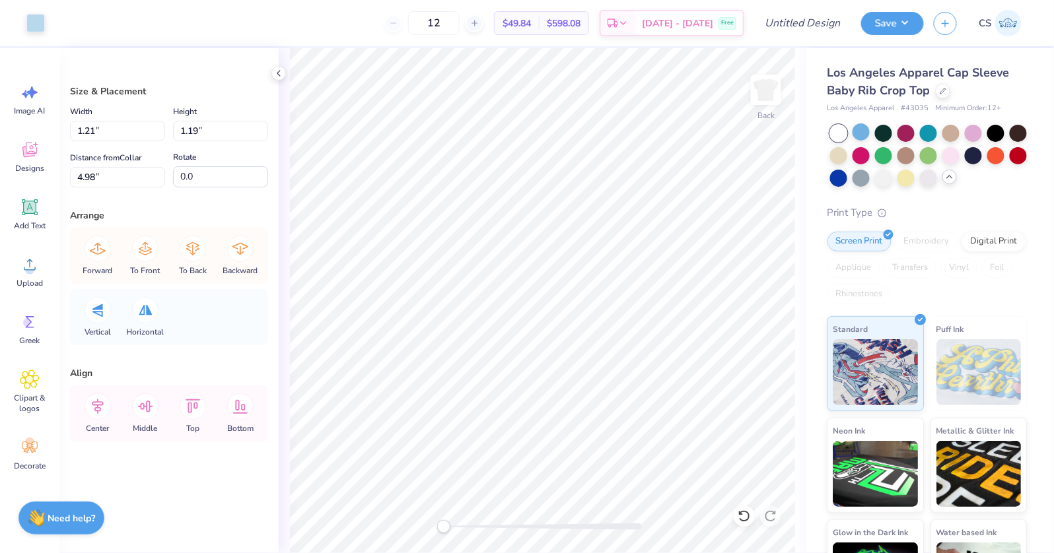
type input "4.99"
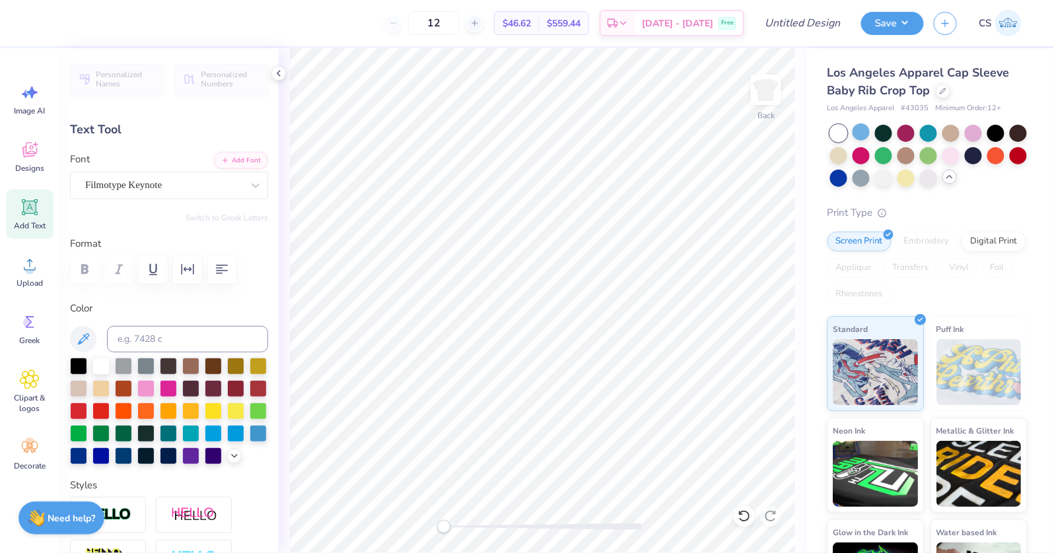
scroll to position [0, 1]
type input "0.0"
type input "5.14"
type input "0.0"
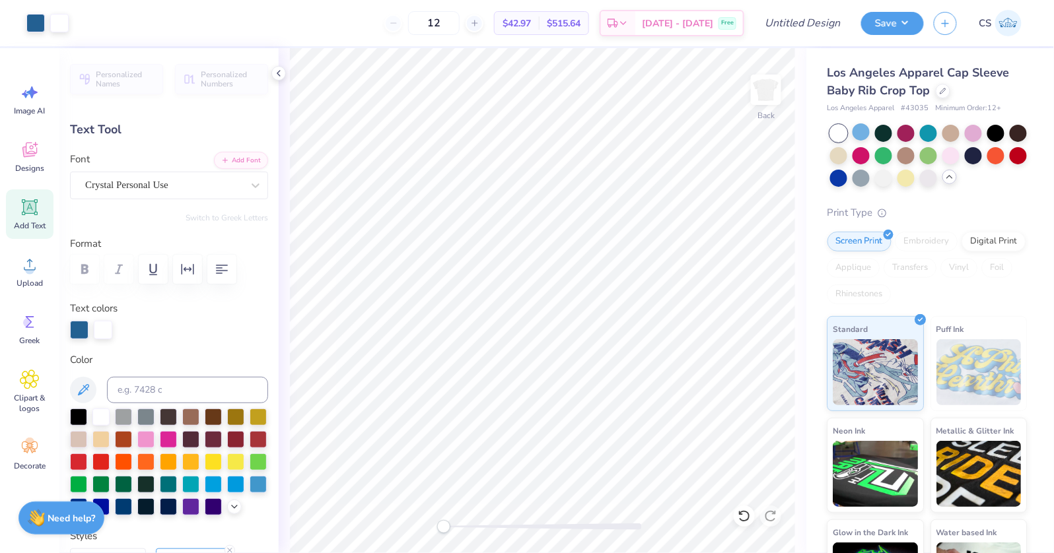
type input "1.53"
type input "1.13"
type input "9.04"
type input "-8.2"
type textarea "Tri"
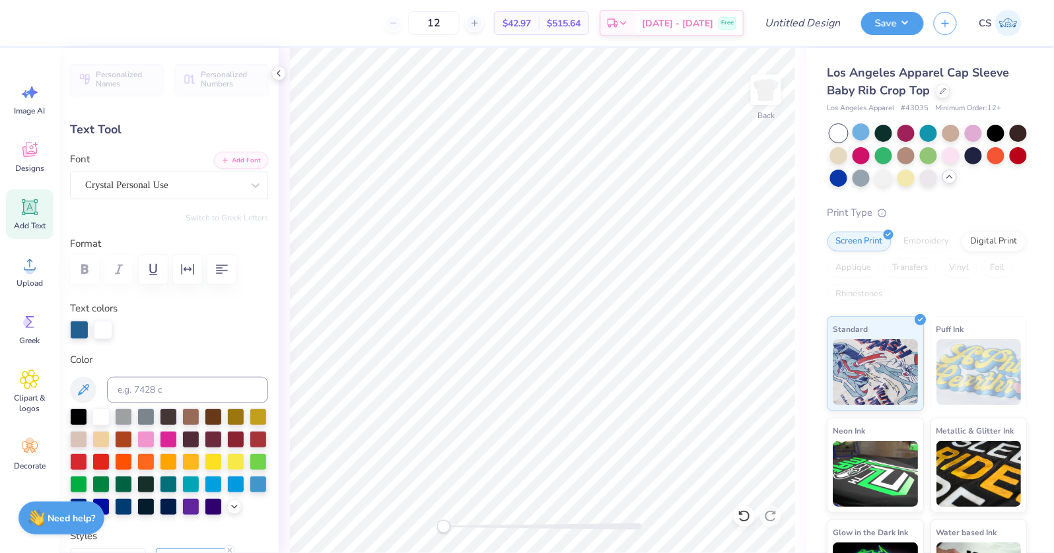
type input "2.69"
type input "1.28"
type input "7.76"
type textarea "Delta"
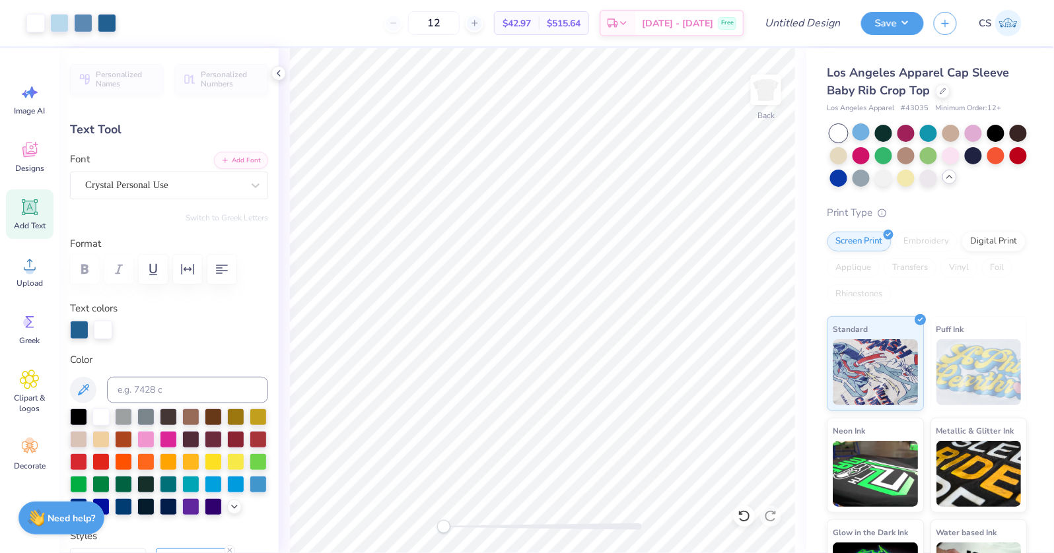
type input "0.0"
type input "1.38"
type input "1.23"
type input "8.95"
type input "0.0"
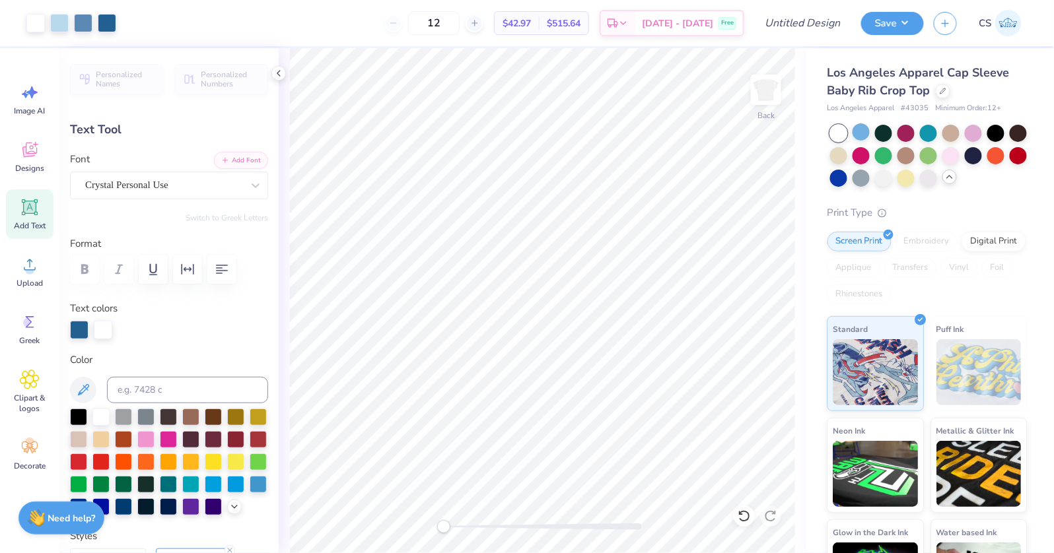
type input "0.0"
type input "2.50"
type input "7.72"
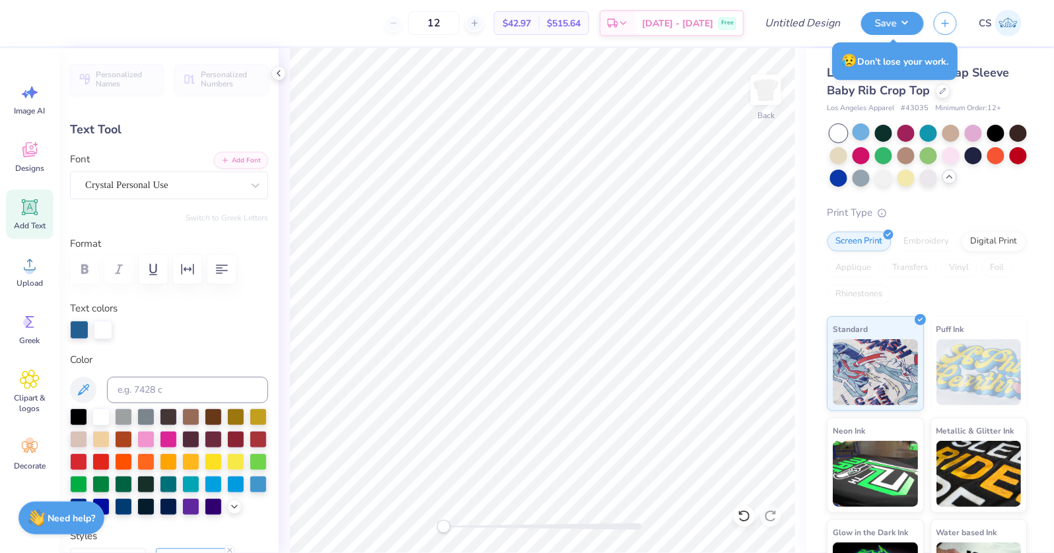
type input "0.0"
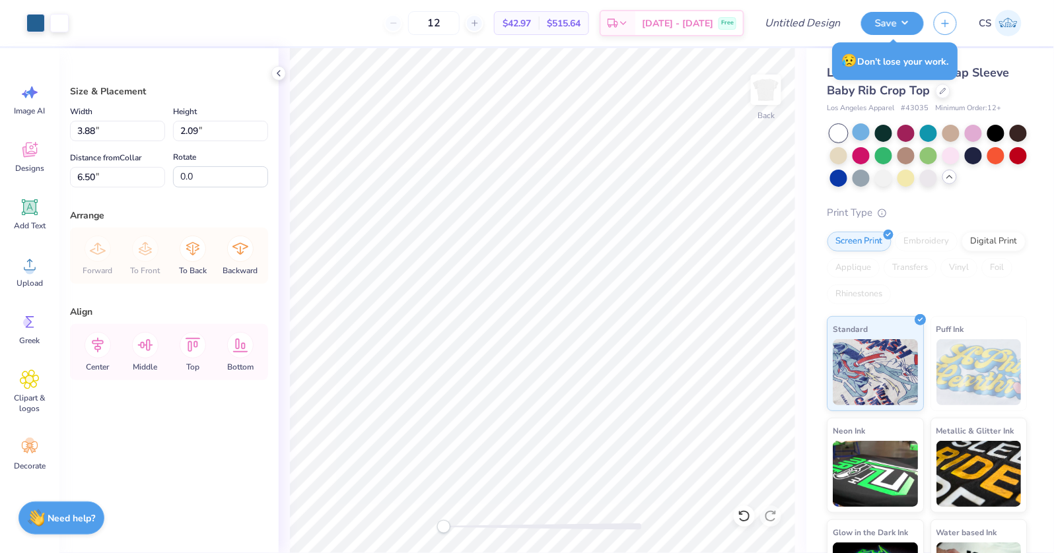
type input "3.99"
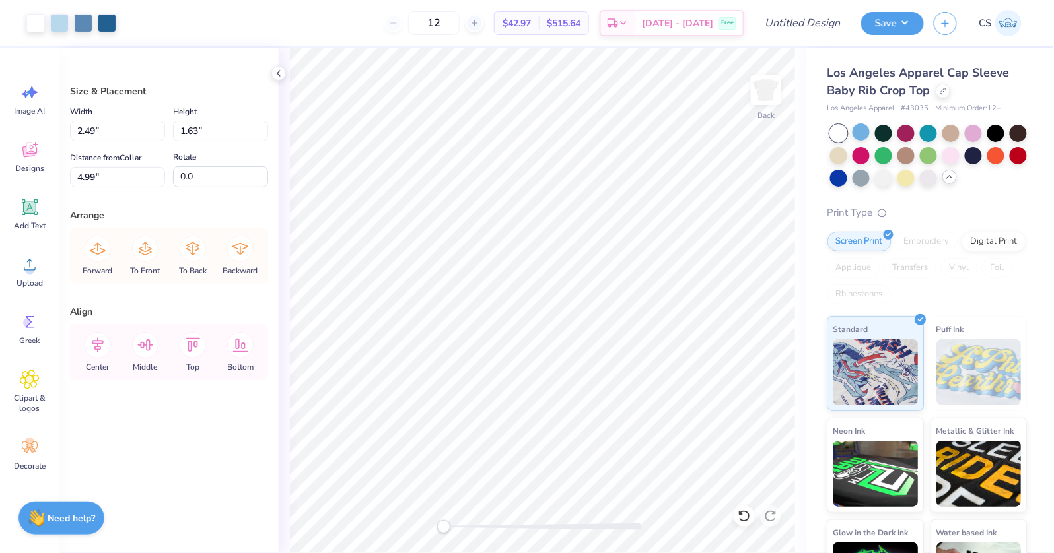
type input "4.86"
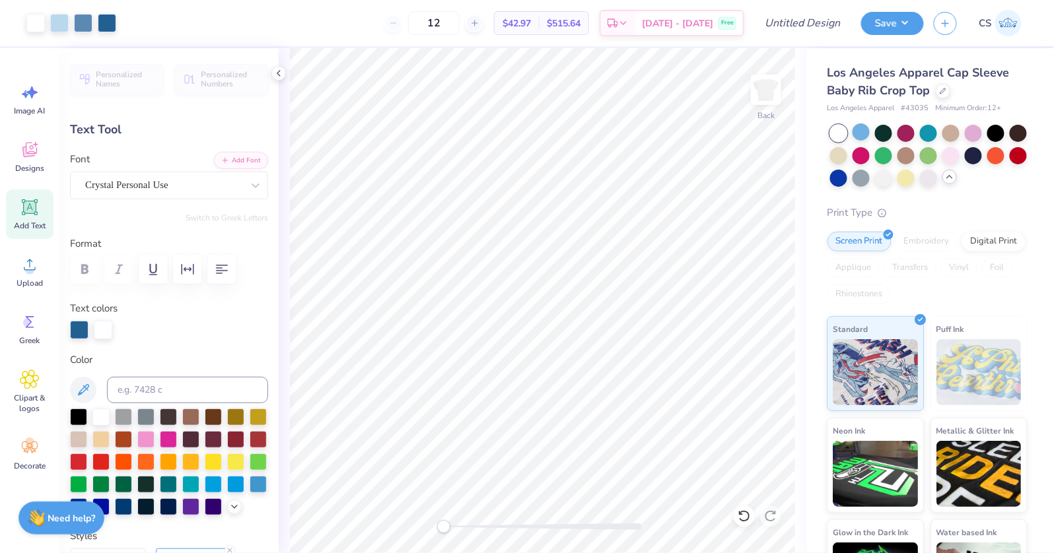
type input "0.0"
type input "1.38"
type input "3.99"
type input "0.0"
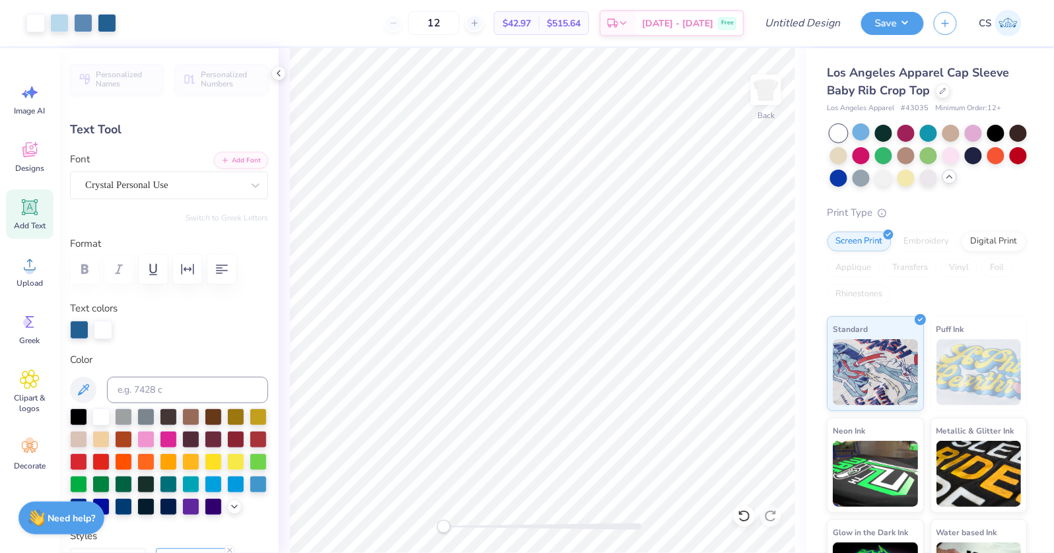
type input "1.38"
type input "3.81"
type input "-8.2"
type textarea "Tri Delta"
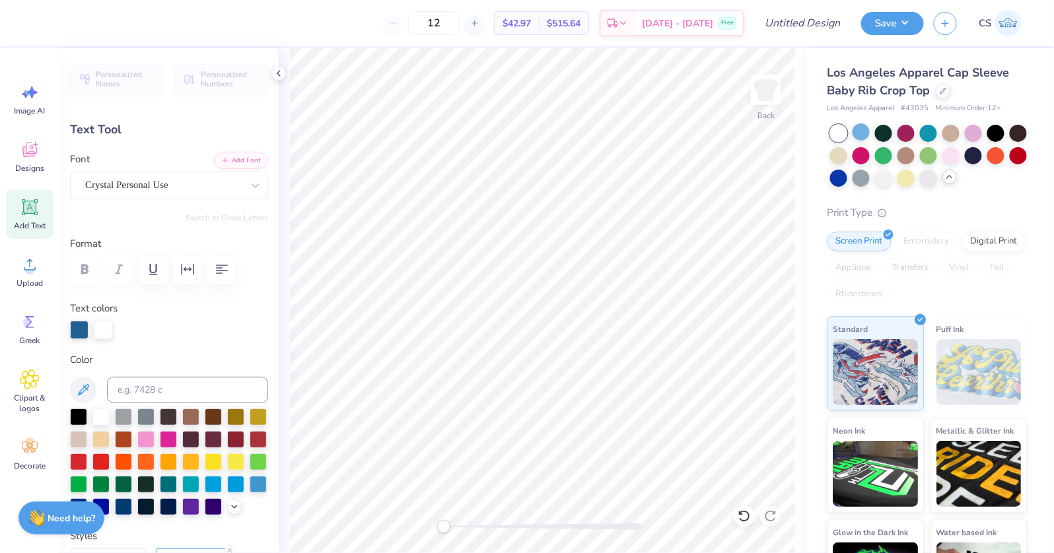
scroll to position [1, 1]
type input "0.0"
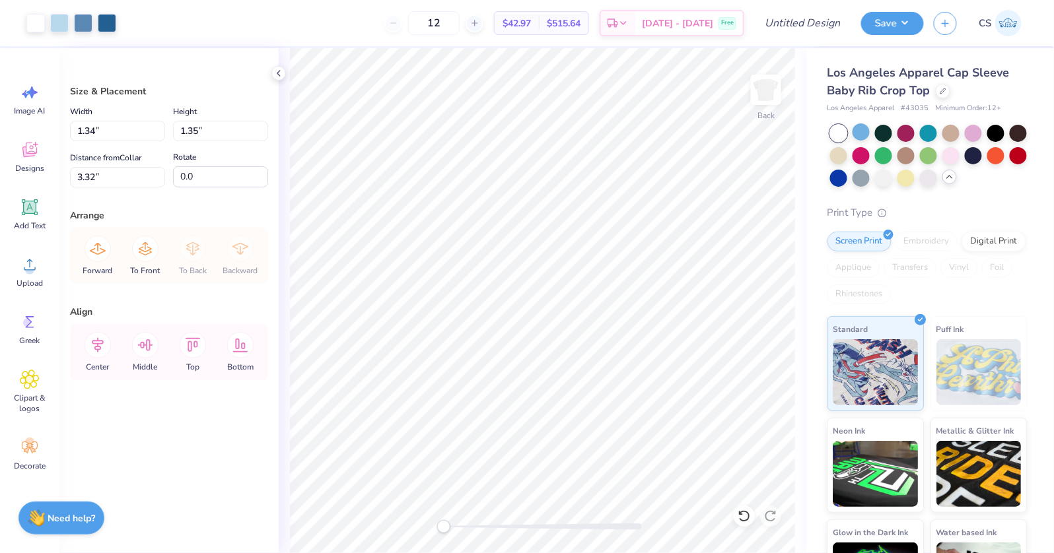
type input "3.00"
type input "6.44"
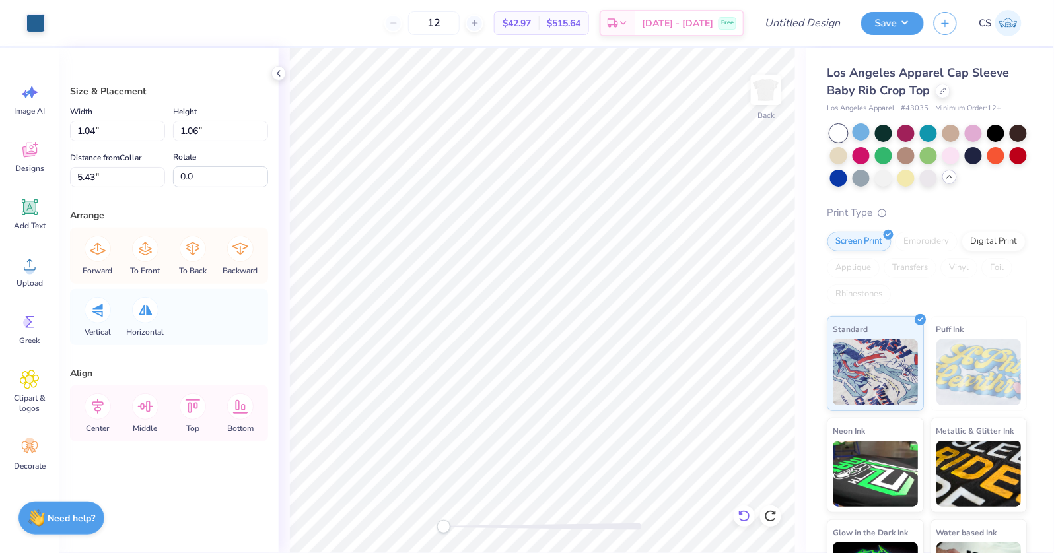
click at [745, 517] on icon at bounding box center [744, 516] width 13 height 13
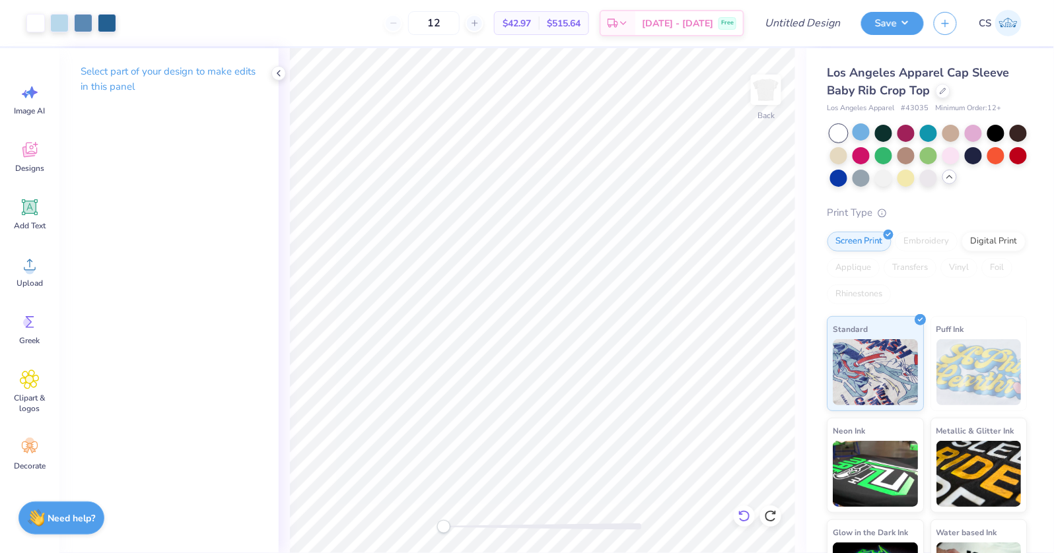
click at [751, 518] on icon at bounding box center [744, 516] width 13 height 13
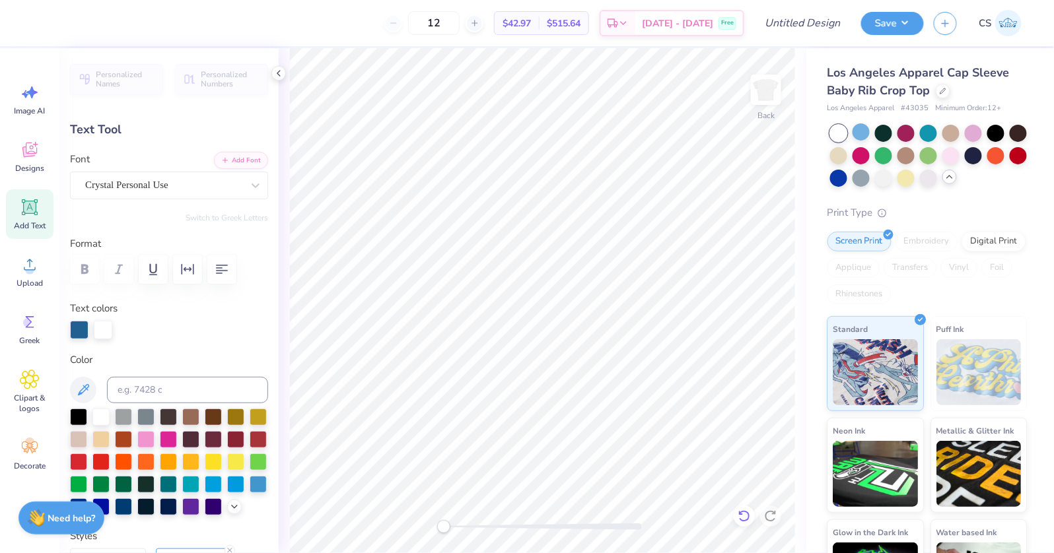
type input "0.0"
type textarea "Tri"
type input "1.38"
type input "1.23"
type input "7.25"
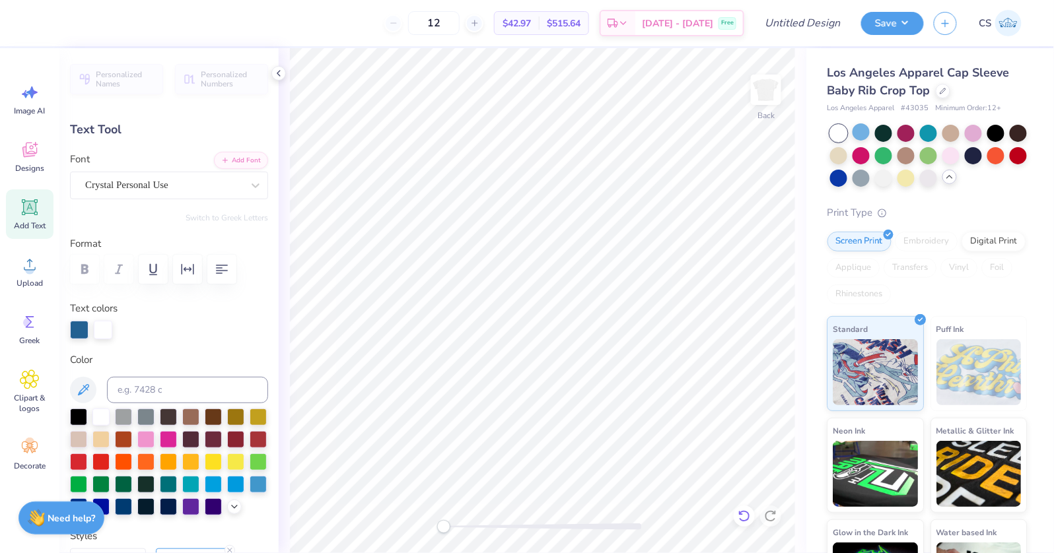
type input "0.0"
type input "1.44"
type input "1.04"
type input "3.00"
type textarea "Delta"
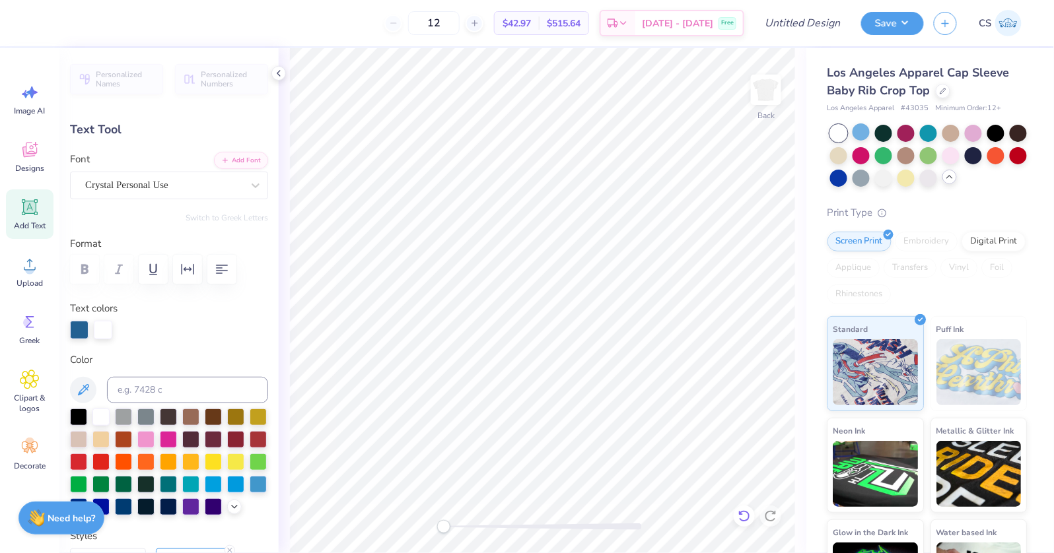
scroll to position [0, 0]
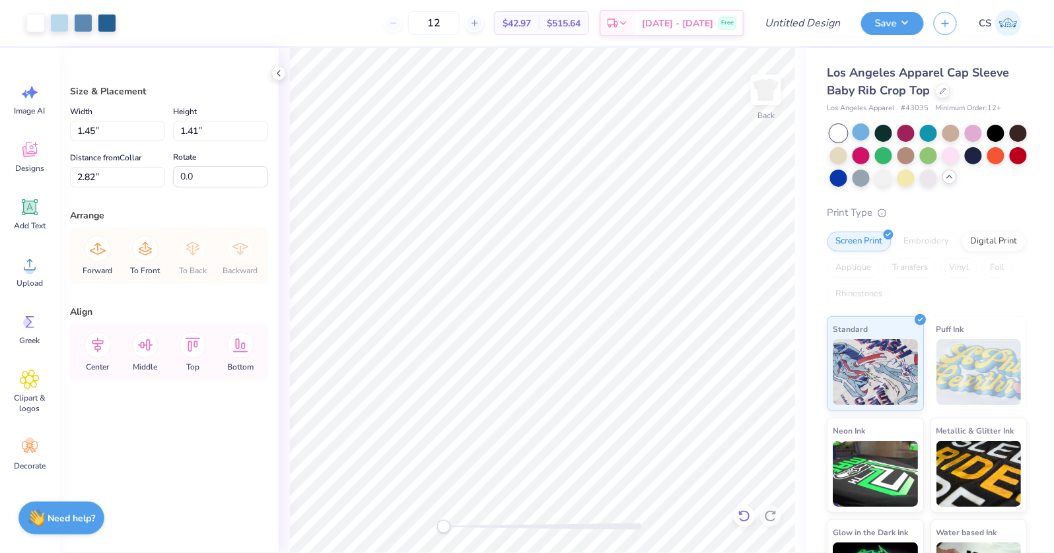
type input "2.82"
type input "1.39"
type input "1.51"
type input "2.80"
type input "1.48"
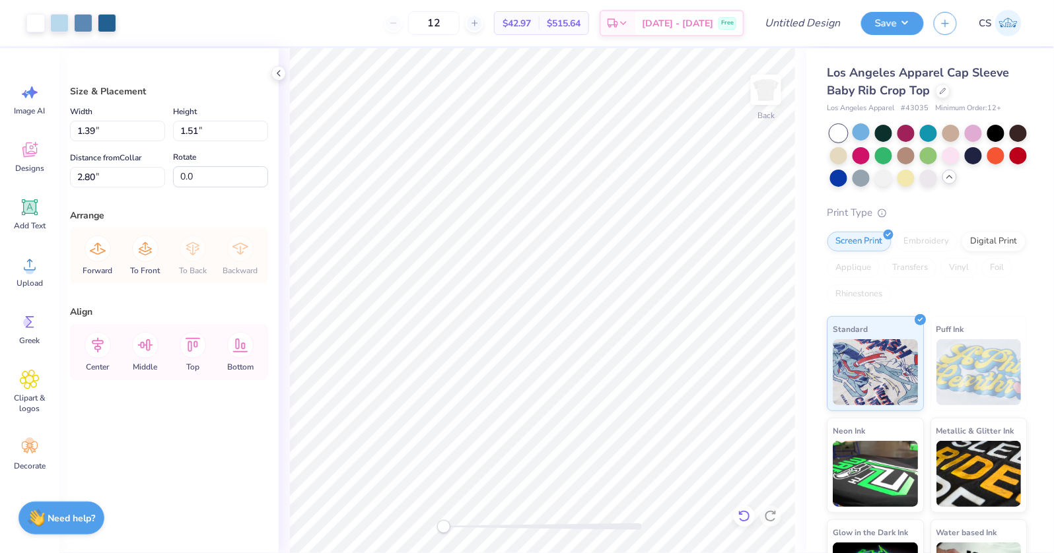
type input "1.48"
type input "2.88"
type input "4.72"
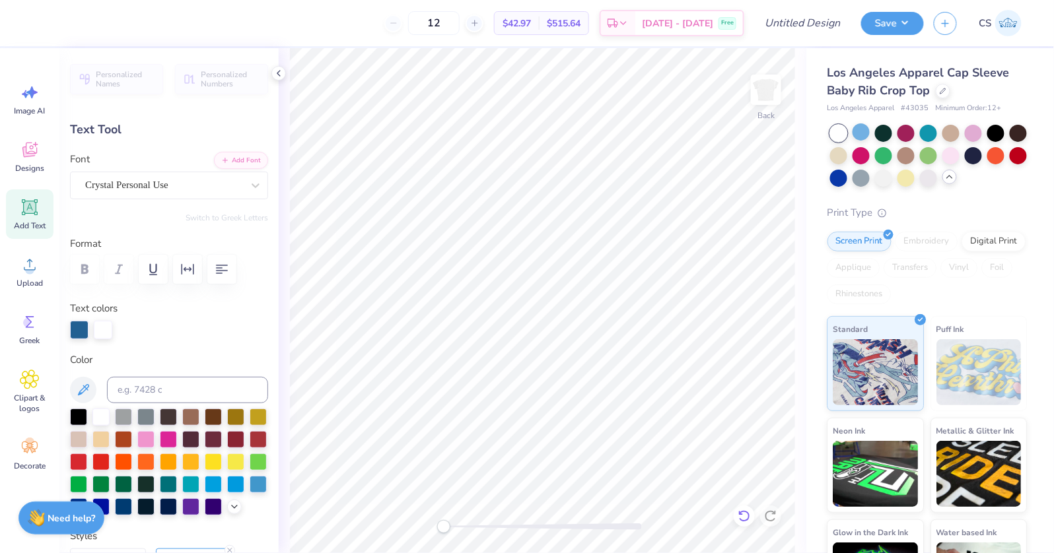
type input "1.44"
type input "3.00"
type input "2.54"
type input "4.55"
type input "1.44"
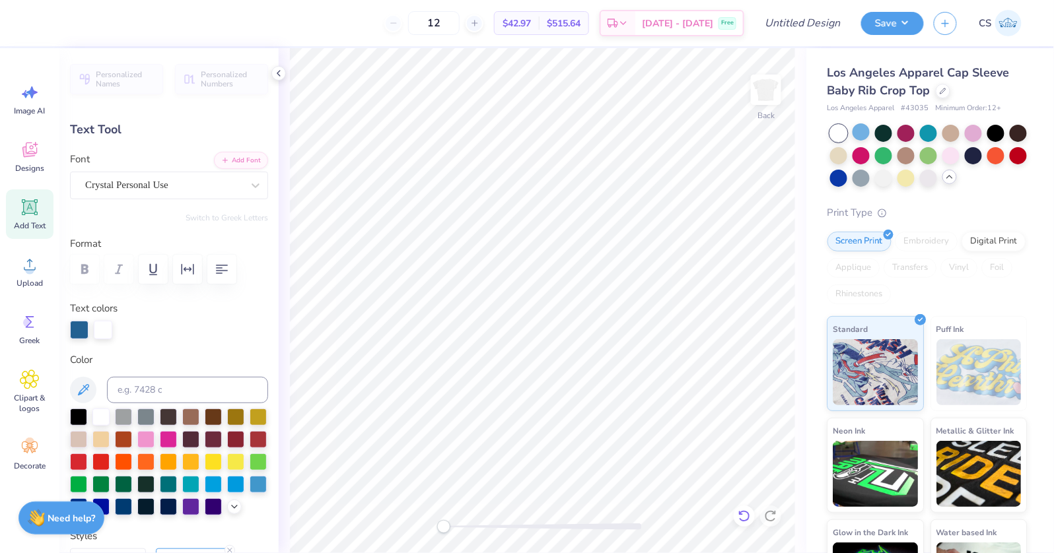
type input "3.00"
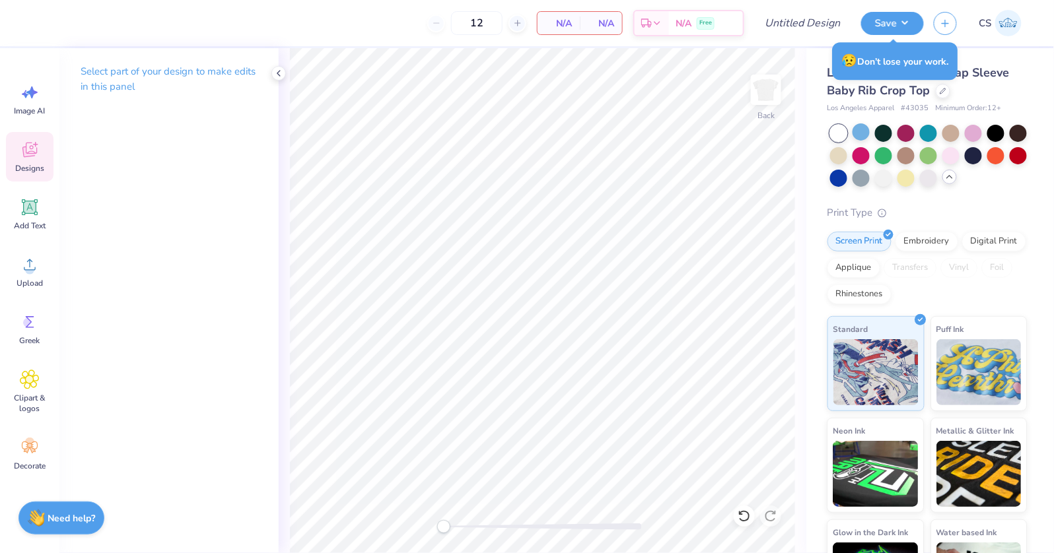
click at [38, 152] on icon at bounding box center [30, 150] width 20 height 20
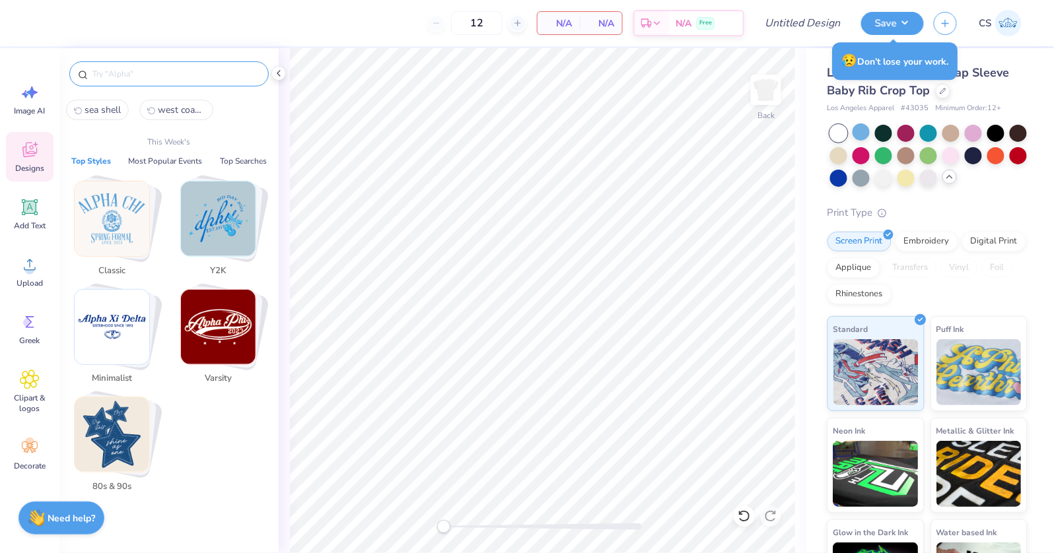
click at [106, 79] on input "text" at bounding box center [175, 73] width 169 height 13
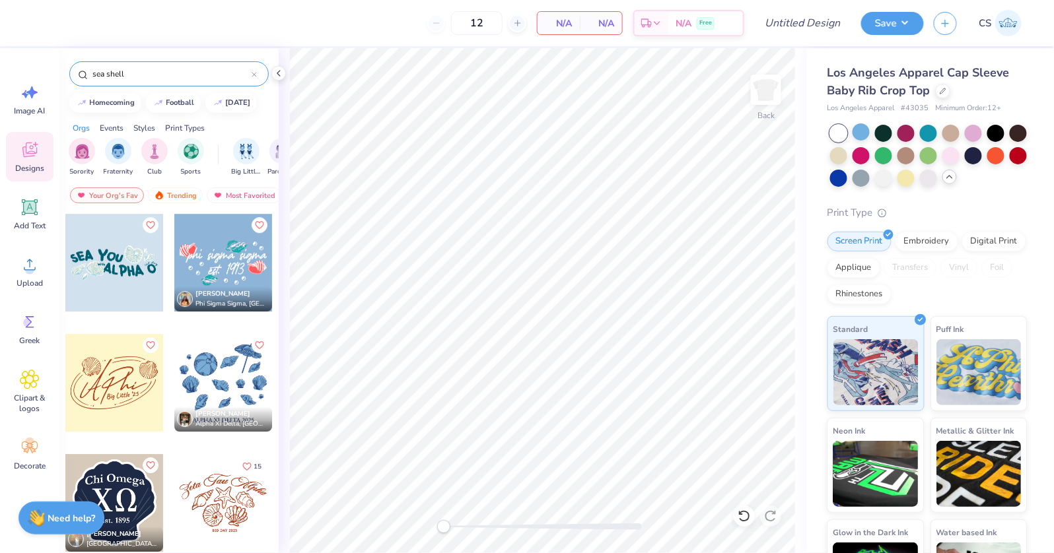
scroll to position [1361, 0]
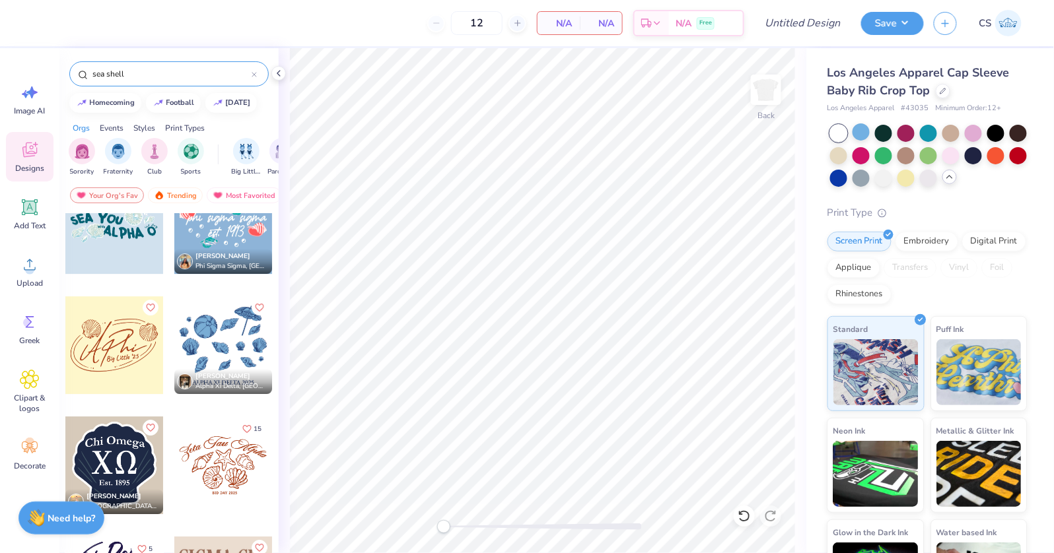
type input "sea shell"
click at [174, 458] on div at bounding box center [126, 466] width 98 height 98
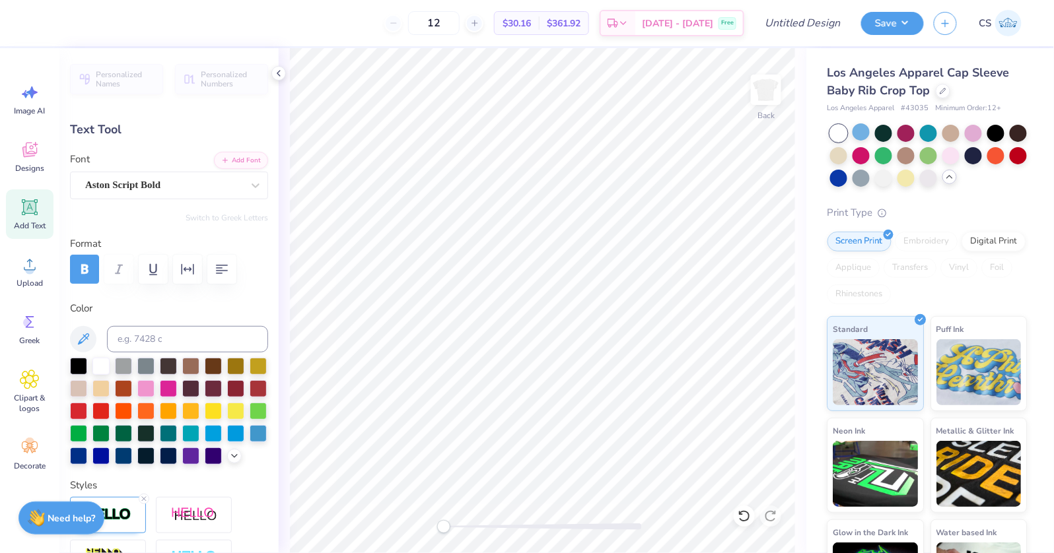
scroll to position [0, 0]
type textarea "Delta Delta Delta"
type input "1.59"
type input "0.18"
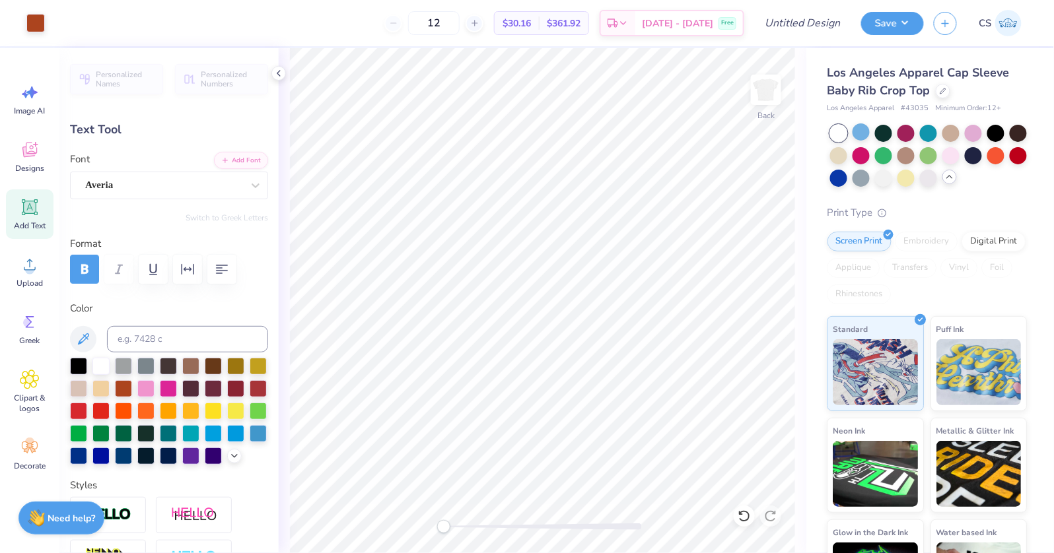
type input "6.58"
type input "6.55"
type input "1.54"
type input "3.05"
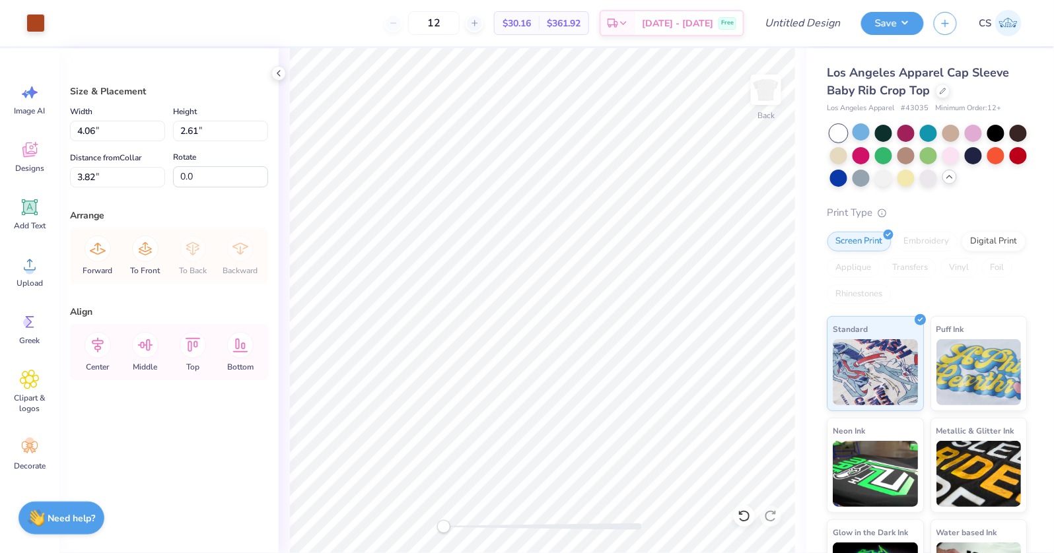
type input "7.13"
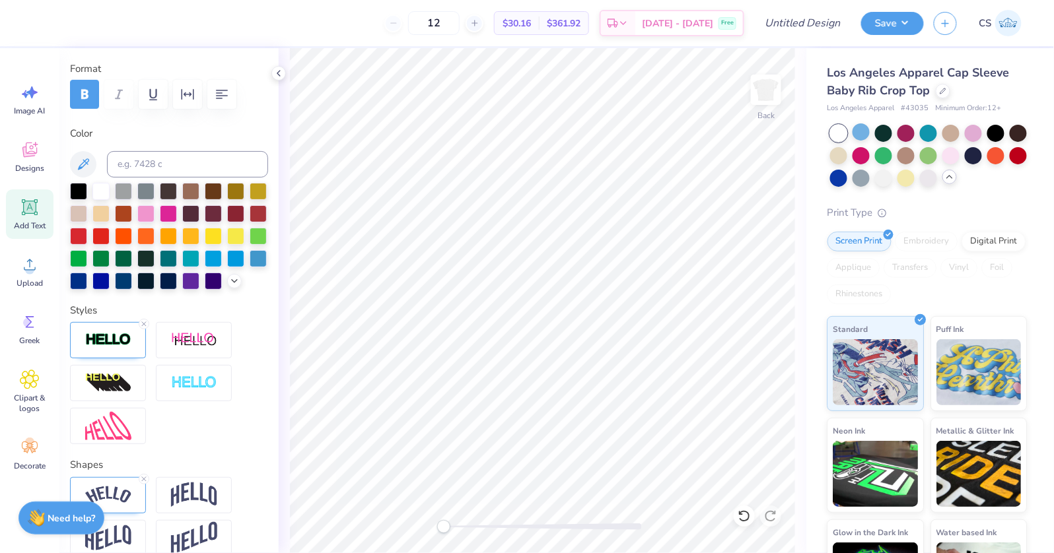
scroll to position [249, 0]
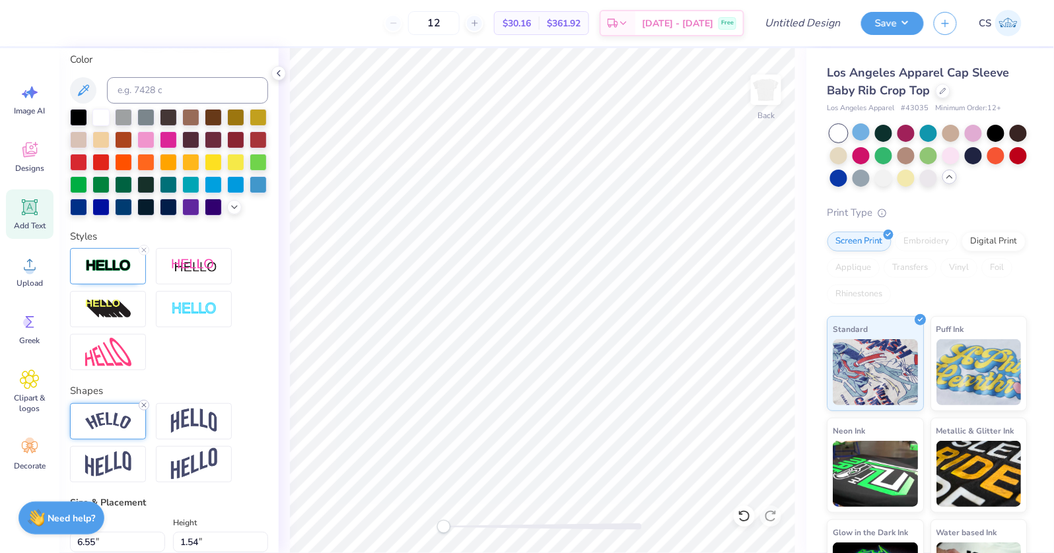
click at [144, 404] on line at bounding box center [144, 406] width 4 height 4
click at [145, 248] on line at bounding box center [144, 250] width 4 height 4
click at [131, 275] on div at bounding box center [108, 266] width 76 height 36
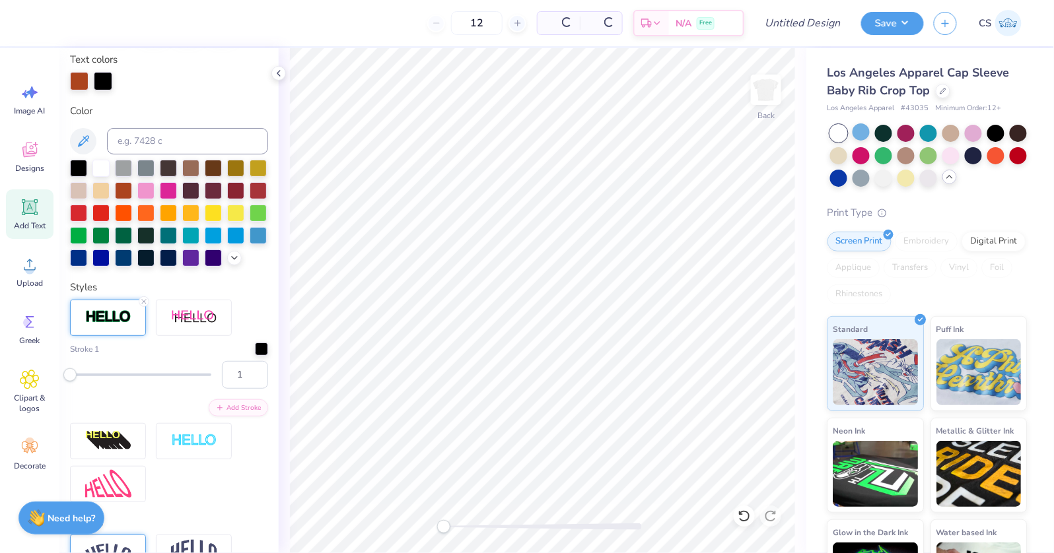
scroll to position [301, 0]
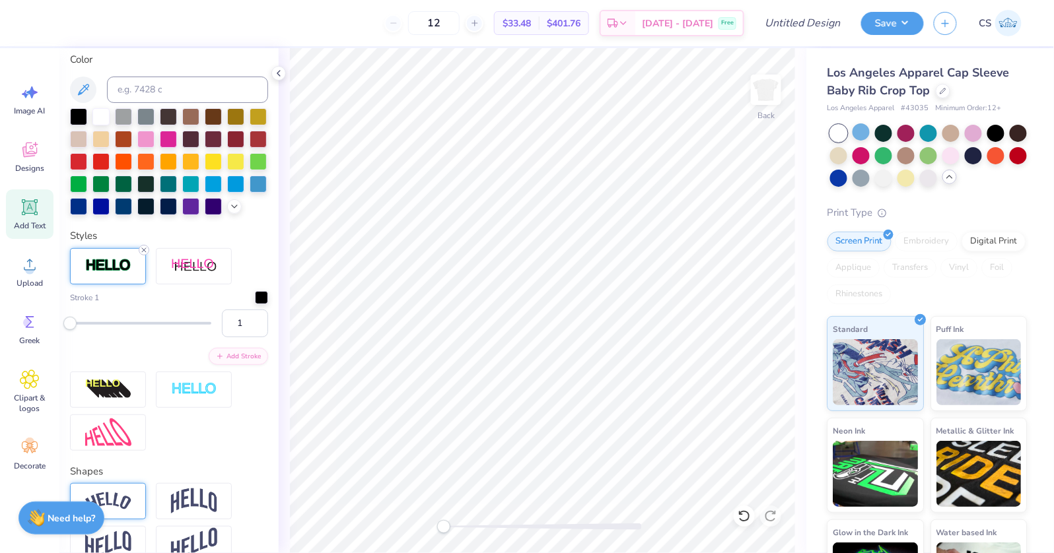
click at [144, 249] on line at bounding box center [144, 250] width 4 height 4
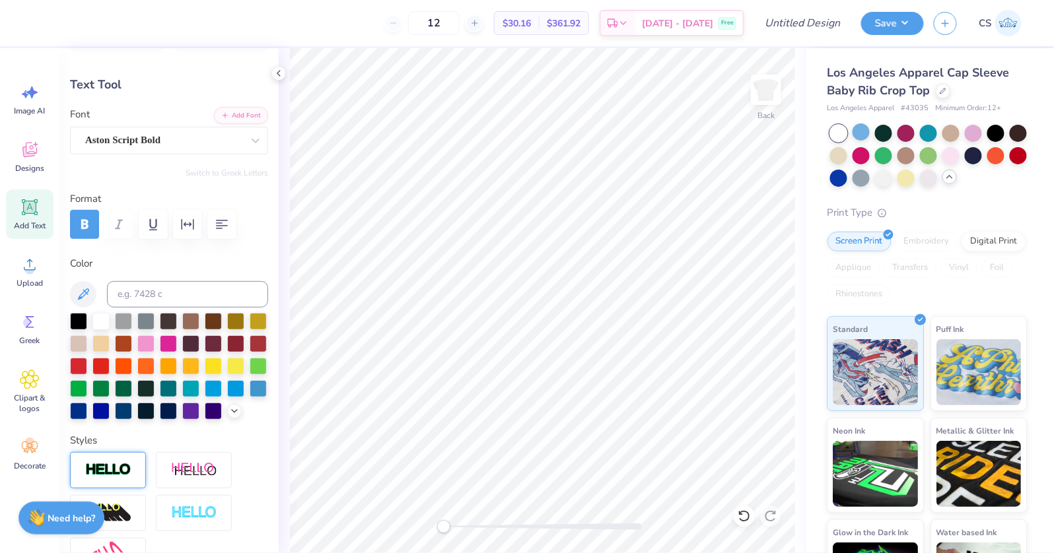
scroll to position [0, 0]
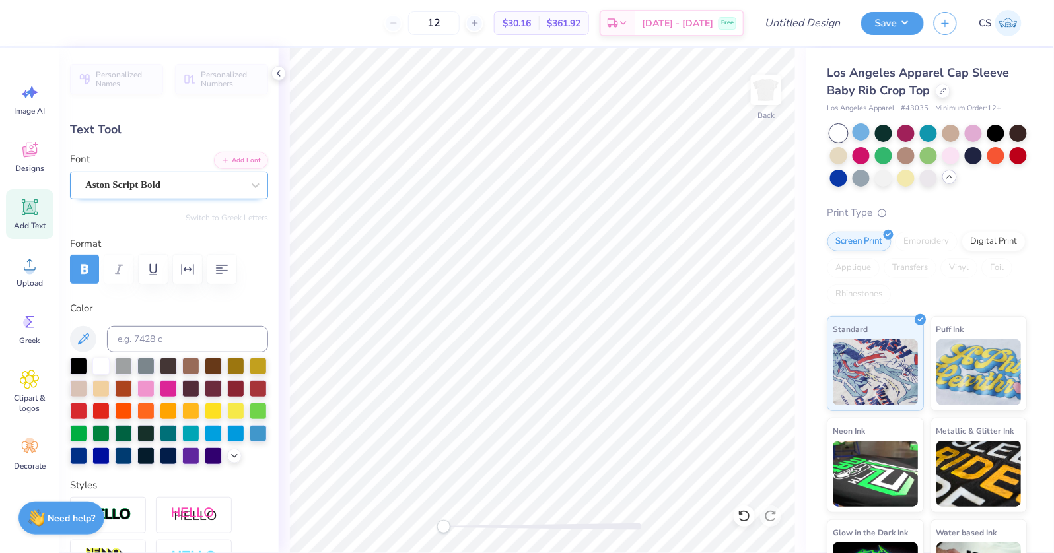
click at [172, 190] on div "Aston Script Bold" at bounding box center [164, 185] width 160 height 20
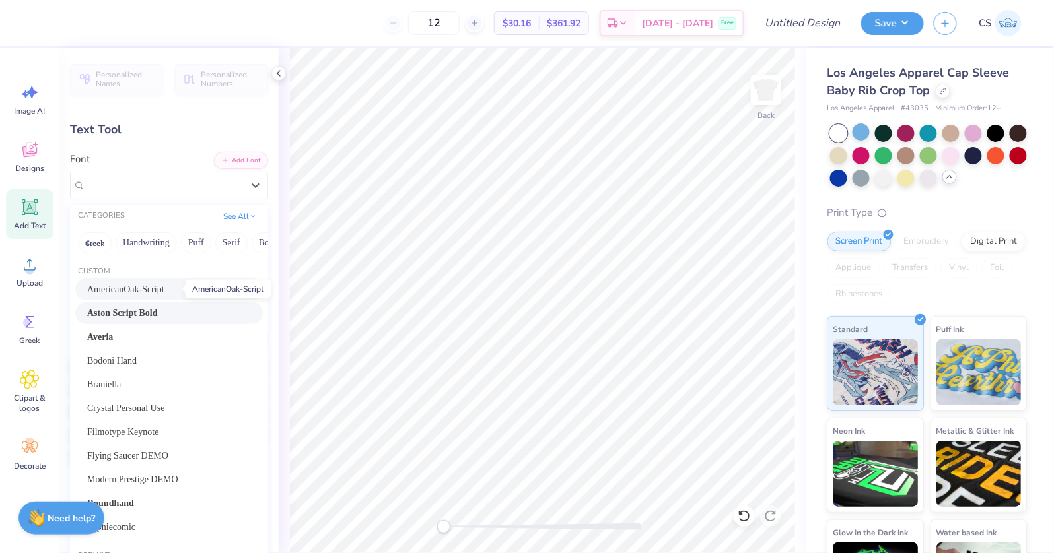
click at [164, 283] on span "AmericanOak-Script" at bounding box center [125, 290] width 77 height 14
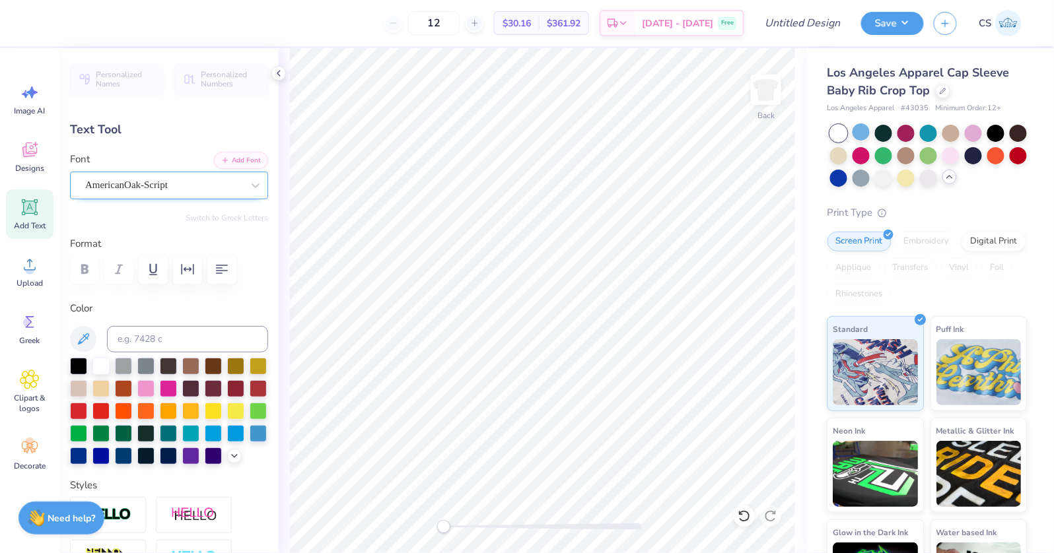
click at [183, 192] on div at bounding box center [163, 185] width 157 height 18
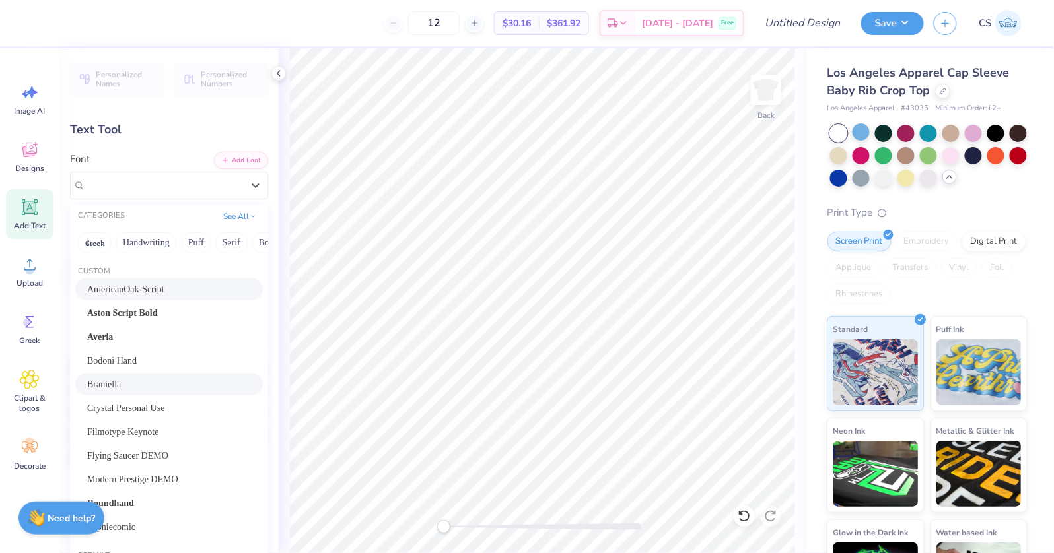
click at [160, 381] on div "Braniella" at bounding box center [169, 385] width 164 height 14
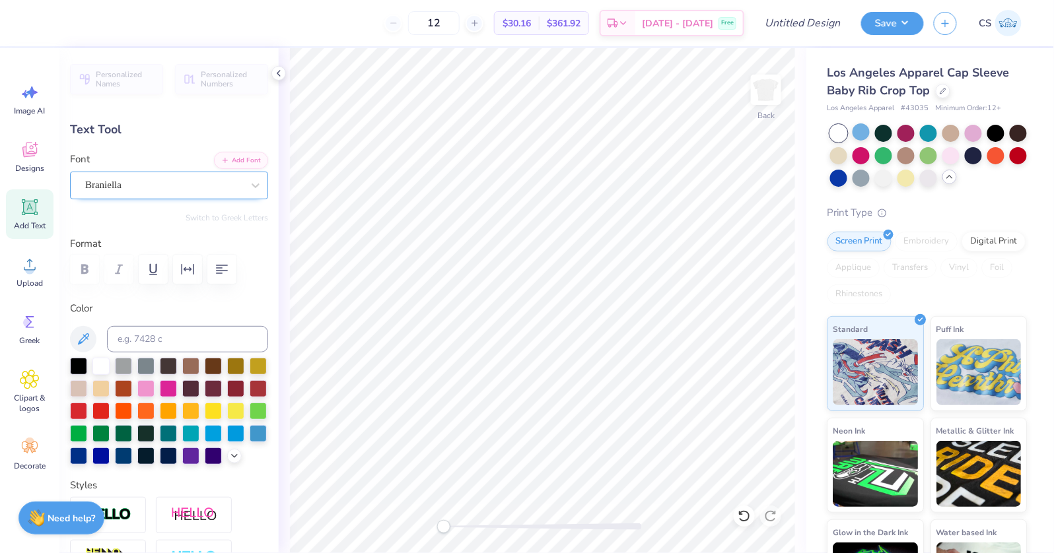
click at [178, 192] on div at bounding box center [163, 185] width 157 height 18
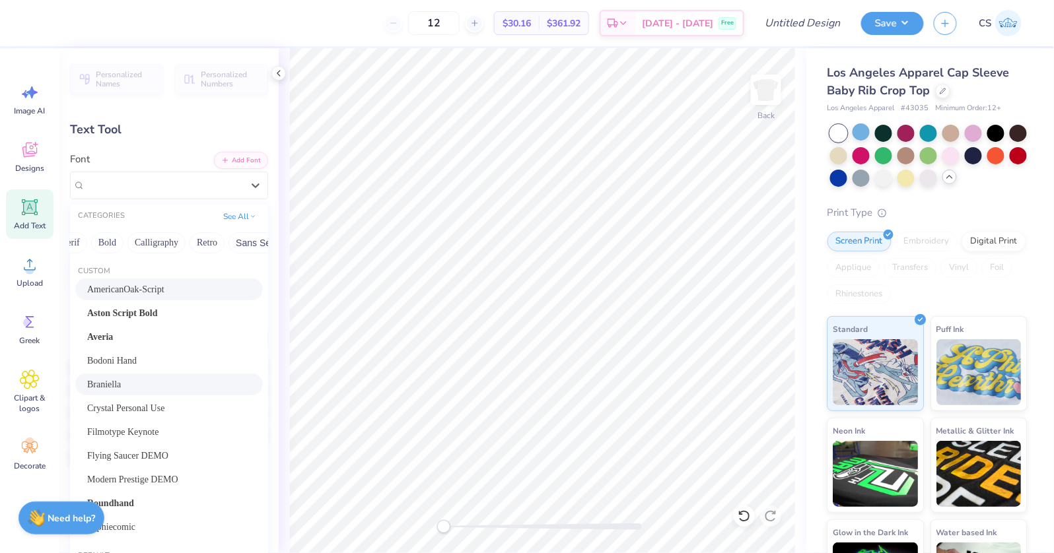
scroll to position [0, 196]
click at [133, 238] on button "Calligraphy" at bounding box center [121, 242] width 58 height 21
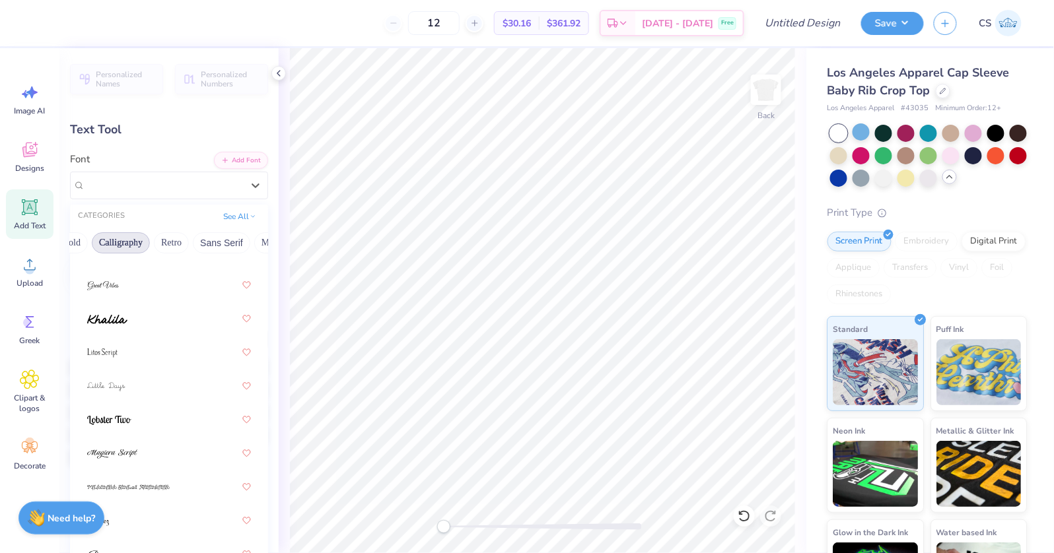
scroll to position [610, 0]
click at [240, 212] on button "See All" at bounding box center [239, 215] width 41 height 13
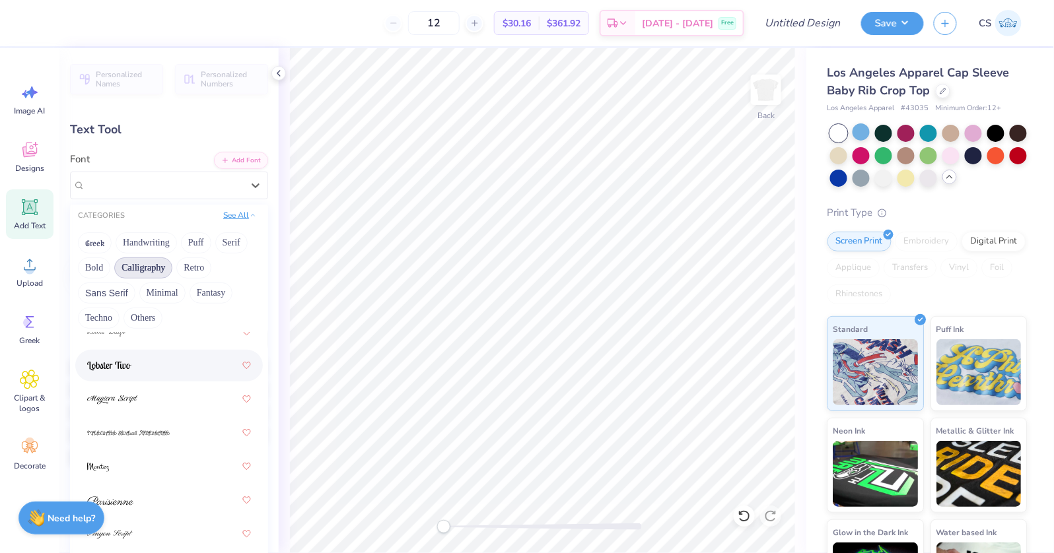
scroll to position [0, 0]
click at [240, 209] on button "See All" at bounding box center [239, 215] width 41 height 13
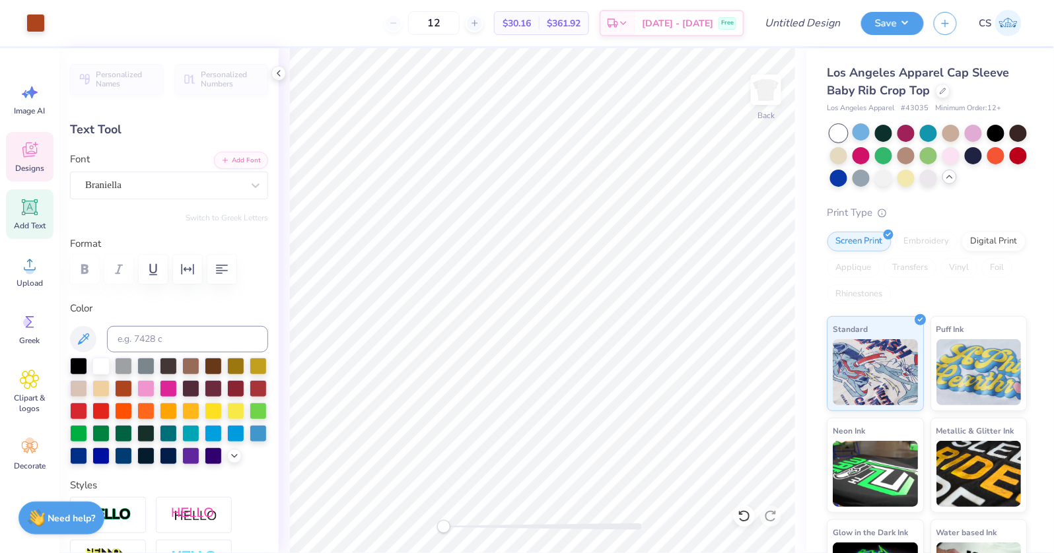
click at [34, 155] on icon at bounding box center [29, 152] width 13 height 11
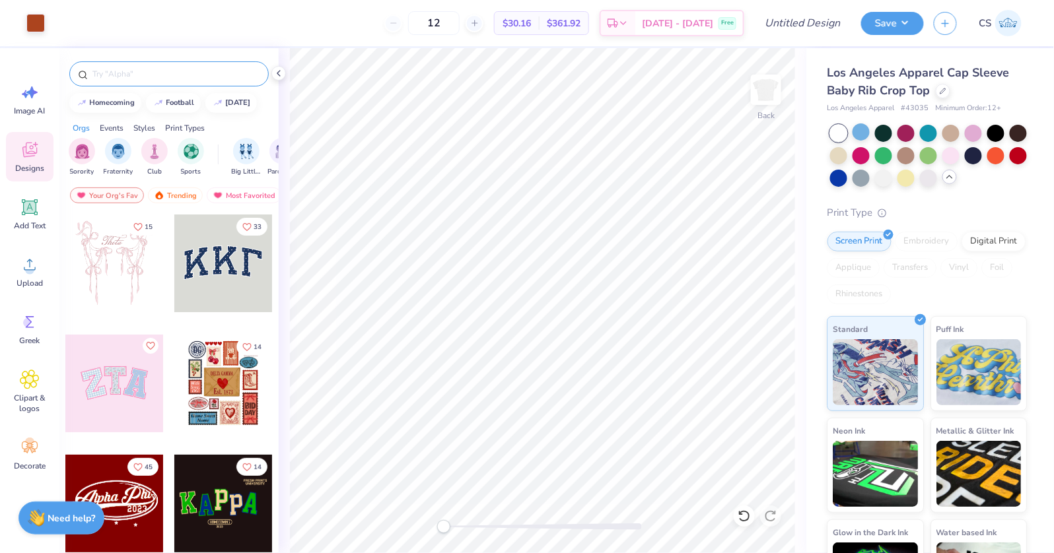
click at [170, 77] on input "text" at bounding box center [175, 73] width 169 height 13
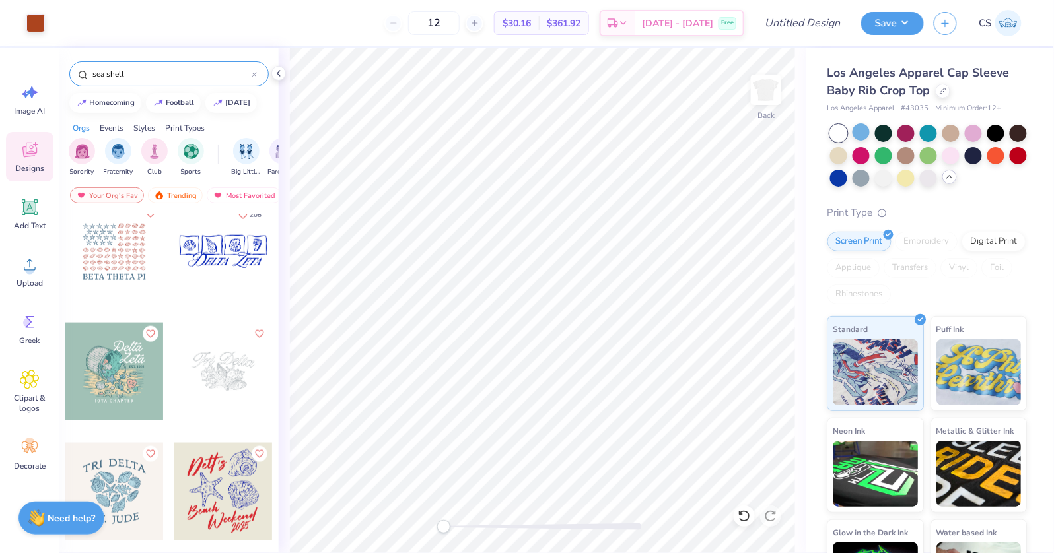
scroll to position [470, 0]
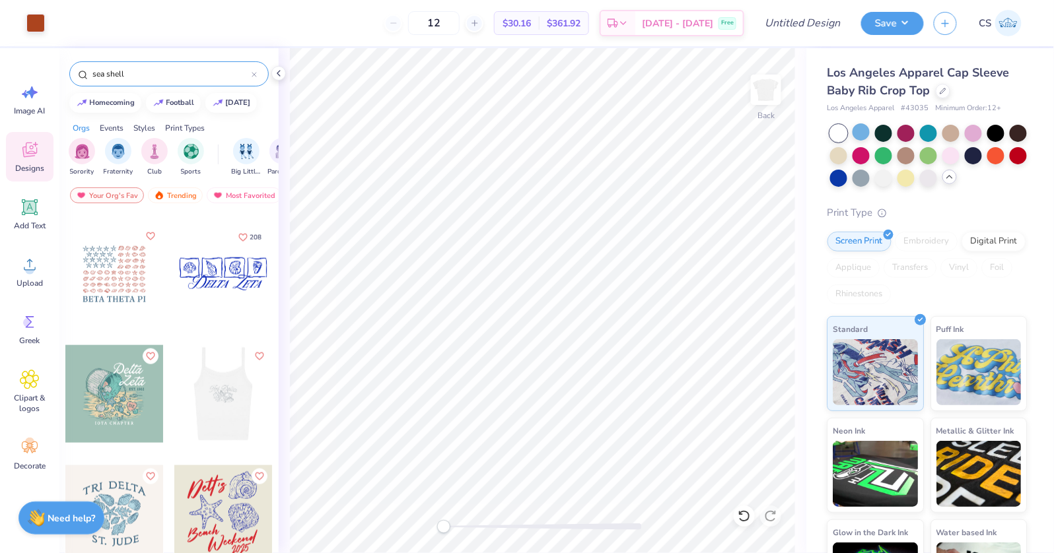
type input "sea shell"
click at [123, 279] on div at bounding box center [114, 274] width 98 height 98
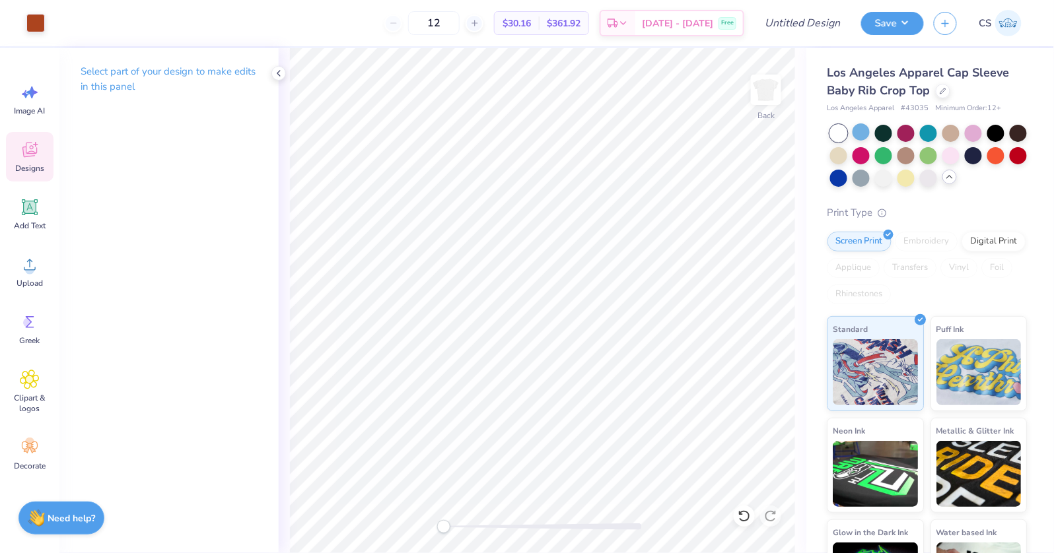
click at [27, 153] on icon at bounding box center [29, 150] width 15 height 15
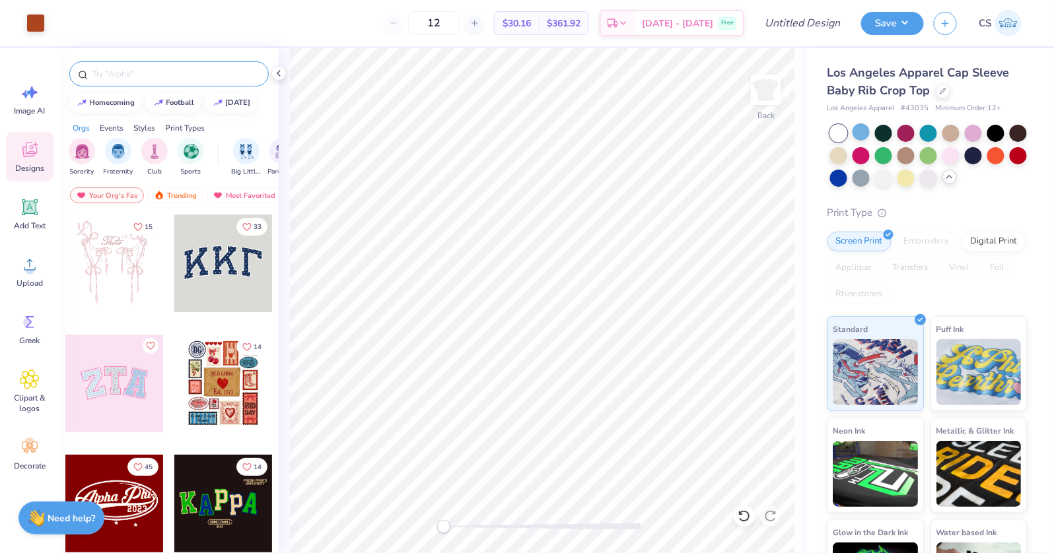
click at [124, 73] on input "text" at bounding box center [175, 73] width 169 height 13
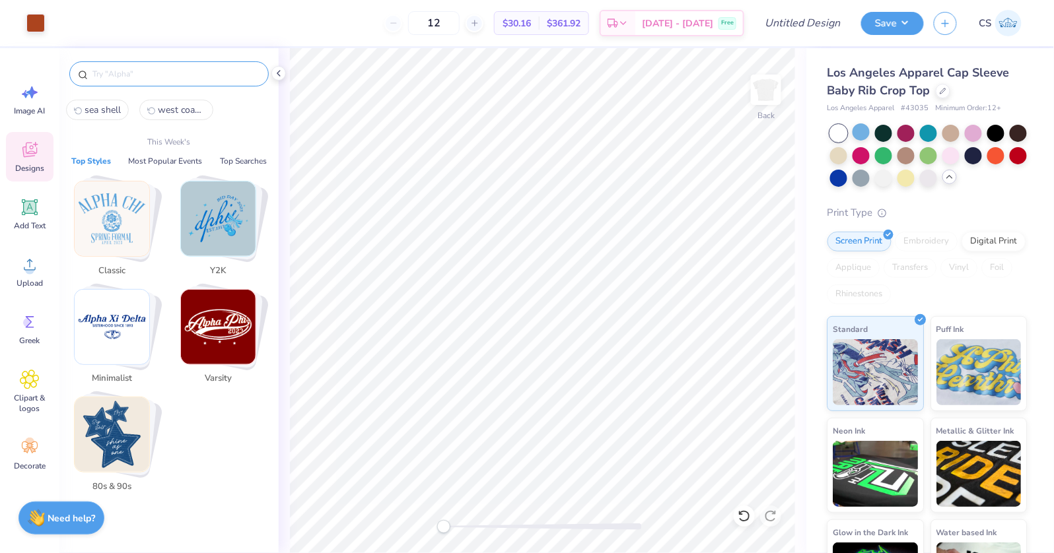
type input "w"
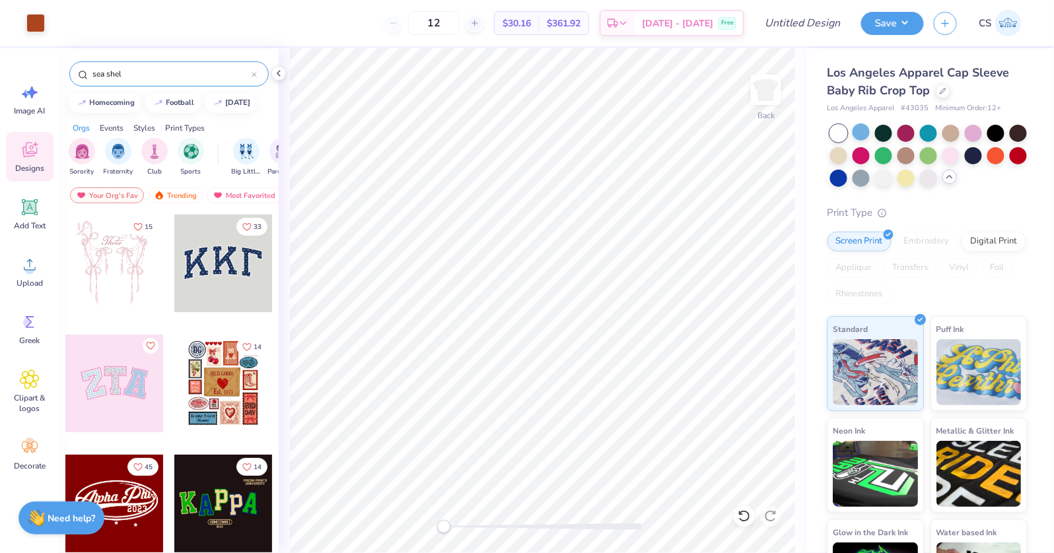
type input "sea shell"
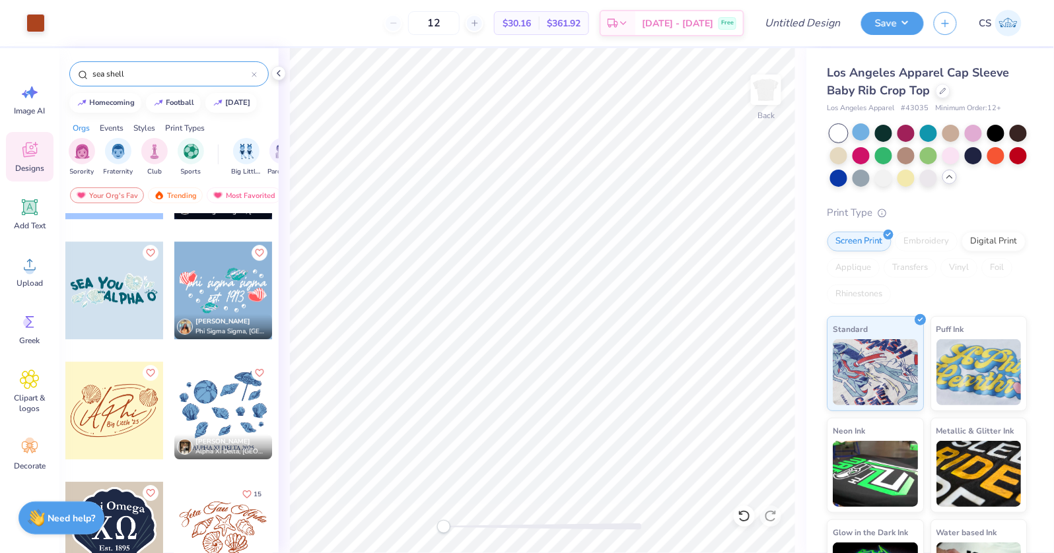
scroll to position [1264, 0]
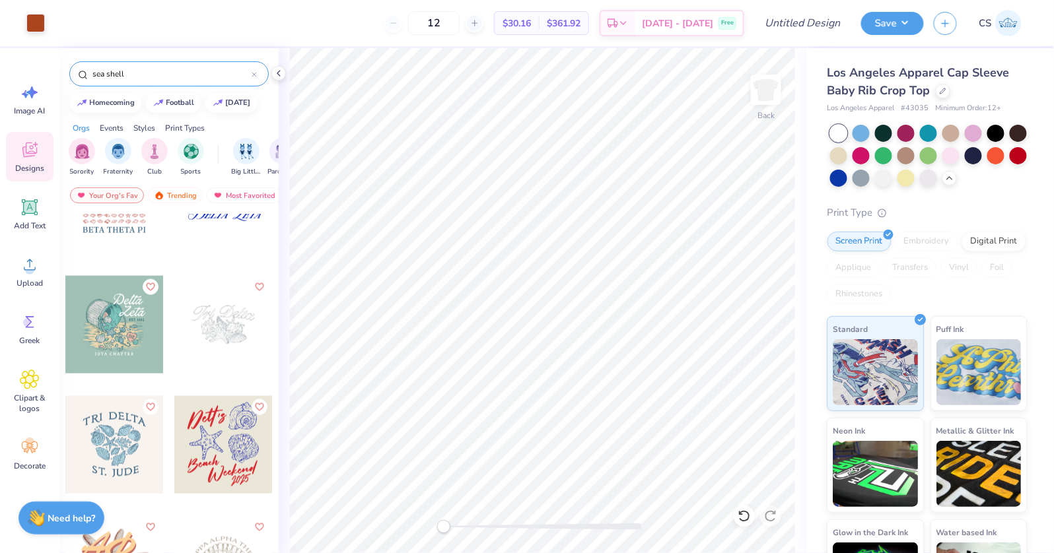
scroll to position [540, 0]
type input "sea shell"
click at [198, 312] on div at bounding box center [223, 325] width 98 height 98
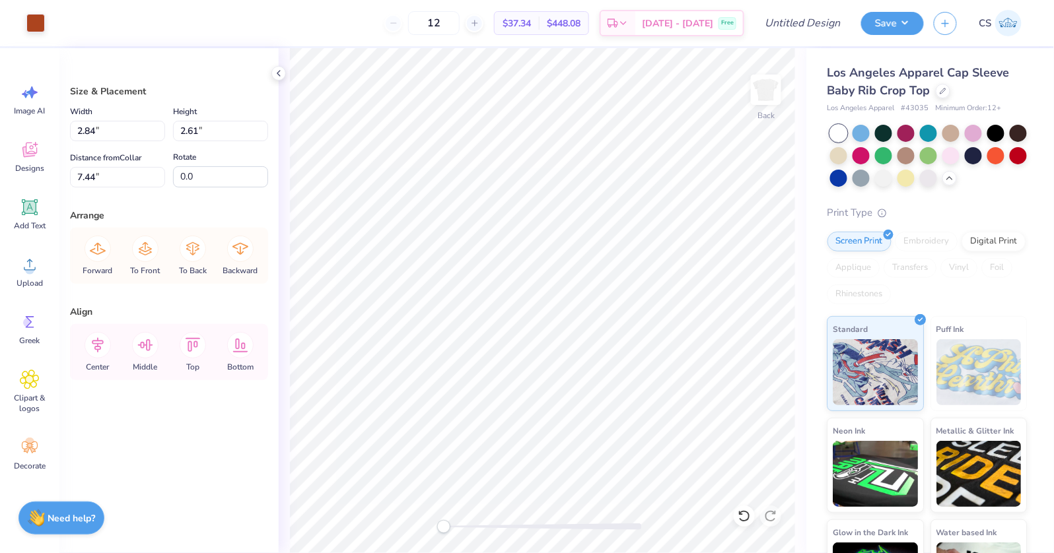
type input "7.44"
type input "9.19"
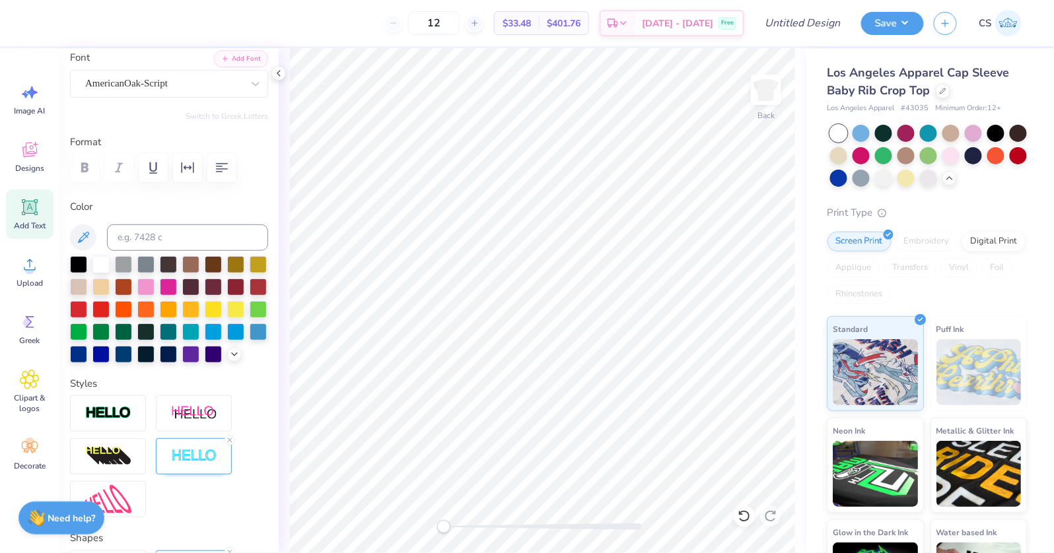
scroll to position [111, 0]
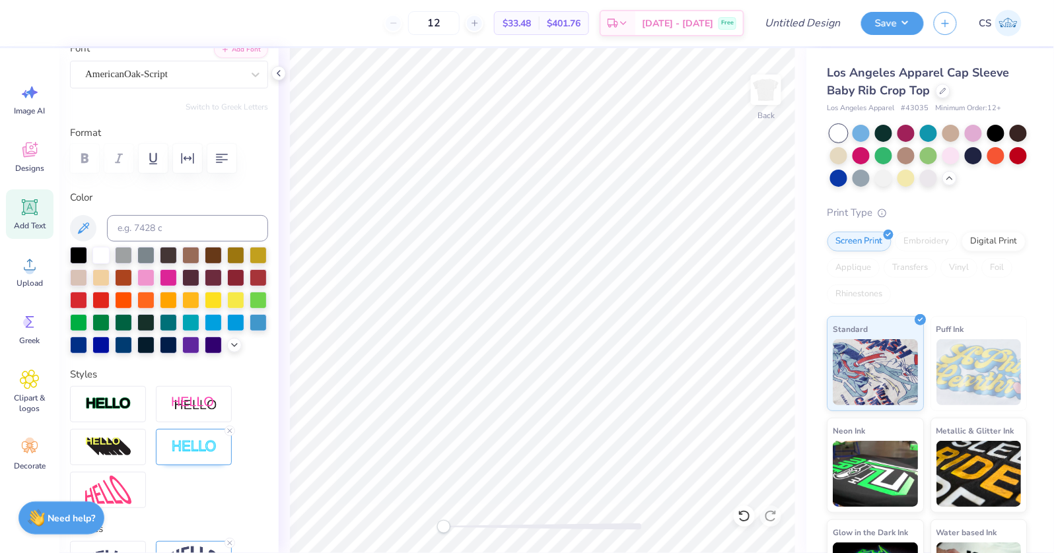
click at [231, 429] on icon at bounding box center [230, 431] width 8 height 8
click at [131, 345] on div at bounding box center [123, 344] width 17 height 17
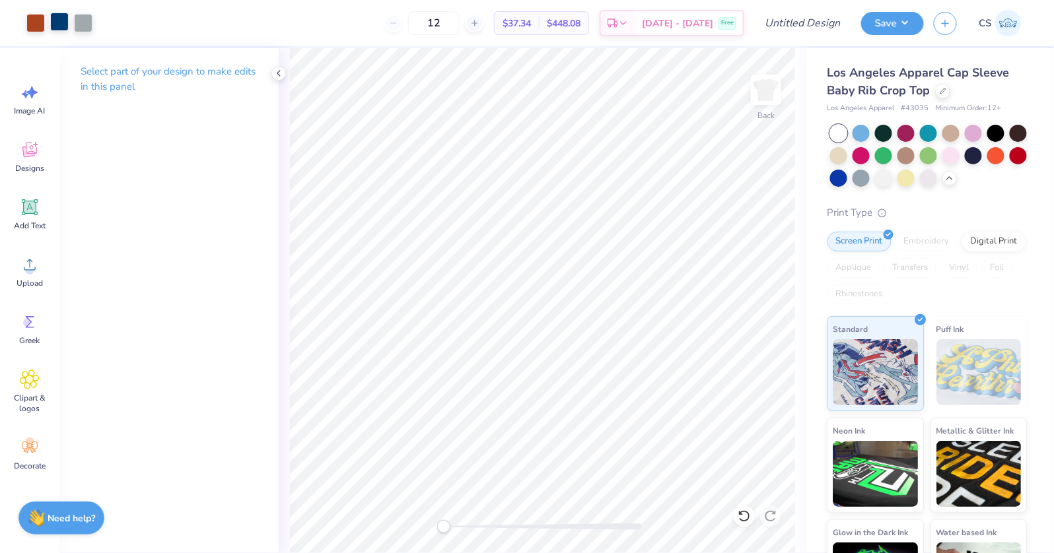
click at [50, 30] on div at bounding box center [59, 22] width 18 height 18
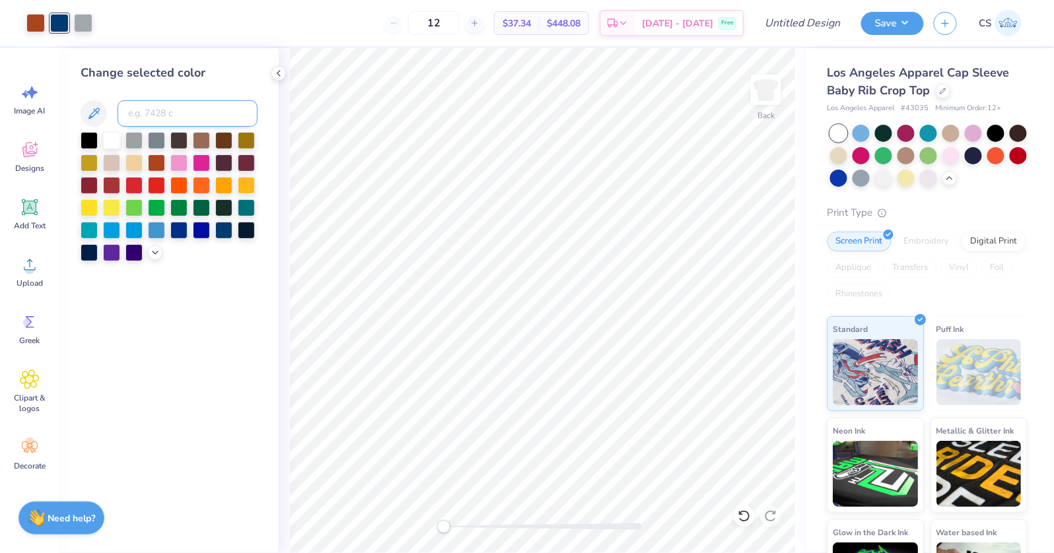
click at [145, 111] on input at bounding box center [188, 113] width 140 height 26
click at [145, 112] on input at bounding box center [188, 113] width 140 height 26
click at [164, 263] on div "Change selected color" at bounding box center [168, 300] width 219 height 505
click at [79, 25] on div at bounding box center [83, 22] width 18 height 18
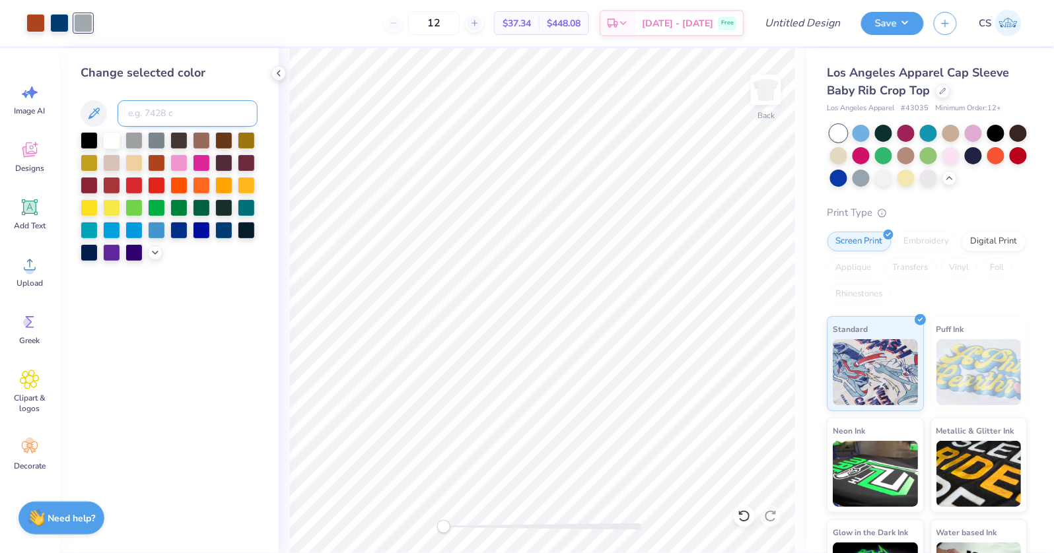
click at [159, 113] on input at bounding box center [188, 113] width 140 height 26
type input "541"
click at [39, 19] on div at bounding box center [35, 22] width 18 height 18
click at [133, 109] on input at bounding box center [188, 113] width 140 height 26
type input "541"
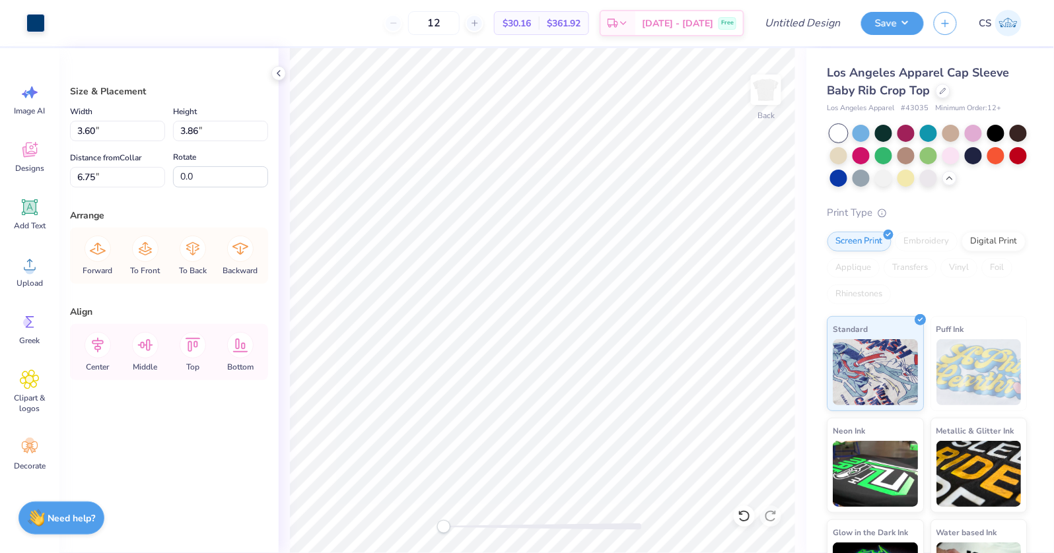
type input "6.75"
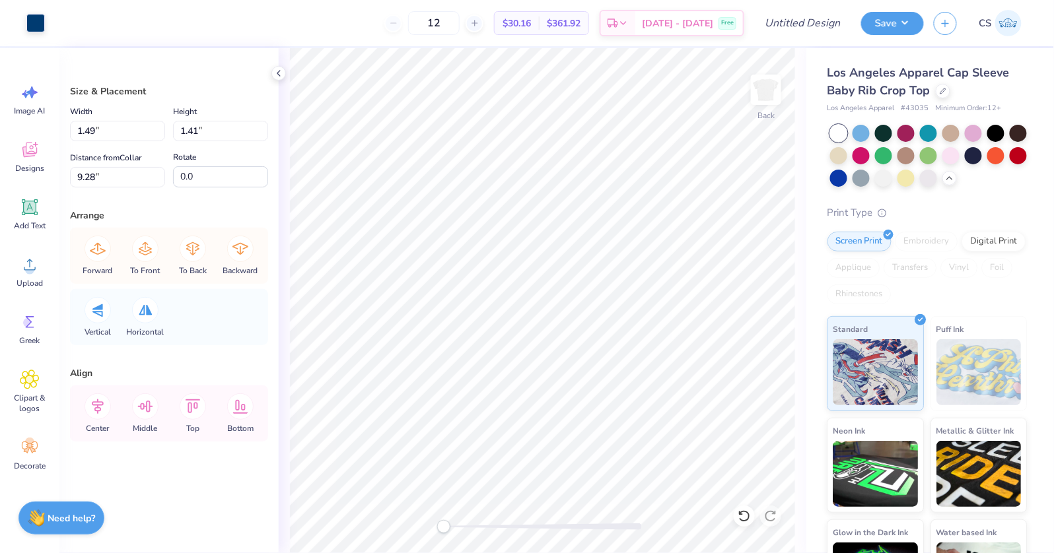
type input "1.49"
type input "1.41"
type input "9.28"
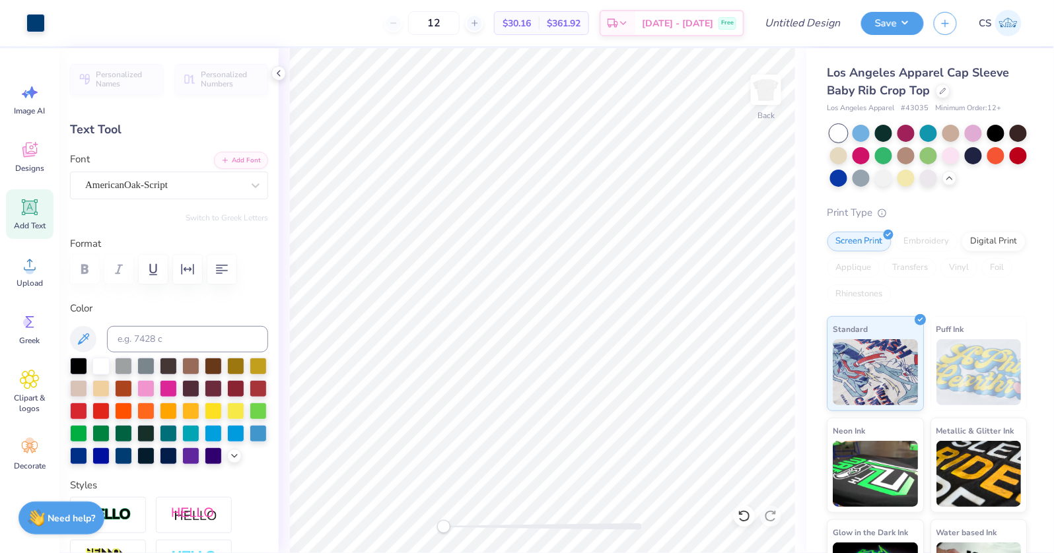
type input "4.82"
type input "1.19"
type input "3.00"
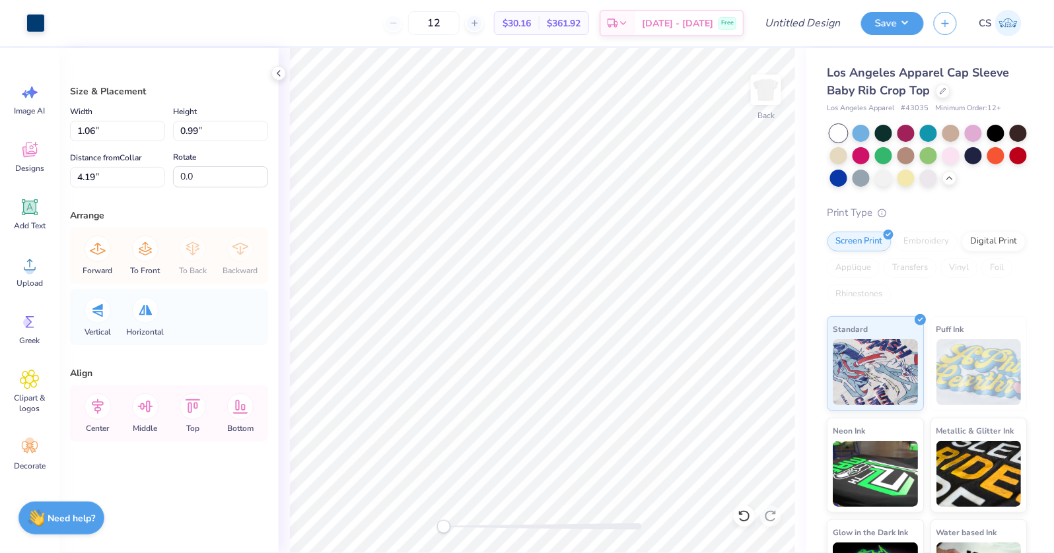
type input "1.06"
type input "0.99"
type input "4.19"
type input "-24.3"
type input "1.06"
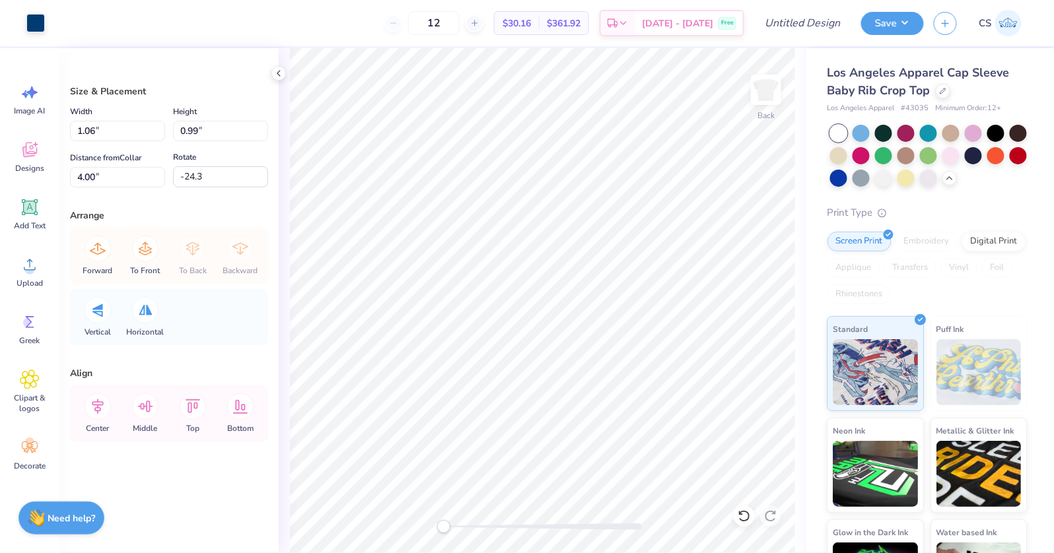
type input "0.99"
type input "4.00"
type input "-24.3"
type input "0.70"
type input "0.66"
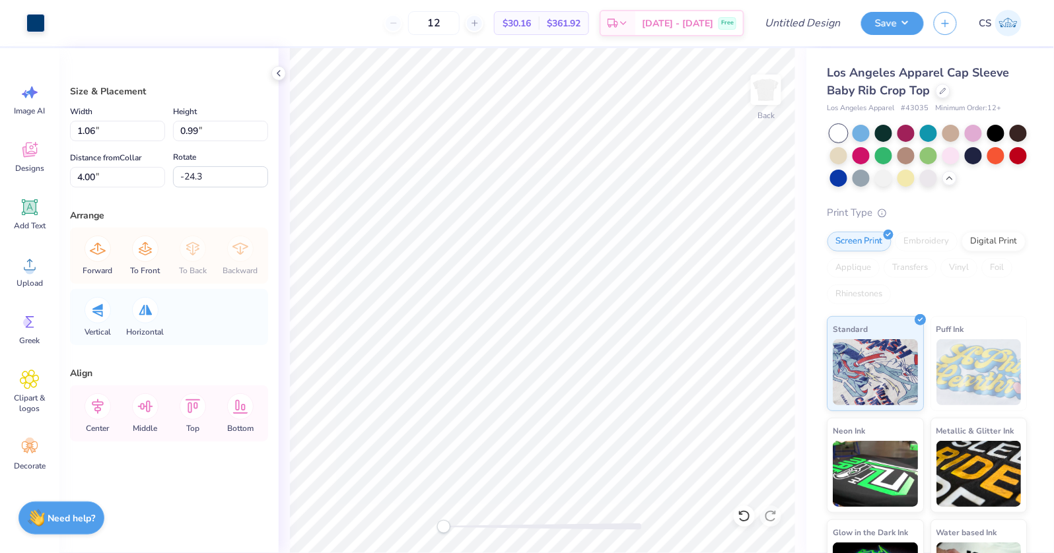
type input "4.08"
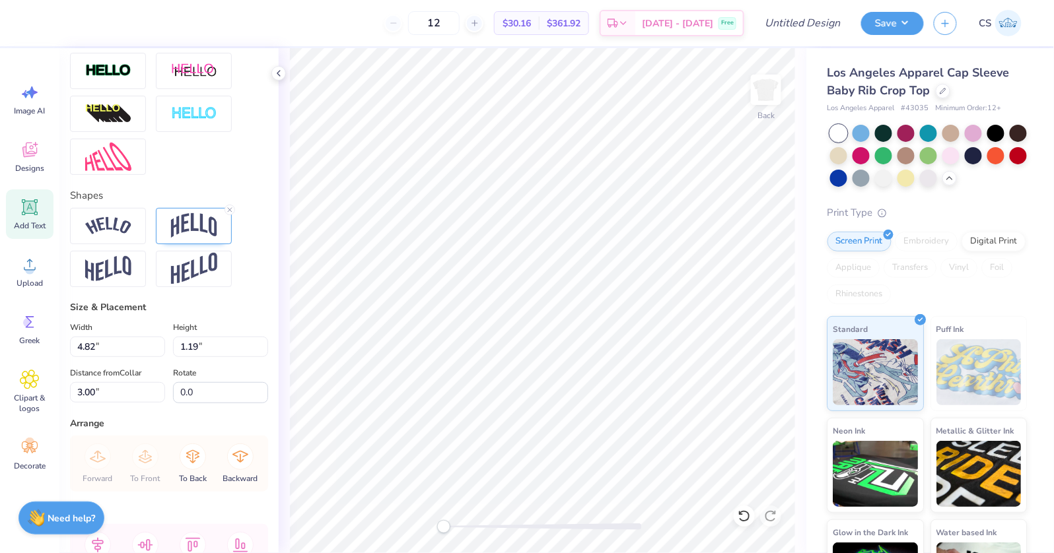
scroll to position [472, 0]
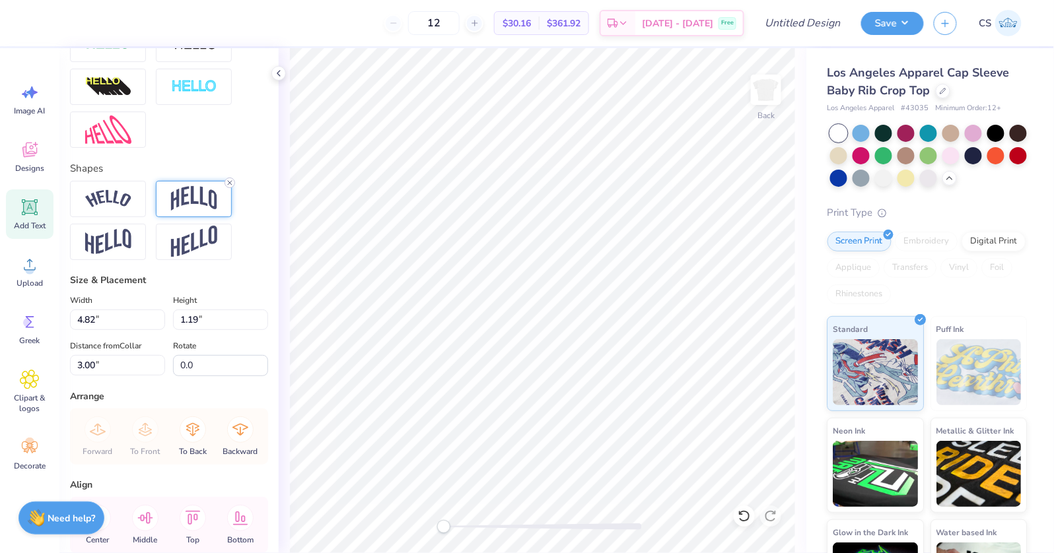
click at [230, 180] on icon at bounding box center [230, 183] width 8 height 8
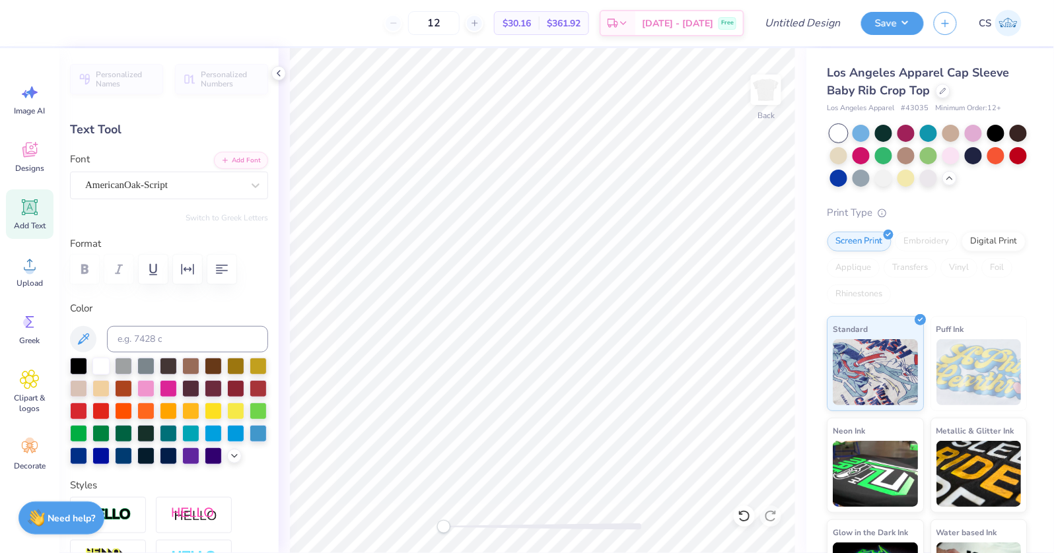
type textarea "Tri Delta"
click at [748, 517] on icon at bounding box center [744, 516] width 13 height 13
type input "2.82"
type input "2.24"
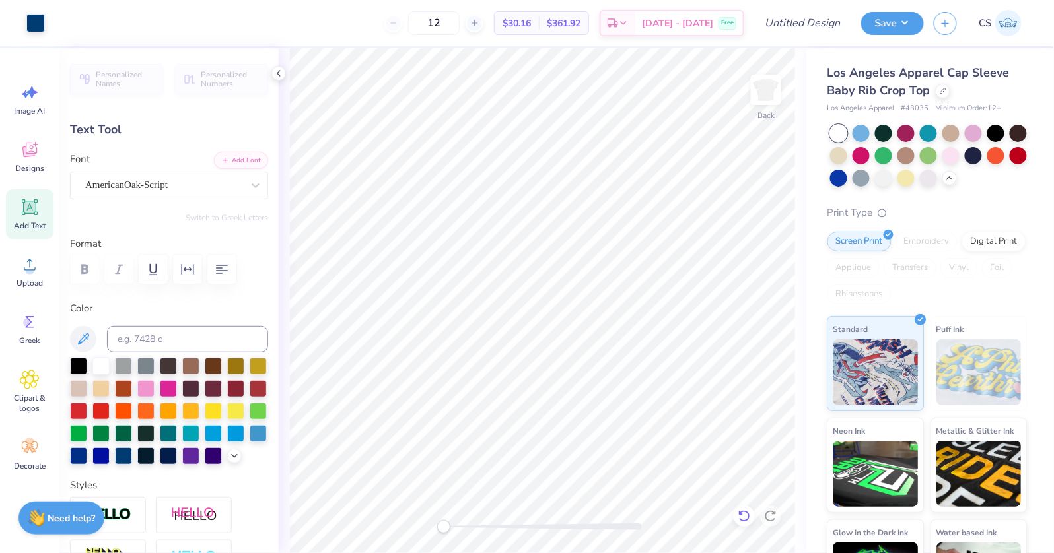
type input "2.37"
type textarea "Tri"
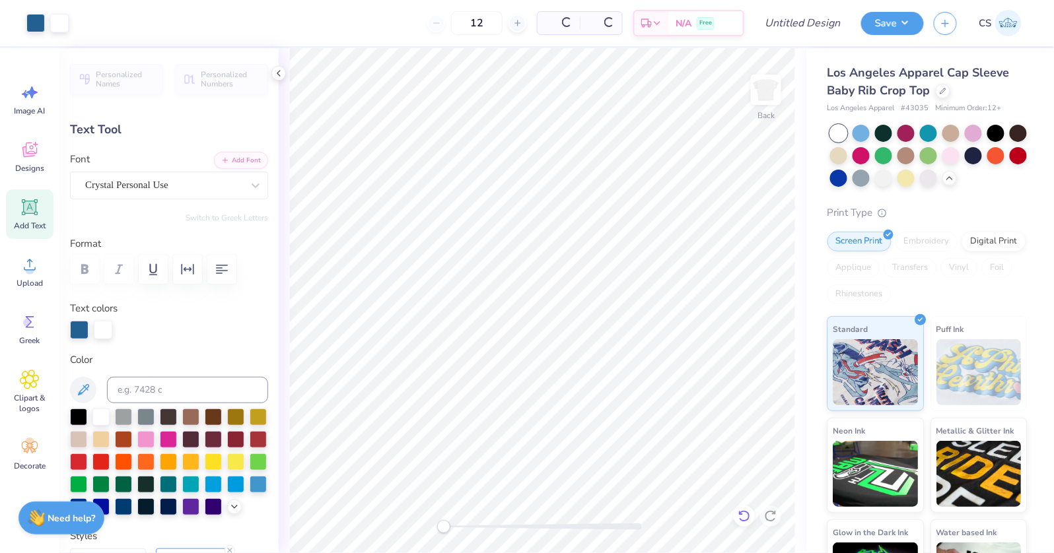
type input "1.44"
type input "1.04"
type input "3.00"
type textarea "D"
click at [746, 521] on icon at bounding box center [743, 517] width 11 height 12
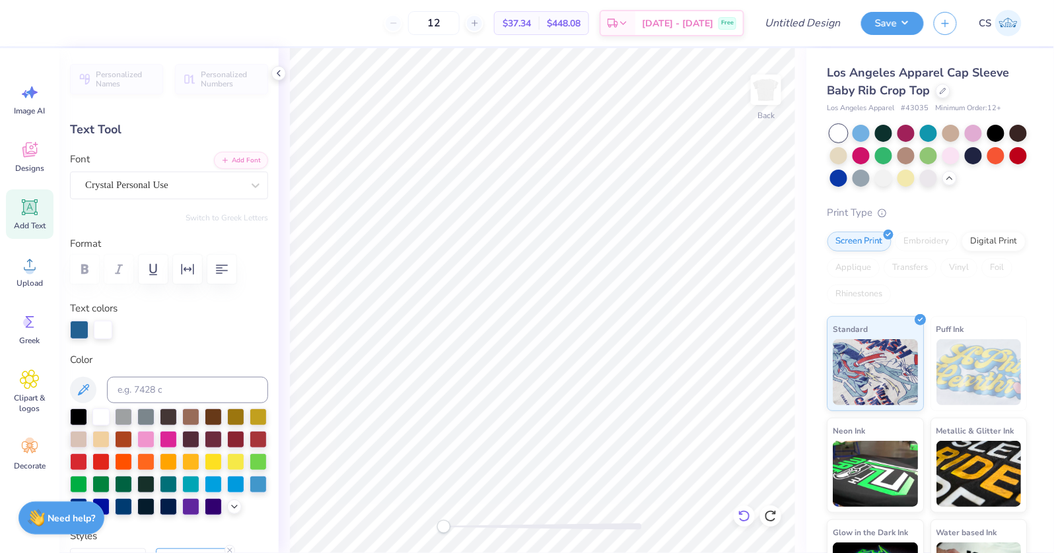
click at [746, 516] on icon at bounding box center [744, 516] width 13 height 13
type input "1.81"
type input "0.99"
type input "3.03"
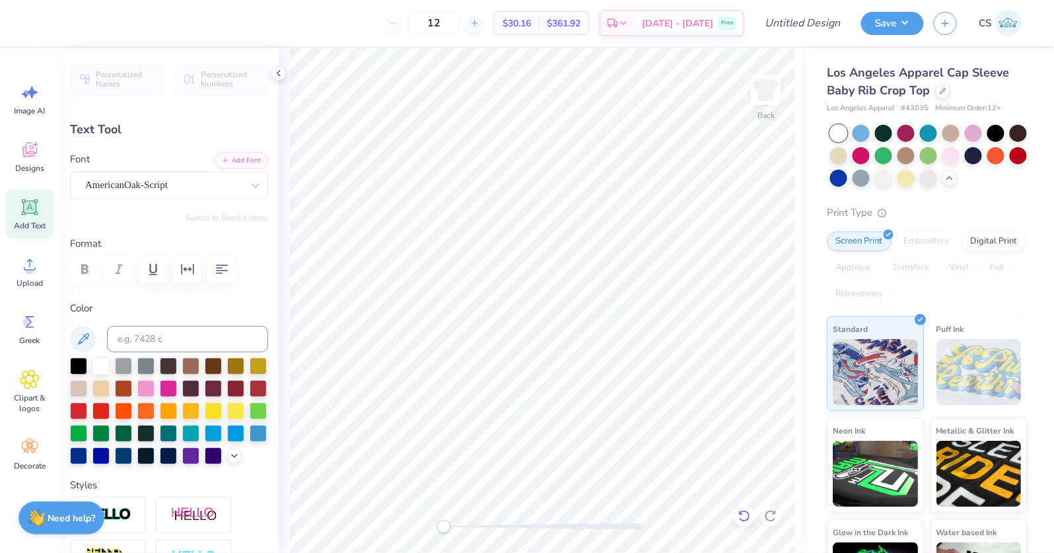
type textarea "Delta"
type input "2.82"
type input "0.98"
type input "5.28"
type input "1.81"
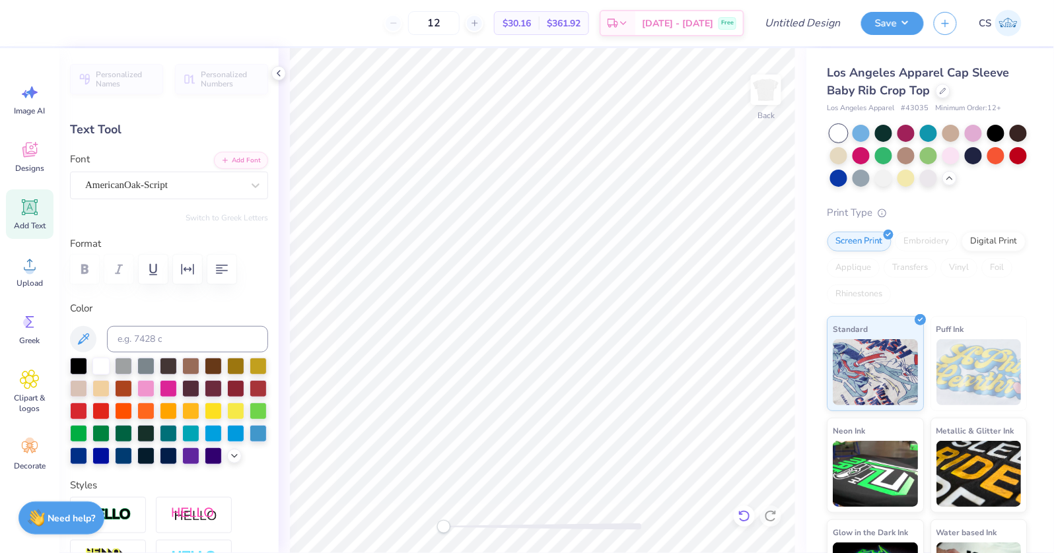
type input "0.99"
type input "3.03"
type input "2.82"
type input "0.98"
type input "5.28"
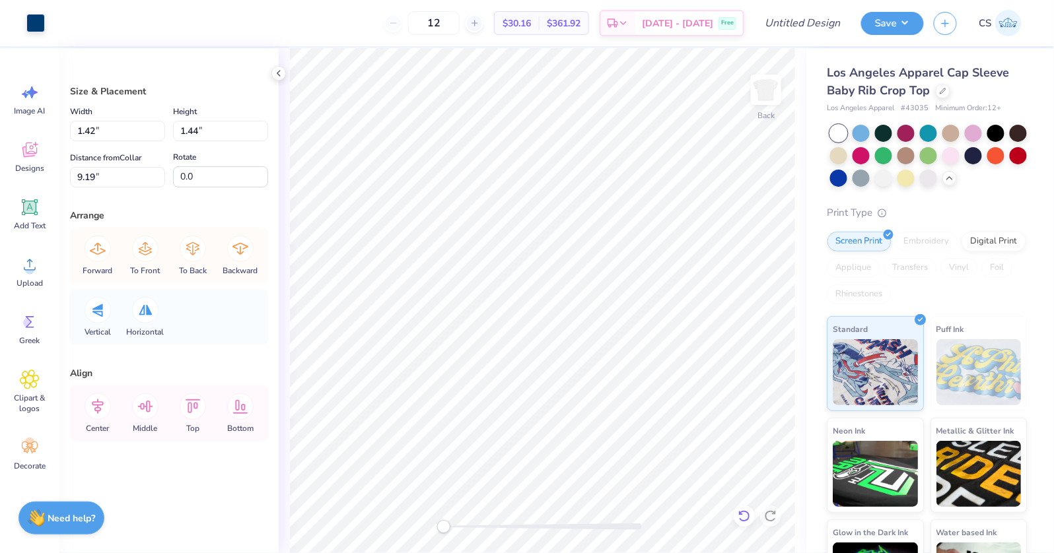
type input "11.9"
type input "27.2"
type input "4.5"
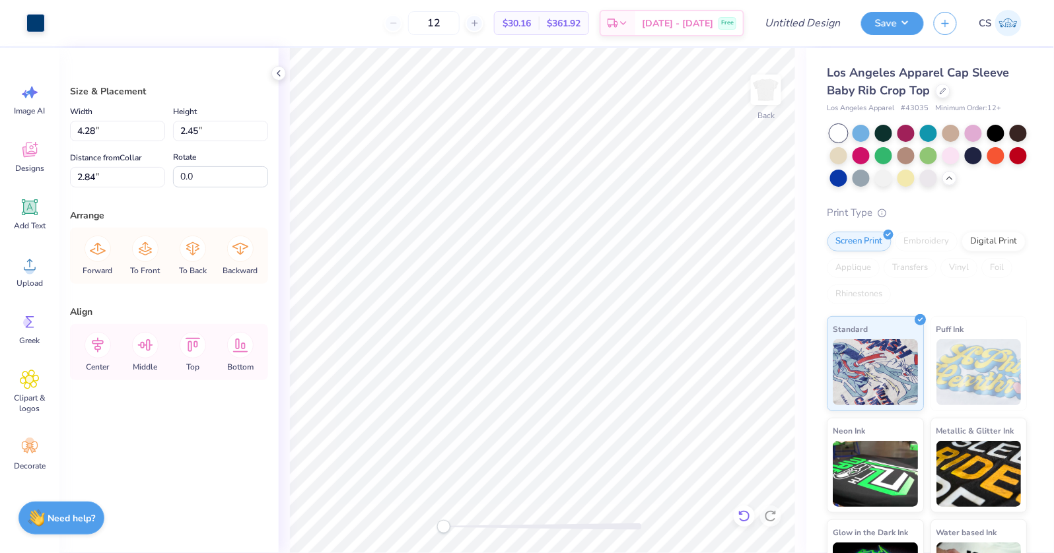
type input "3.00"
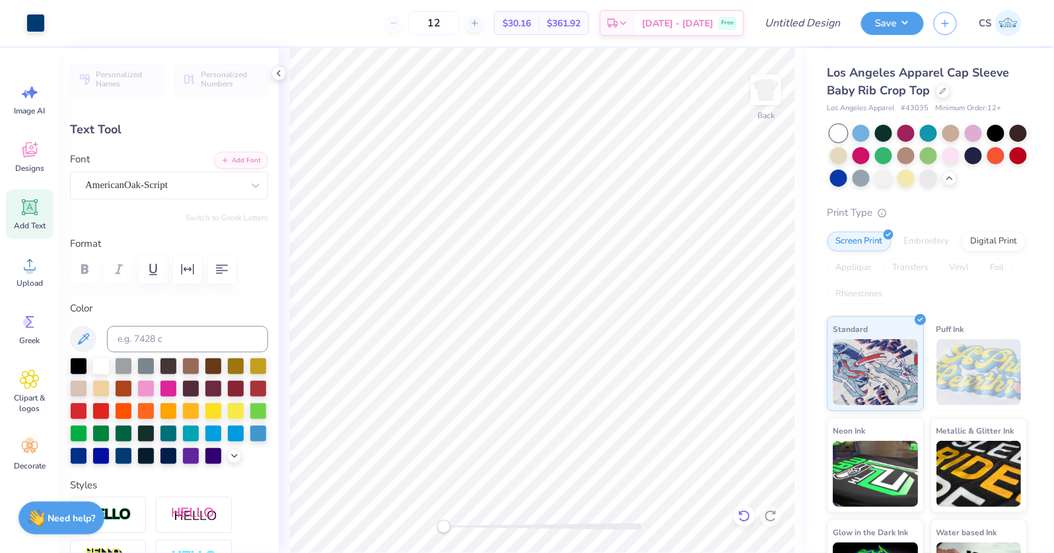
type input "2.82"
type input "0.98"
type input "4.31"
type input "3.11"
type input "1.09"
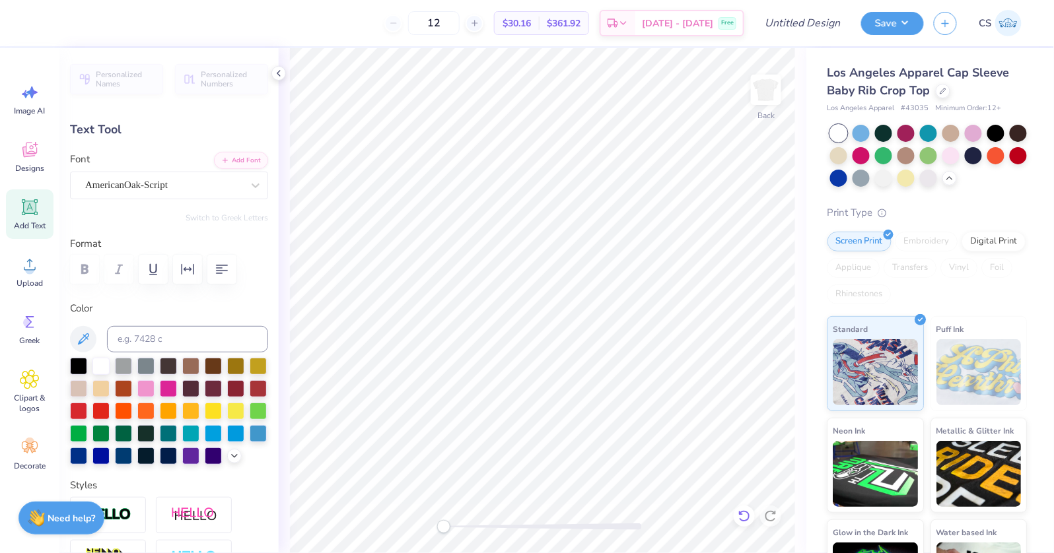
type textarea "Big"
type input "2.47"
type input "1.61"
type input "8.73"
type input "1.50"
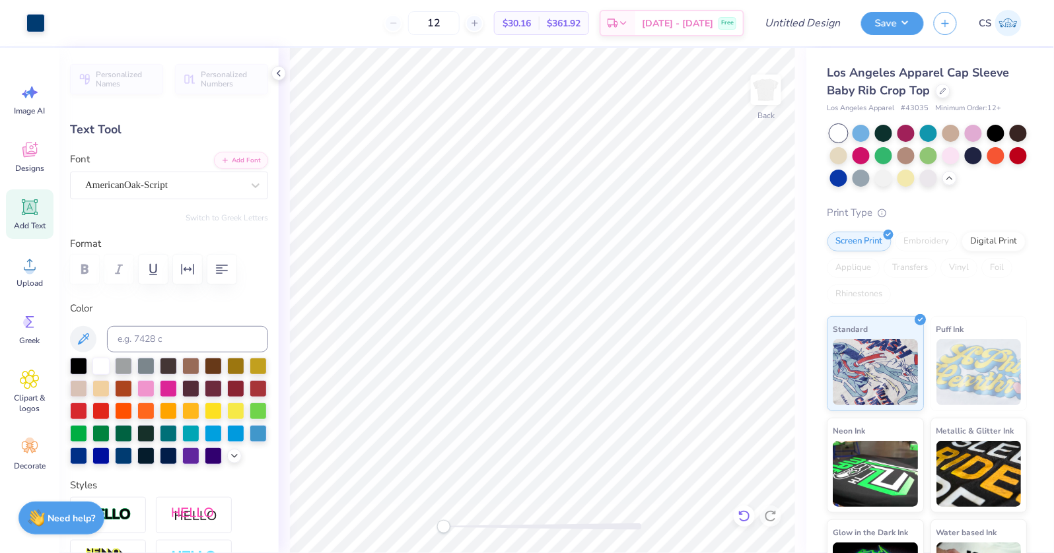
type input "0.98"
type input "8.74"
type input "2.05"
type input "1.34"
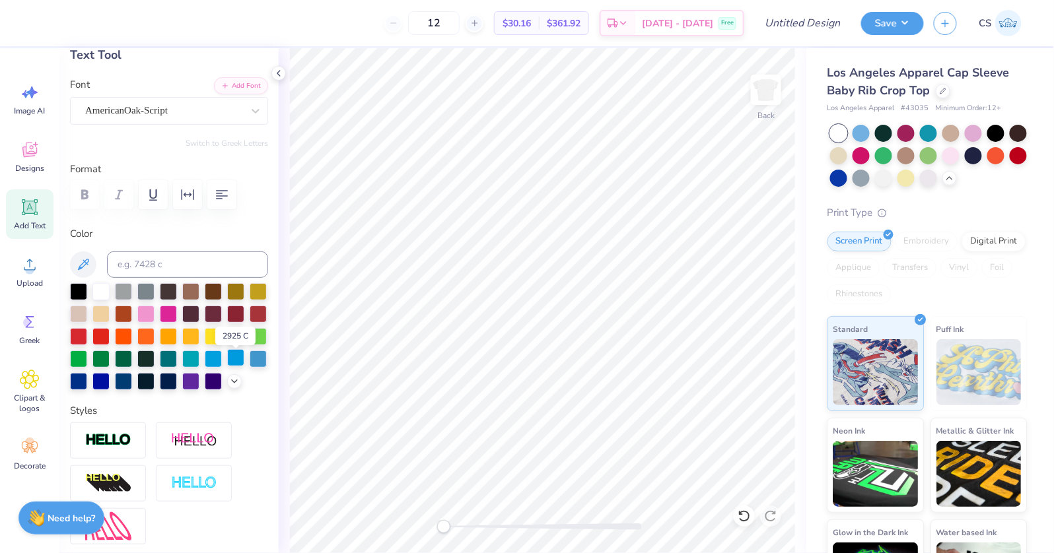
scroll to position [81, 0]
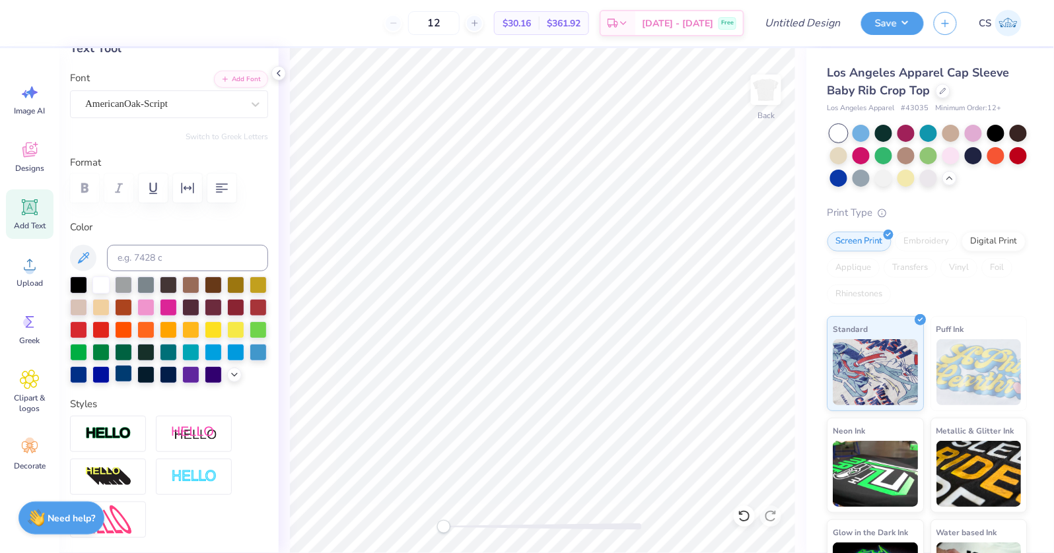
click at [121, 428] on img at bounding box center [108, 434] width 46 height 15
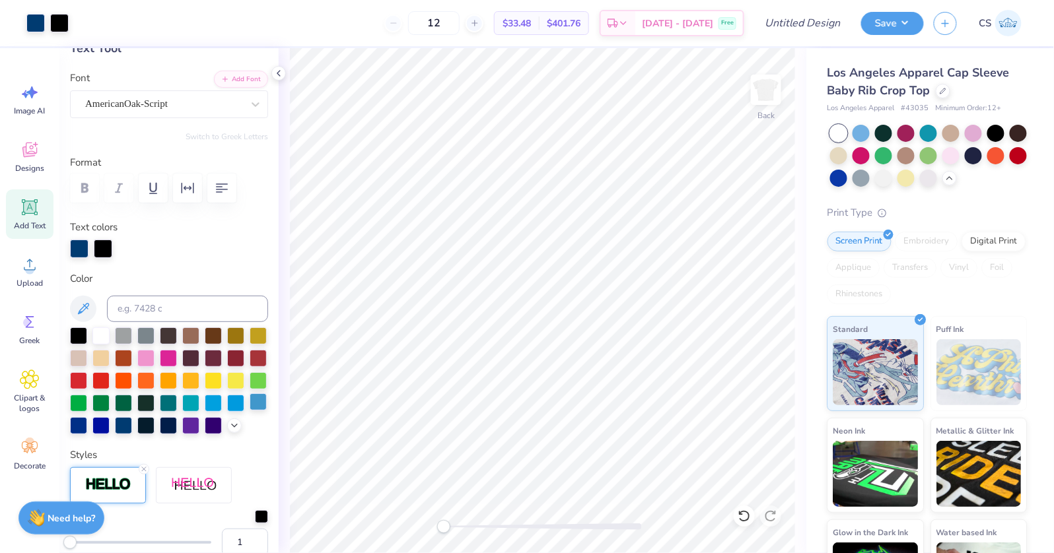
type input "2.06"
type input "8.77"
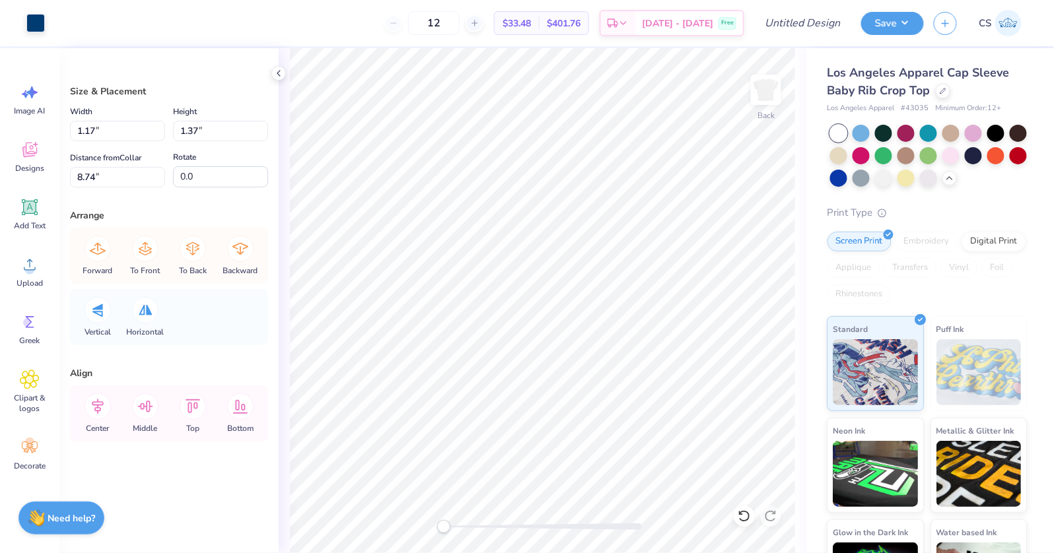
type input "0.94"
type input "1.09"
type input "9.01"
type input "118.2"
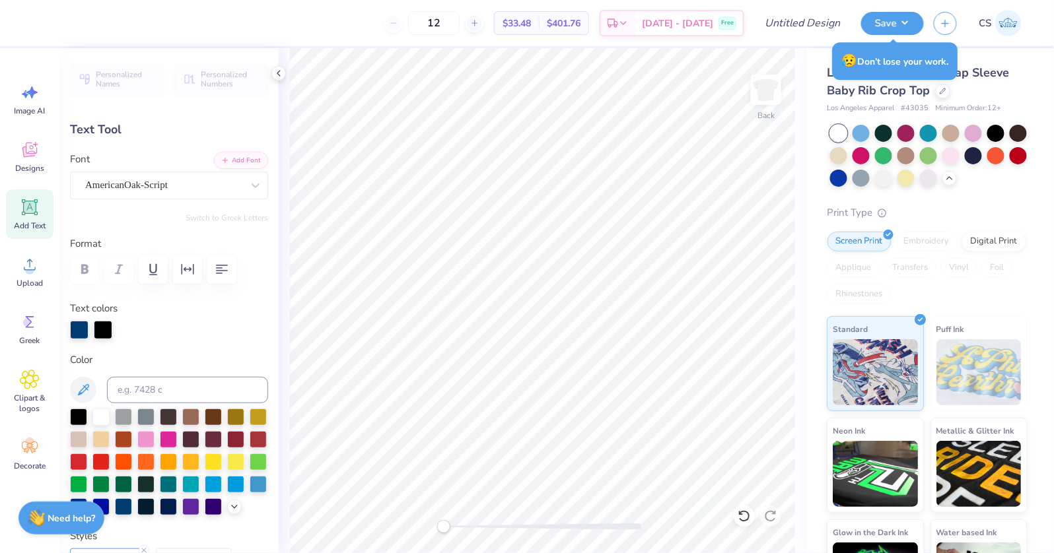
type textarea "Little"
type input "2.43"
type input "0.93"
type input "8.94"
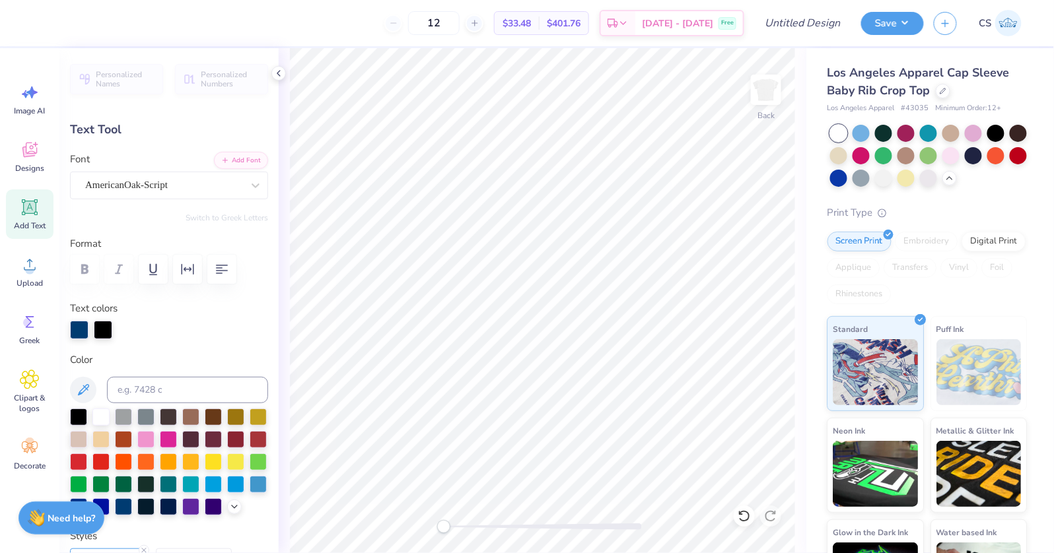
type textarea "Lil"
type textarea "Big"
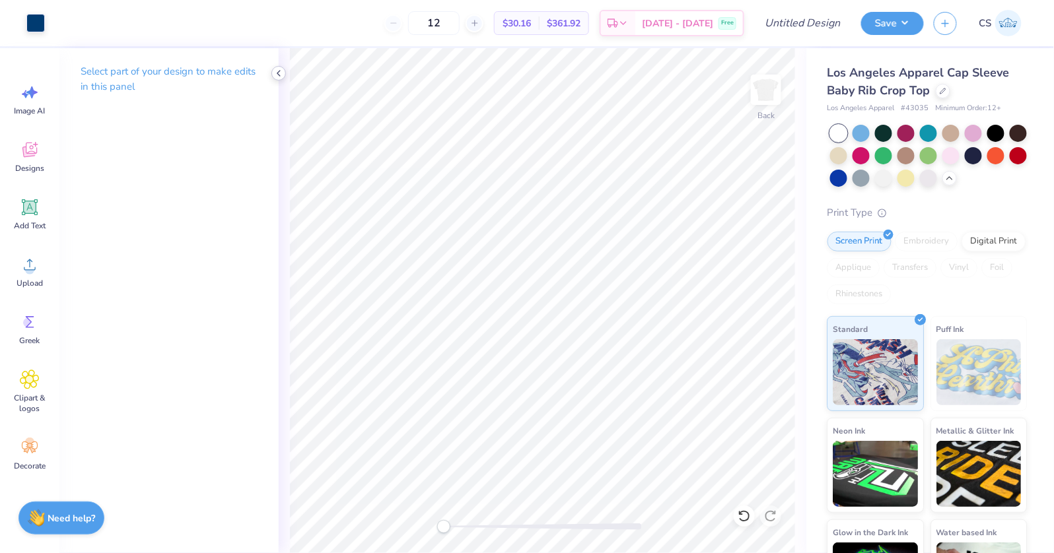
click at [281, 77] on icon at bounding box center [278, 73] width 11 height 11
